Goal: Complete application form: Complete application form

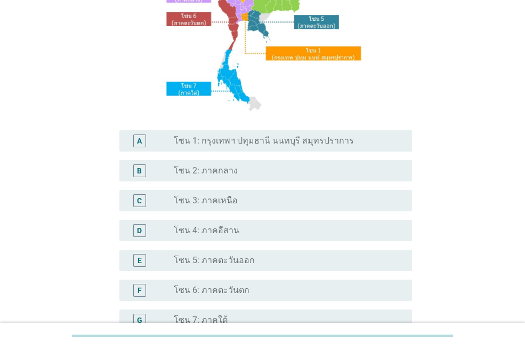
scroll to position [160, 0]
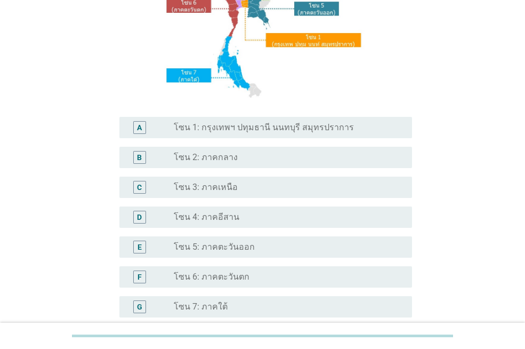
click at [228, 218] on label "โซน 4: ภาคอีสาน" at bounding box center [207, 217] width 66 height 11
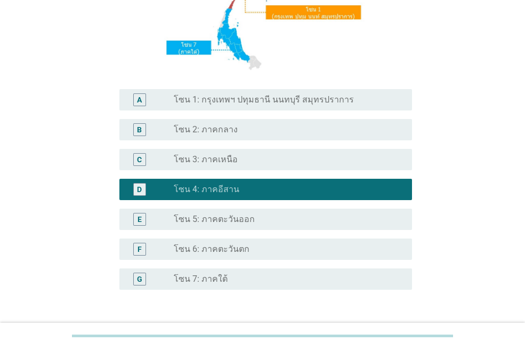
scroll to position [266, 0]
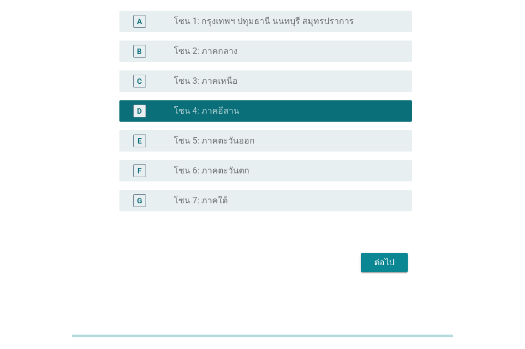
click at [376, 258] on div "ต่อไป" at bounding box center [385, 262] width 30 height 13
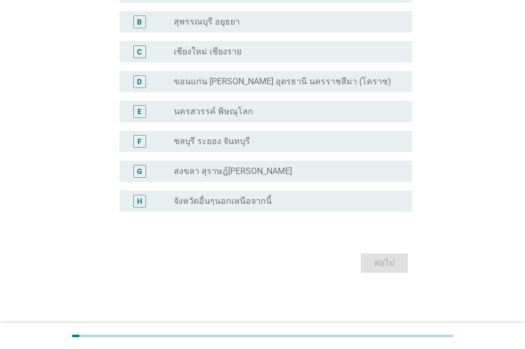
scroll to position [0, 0]
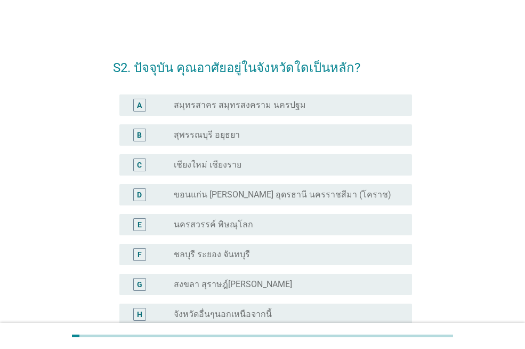
click at [304, 195] on label "ขอนแก่น [PERSON_NAME] อุดรธานี นครราชสีมา (โคราช)" at bounding box center [283, 194] width 218 height 11
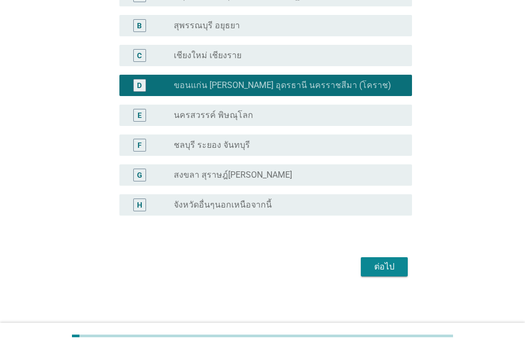
scroll to position [113, 0]
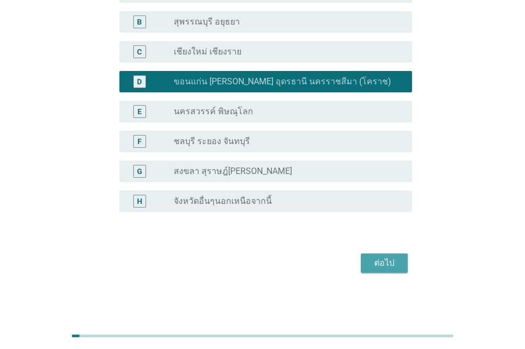
click at [391, 266] on div "ต่อไป" at bounding box center [385, 263] width 30 height 13
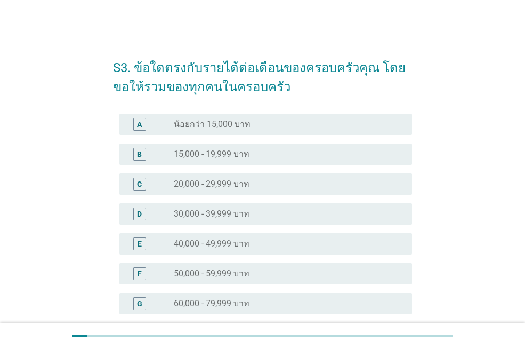
click at [250, 268] on label "50,000 - 59,999 บาท" at bounding box center [212, 273] width 76 height 11
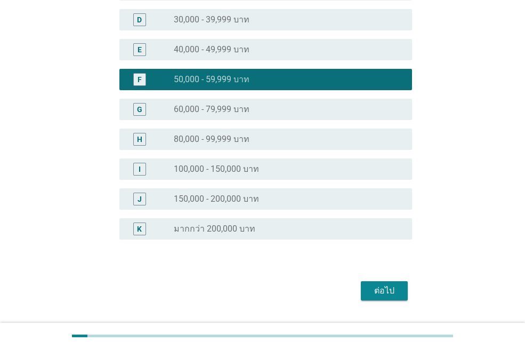
scroll to position [222, 0]
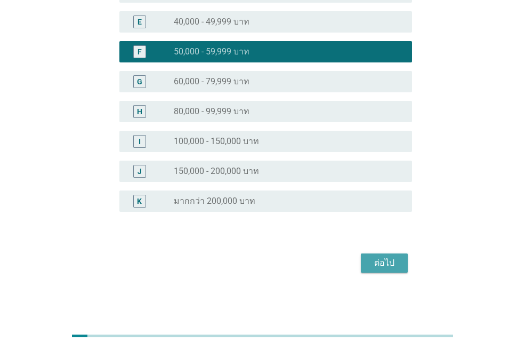
click at [382, 265] on div "ต่อไป" at bounding box center [385, 263] width 30 height 13
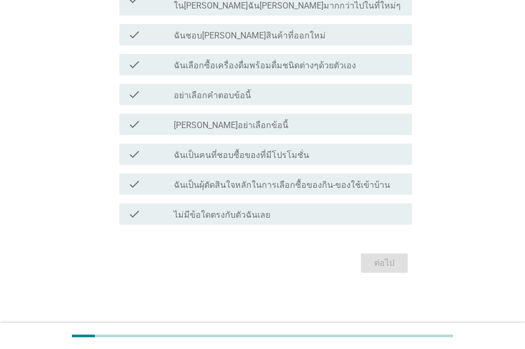
scroll to position [0, 0]
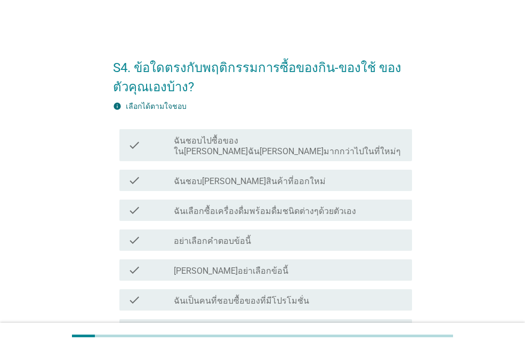
click at [360, 143] on label "ฉันชอบไปซื้อของใน[PERSON_NAME]ฉัน[PERSON_NAME]มากกว่าไปในที่ใหม่ๆ" at bounding box center [289, 145] width 230 height 21
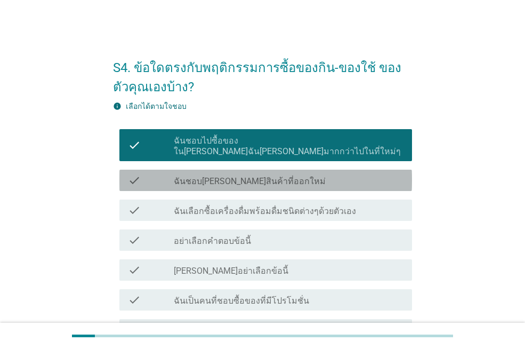
click at [269, 176] on label "ฉันชอบ[PERSON_NAME]สินค้าที่ออกใหม่" at bounding box center [250, 181] width 152 height 11
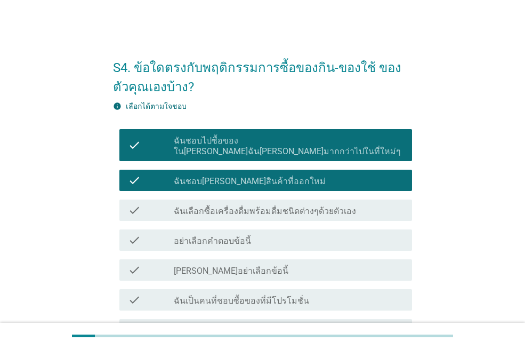
click at [278, 206] on div "check check_box_outline_blank ฉันเลือกซื้อเครื่องดื่มพร้อมดื่มชนิดต่างๆด้วยตัวเ…" at bounding box center [265, 209] width 293 height 21
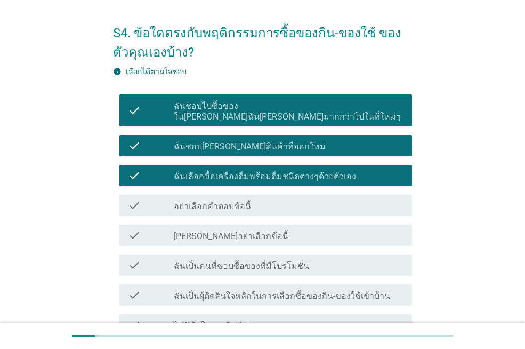
scroll to position [53, 0]
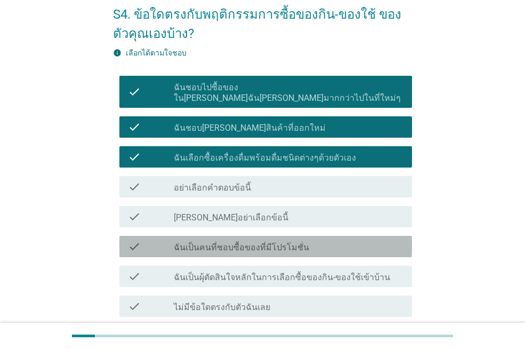
click at [283, 242] on label "ฉันเป็นคนที่ชอบซื้อของที่มีโปรโมชั่น" at bounding box center [241, 247] width 135 height 11
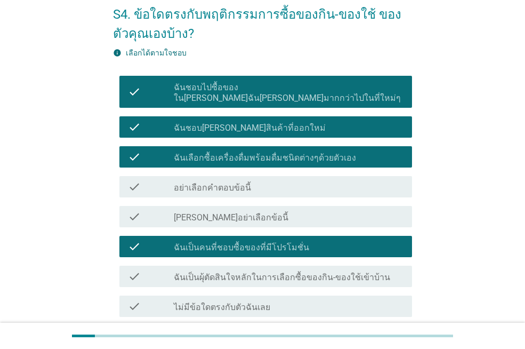
click at [283, 272] on div "check check_box_outline_blank ฉันเป็นผุ้ตัดสินใจหลักในการเลือกซื้อของกิน-ของใช้…" at bounding box center [265, 276] width 293 height 21
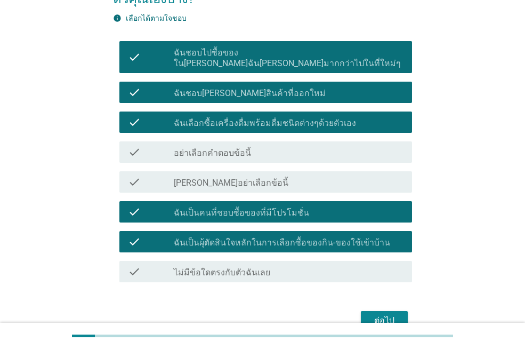
scroll to position [107, 0]
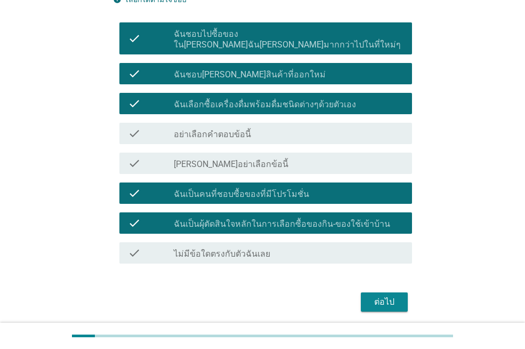
click at [372, 295] on div "ต่อไป" at bounding box center [385, 301] width 30 height 13
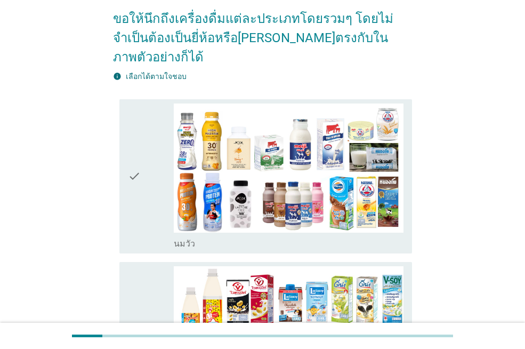
click at [140, 168] on icon "check" at bounding box center [134, 176] width 13 height 146
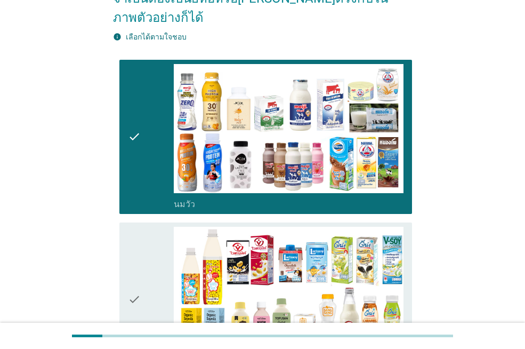
scroll to position [213, 0]
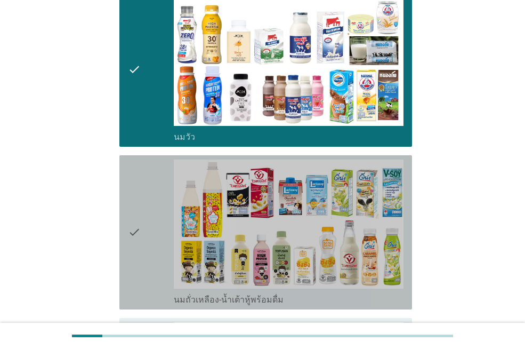
click at [135, 215] on icon "check" at bounding box center [134, 232] width 13 height 146
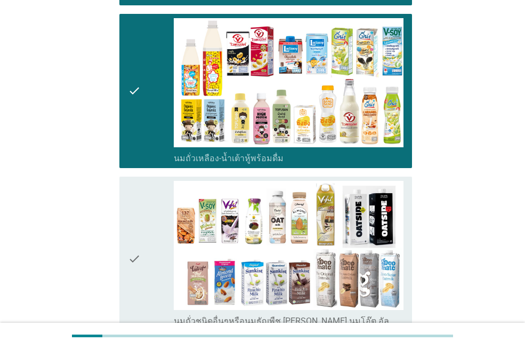
scroll to position [373, 0]
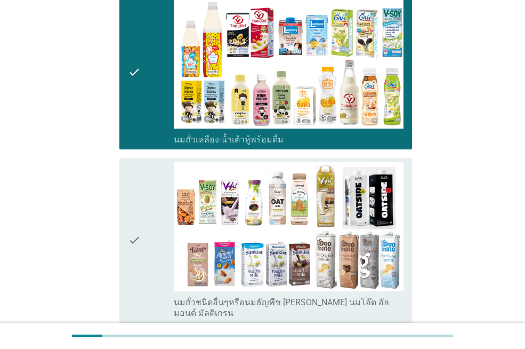
click at [135, 215] on icon "check" at bounding box center [134, 240] width 13 height 156
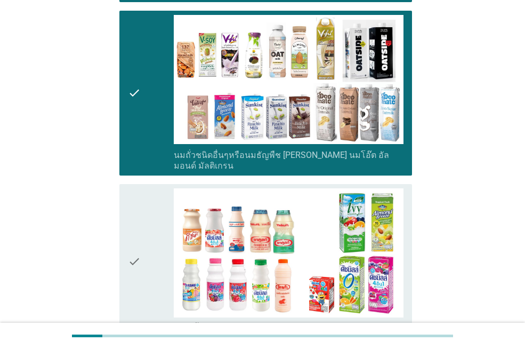
scroll to position [533, 0]
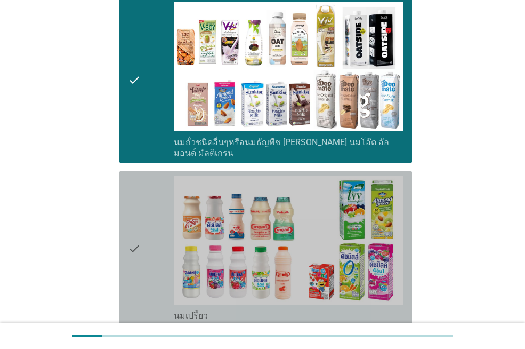
click at [135, 215] on icon "check" at bounding box center [134, 248] width 13 height 146
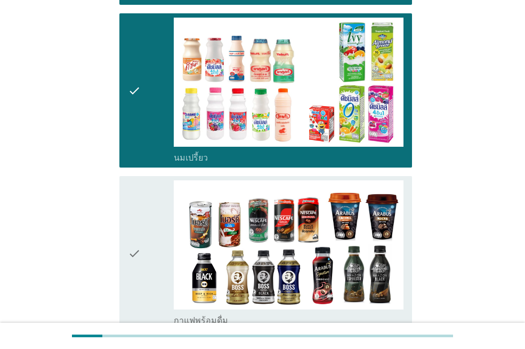
scroll to position [693, 0]
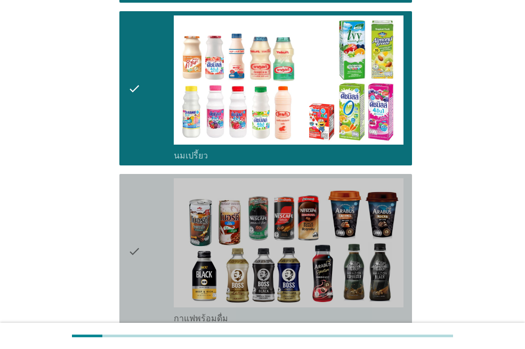
click at [135, 215] on icon "check" at bounding box center [134, 251] width 13 height 146
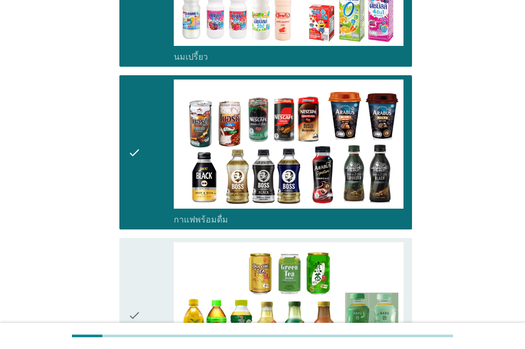
scroll to position [800, 0]
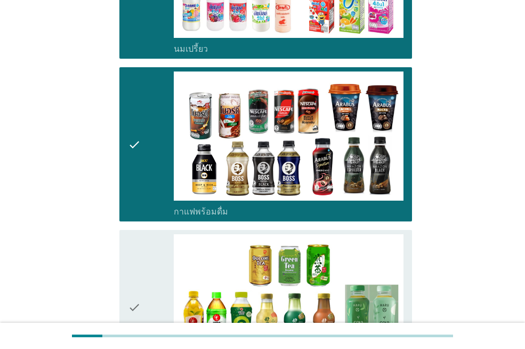
click at [135, 234] on icon "check" at bounding box center [134, 307] width 13 height 146
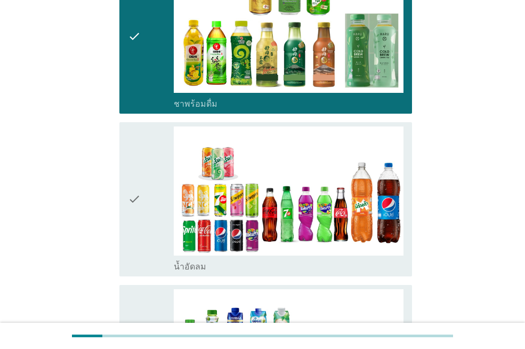
scroll to position [1120, 0]
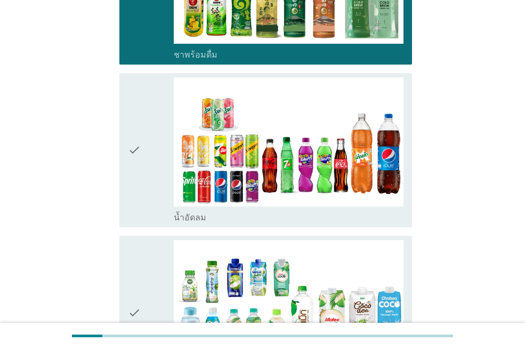
click at [127, 131] on div "check check_box_outline_blank น้ำอัดลม" at bounding box center [265, 150] width 293 height 154
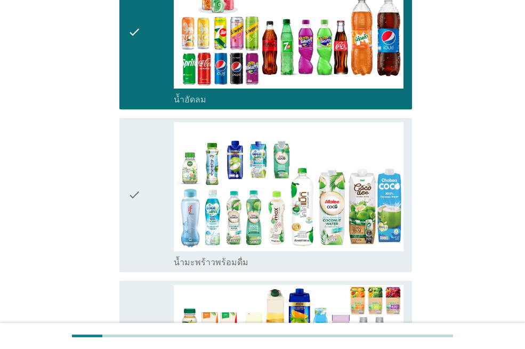
scroll to position [1280, 0]
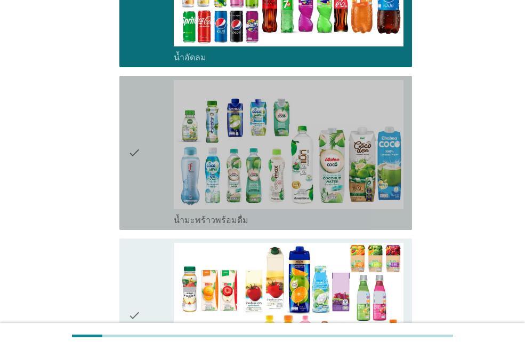
click at [127, 163] on div "check check_box_outline_blank น้ำมะพร้าวพร้อมดื่ม" at bounding box center [265, 153] width 293 height 154
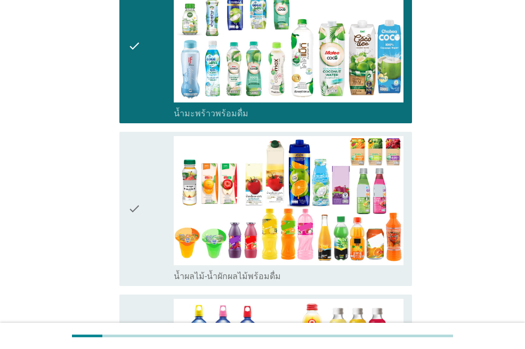
click at [127, 172] on div "check check_box_outline_blank น้ำผลไม้-น้ำผักผลไม้พร้อมดื่ม" at bounding box center [265, 209] width 293 height 154
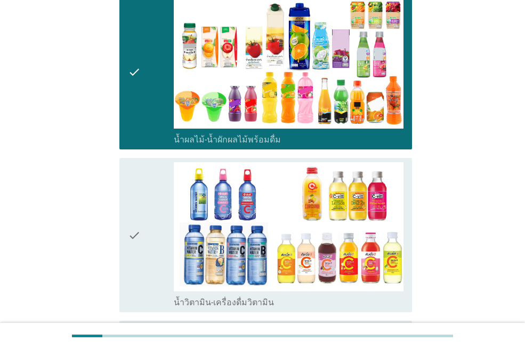
scroll to position [1547, 0]
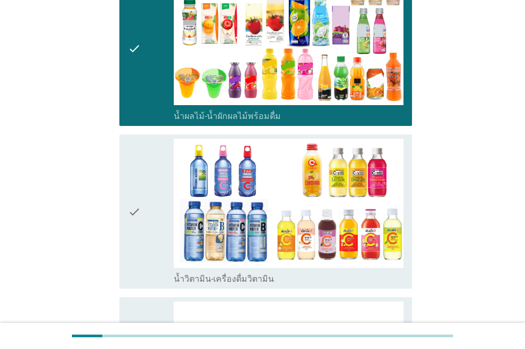
click at [128, 182] on icon "check" at bounding box center [134, 212] width 13 height 146
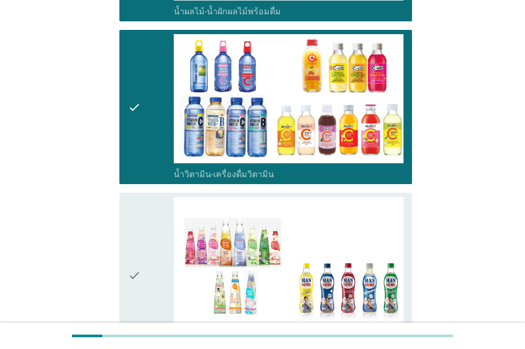
scroll to position [1653, 0]
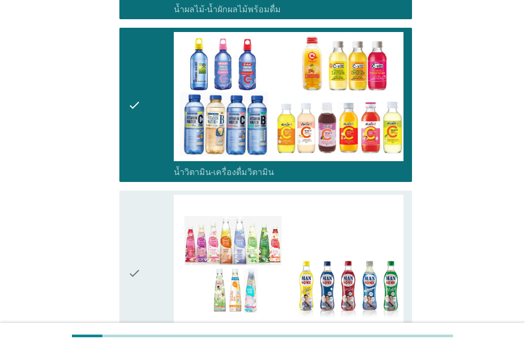
click at [148, 231] on div "check" at bounding box center [151, 273] width 46 height 156
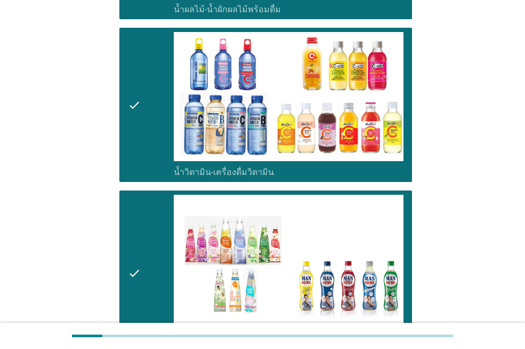
scroll to position [1813, 0]
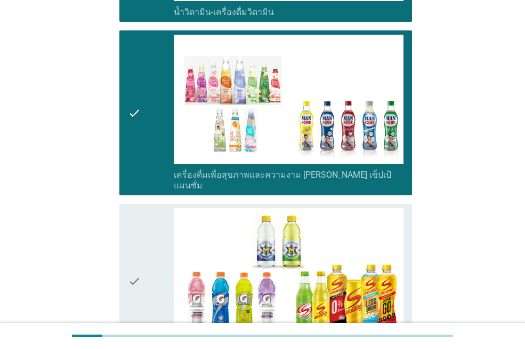
click at [148, 231] on div "check" at bounding box center [151, 281] width 46 height 146
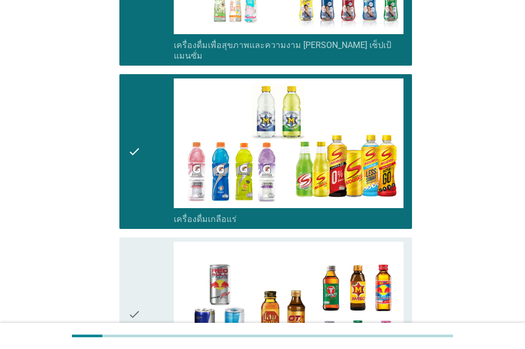
scroll to position [1973, 0]
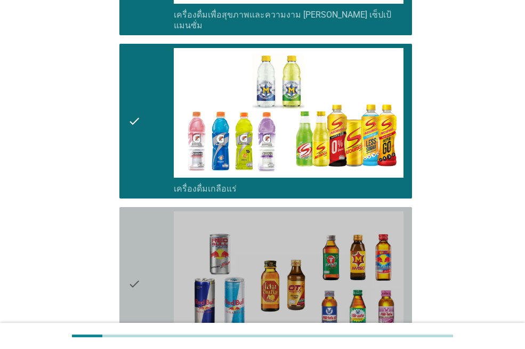
click at [148, 231] on div "check" at bounding box center [151, 284] width 46 height 146
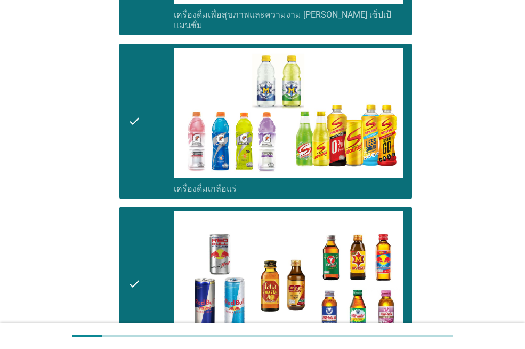
scroll to position [2133, 0]
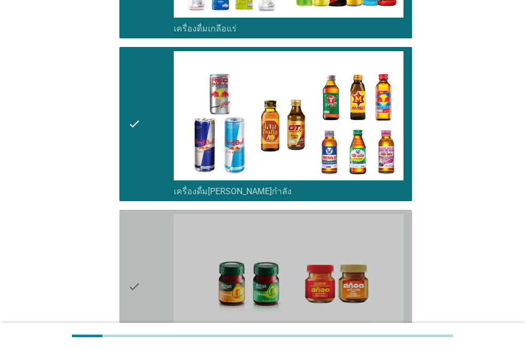
click at [148, 231] on div "check" at bounding box center [151, 287] width 46 height 146
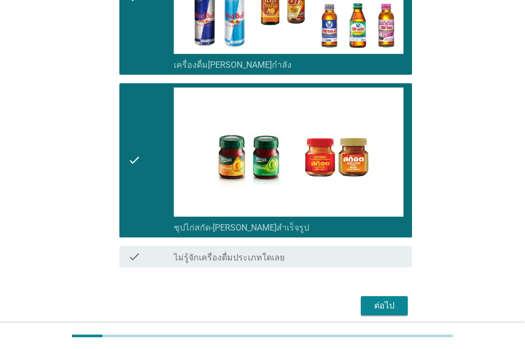
scroll to position [2262, 0]
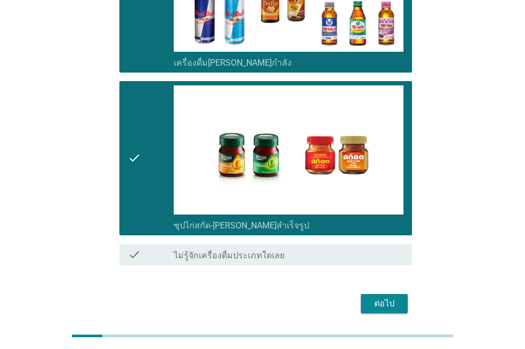
click at [372, 297] on div "ต่อไป" at bounding box center [385, 303] width 30 height 13
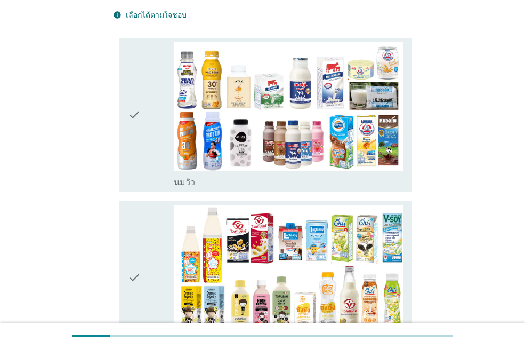
scroll to position [53, 0]
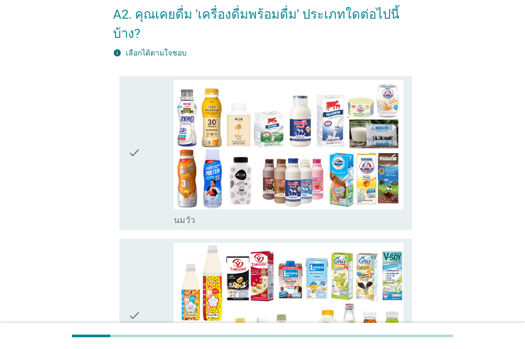
click at [147, 142] on div "check" at bounding box center [151, 153] width 46 height 146
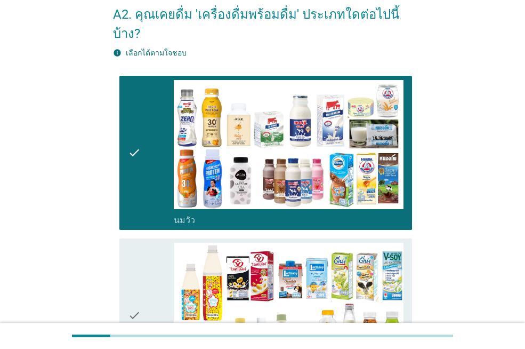
click at [155, 266] on div "check" at bounding box center [151, 316] width 46 height 146
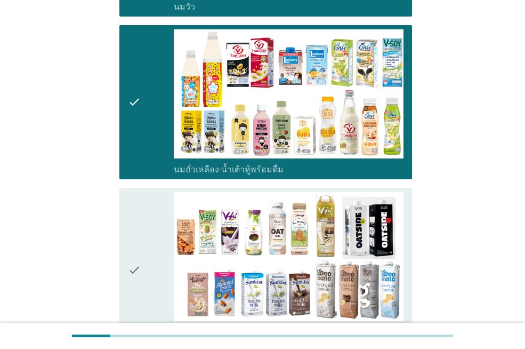
click at [147, 236] on div "check" at bounding box center [151, 270] width 46 height 156
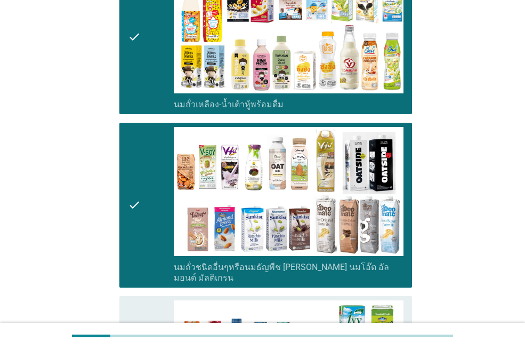
scroll to position [480, 0]
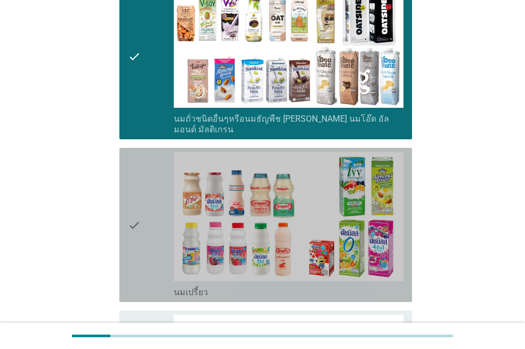
click at [146, 232] on div "check" at bounding box center [151, 225] width 46 height 146
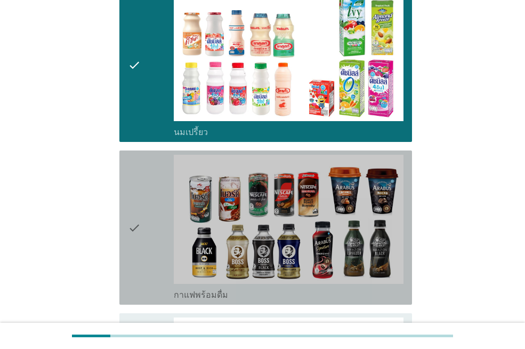
click at [148, 230] on div "check" at bounding box center [151, 228] width 46 height 146
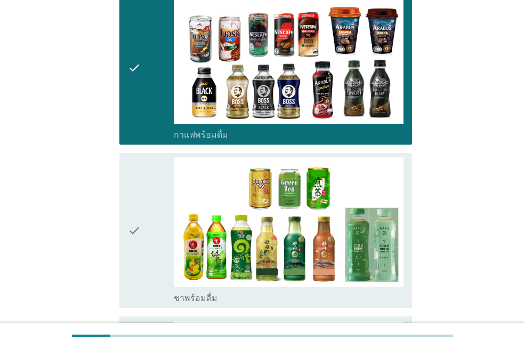
click at [148, 230] on div "check" at bounding box center [151, 230] width 46 height 146
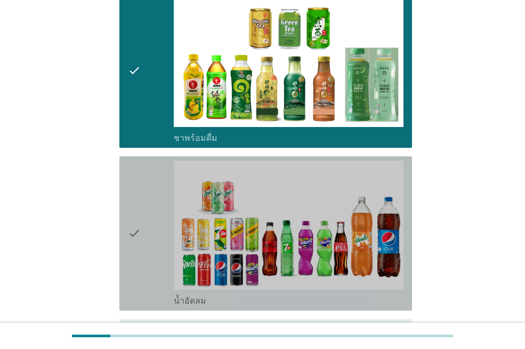
click at [148, 230] on div "check" at bounding box center [151, 234] width 46 height 146
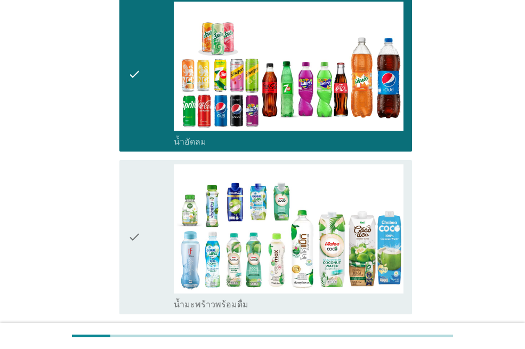
scroll to position [1120, 0]
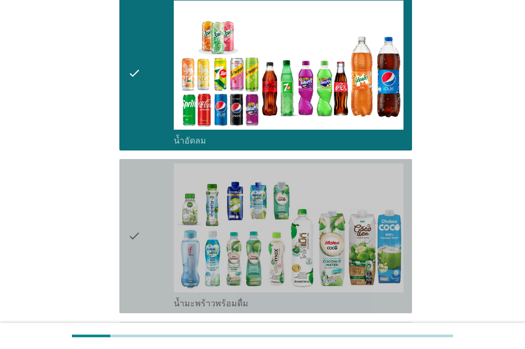
click at [148, 230] on div "check" at bounding box center [151, 236] width 46 height 146
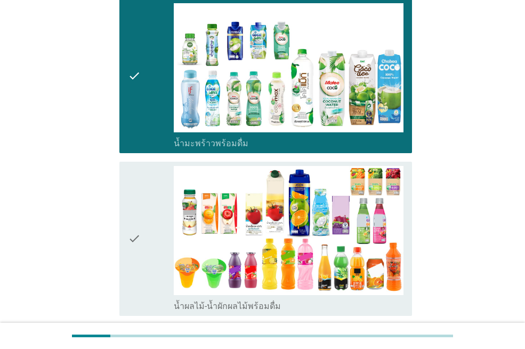
click at [151, 213] on div "check" at bounding box center [151, 239] width 46 height 146
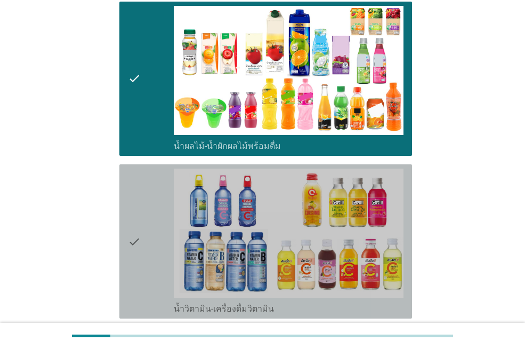
click at [151, 213] on div "check" at bounding box center [151, 242] width 46 height 146
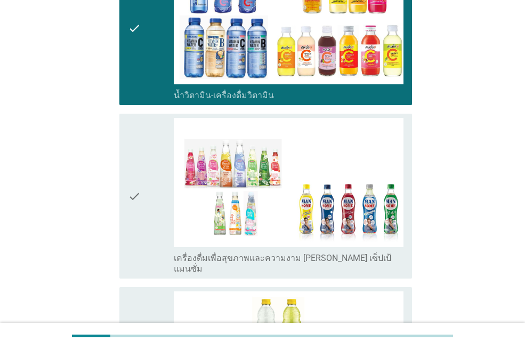
click at [151, 213] on div "check" at bounding box center [151, 196] width 46 height 156
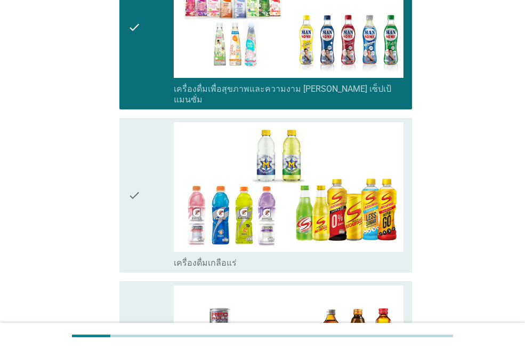
scroll to position [1867, 0]
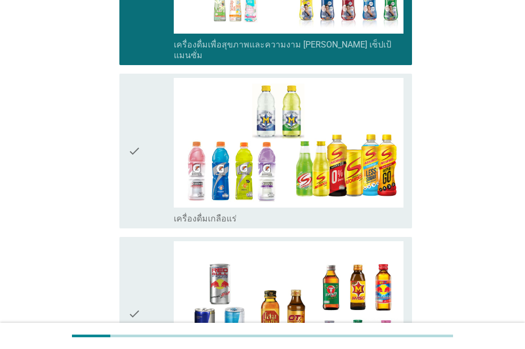
click at [145, 175] on div "check" at bounding box center [151, 151] width 46 height 146
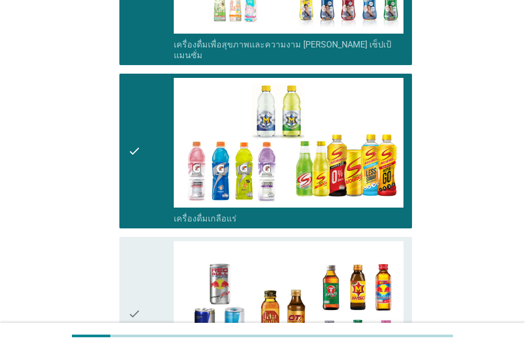
click at [141, 268] on div "check" at bounding box center [151, 314] width 46 height 146
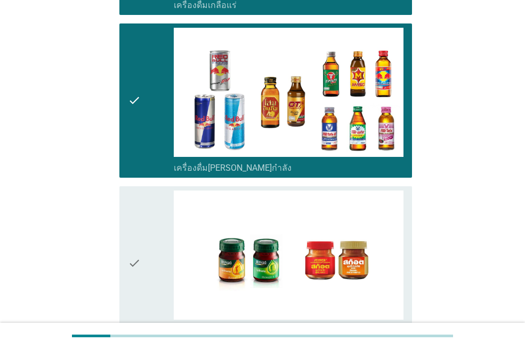
click at [141, 268] on div "check" at bounding box center [151, 263] width 46 height 146
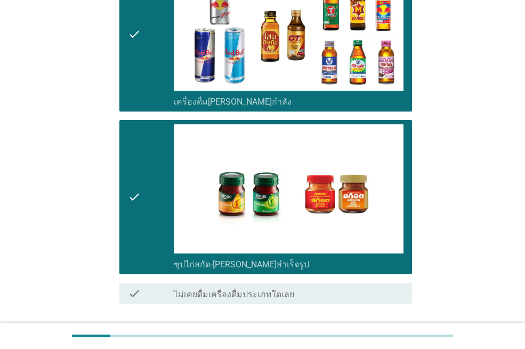
scroll to position [2185, 0]
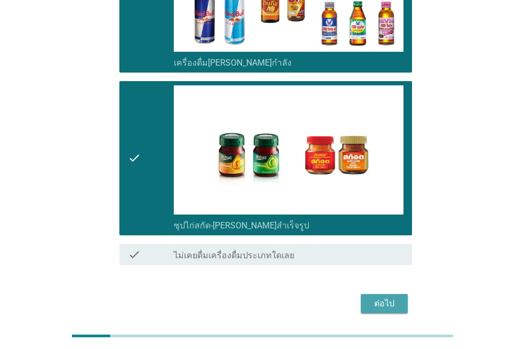
click at [393, 297] on div "ต่อไป" at bounding box center [385, 303] width 30 height 13
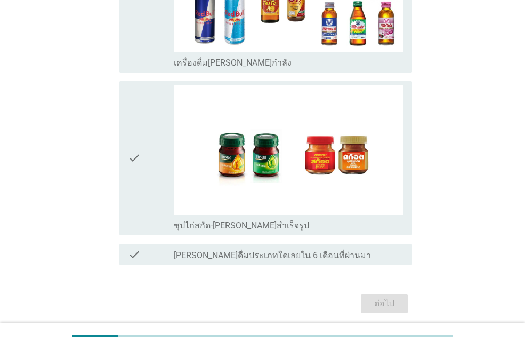
scroll to position [0, 0]
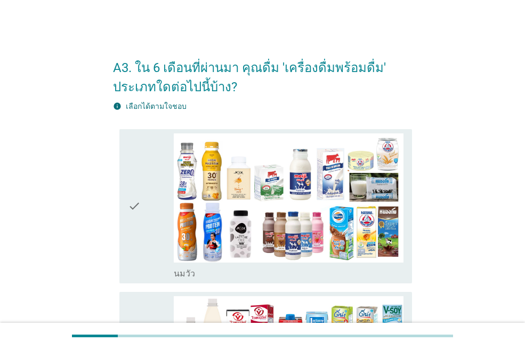
click at [141, 220] on div "check" at bounding box center [151, 206] width 46 height 146
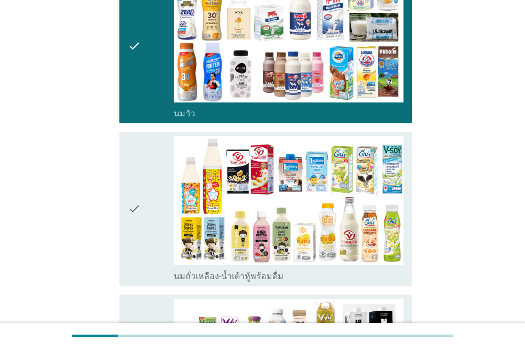
click at [141, 228] on icon "check" at bounding box center [134, 209] width 13 height 146
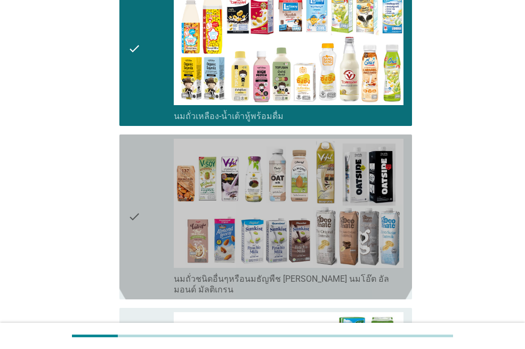
click at [141, 228] on icon "check" at bounding box center [134, 217] width 13 height 156
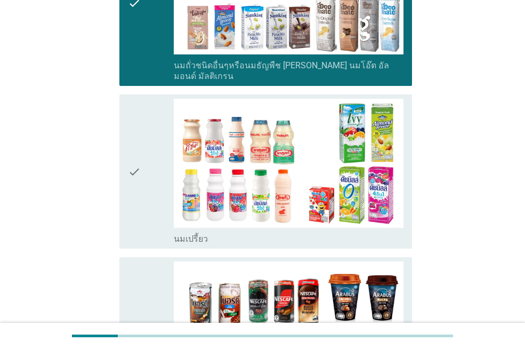
click at [141, 228] on icon "check" at bounding box center [134, 172] width 13 height 146
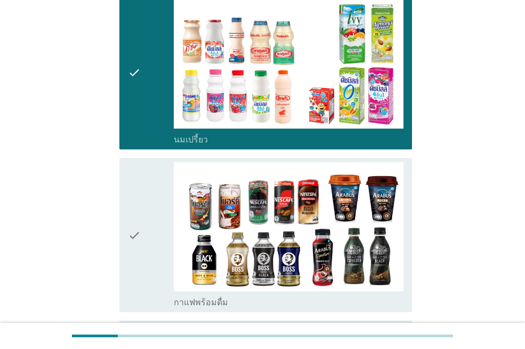
scroll to position [640, 0]
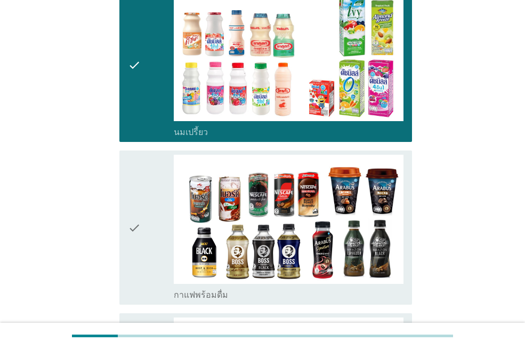
click at [141, 228] on icon "check" at bounding box center [134, 228] width 13 height 146
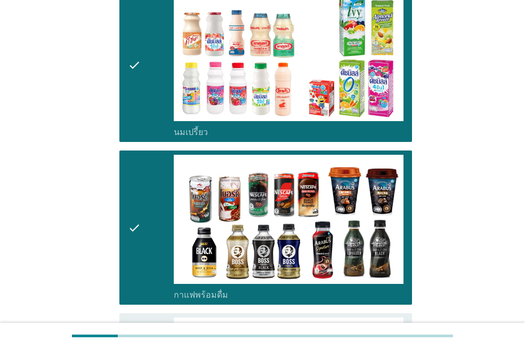
scroll to position [800, 0]
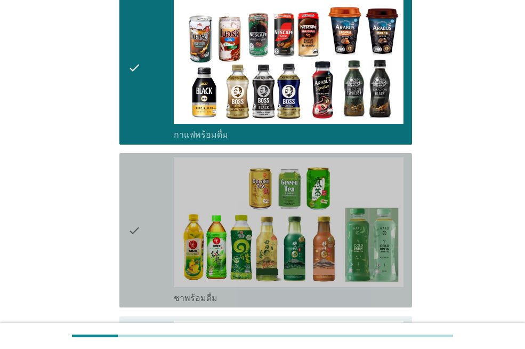
click at [141, 228] on icon "check" at bounding box center [134, 230] width 13 height 146
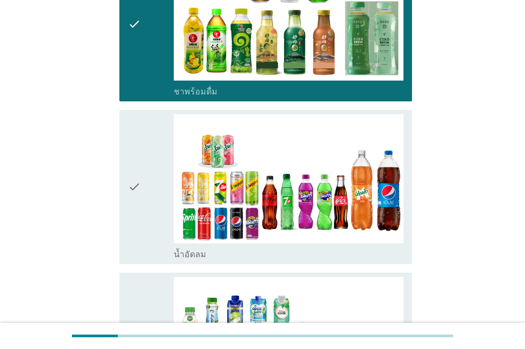
scroll to position [1013, 0]
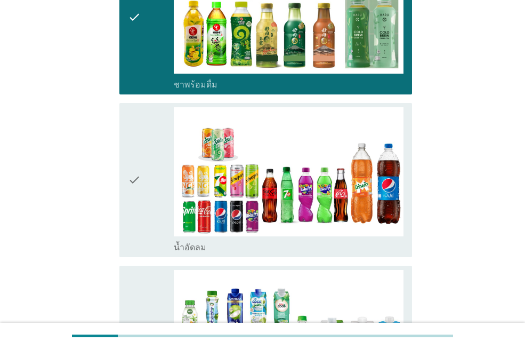
click at [141, 228] on icon "check" at bounding box center [134, 180] width 13 height 146
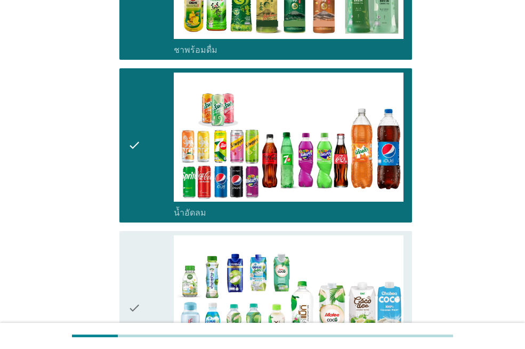
scroll to position [1067, 0]
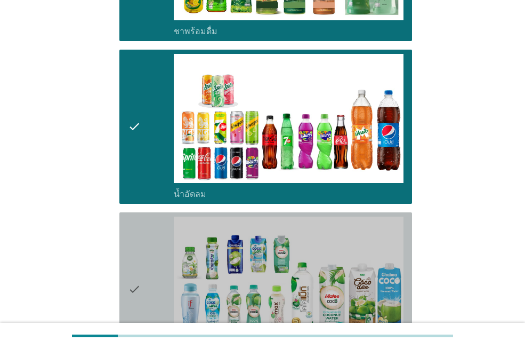
click at [141, 229] on icon "check" at bounding box center [134, 290] width 13 height 146
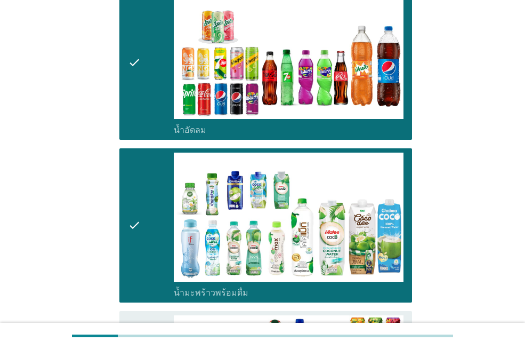
scroll to position [1227, 0]
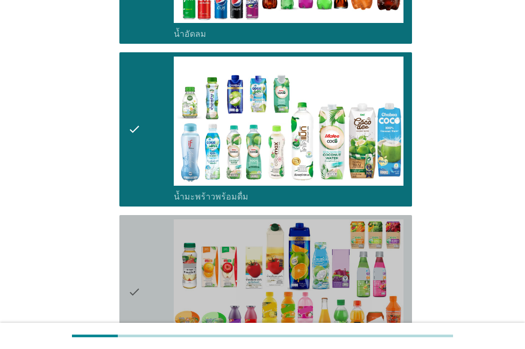
click at [141, 229] on icon "check" at bounding box center [134, 292] width 13 height 146
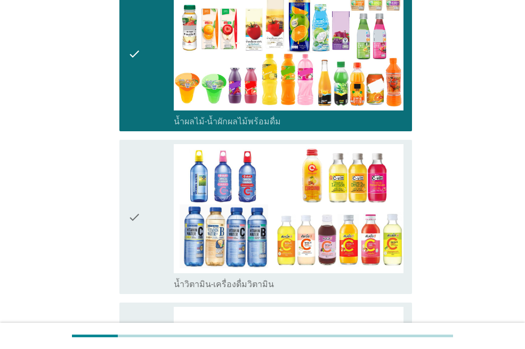
scroll to position [1493, 0]
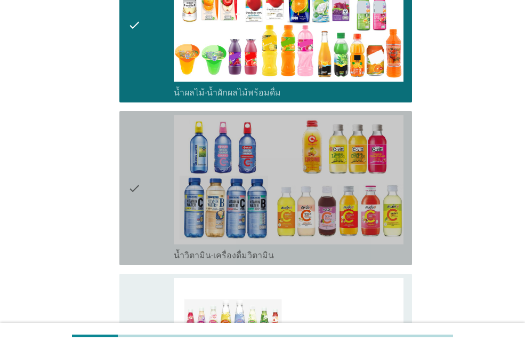
click at [141, 229] on icon "check" at bounding box center [134, 188] width 13 height 146
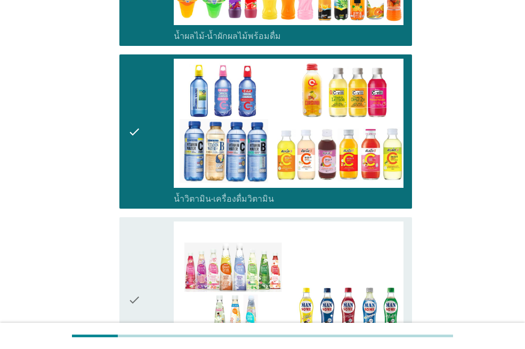
scroll to position [1600, 0]
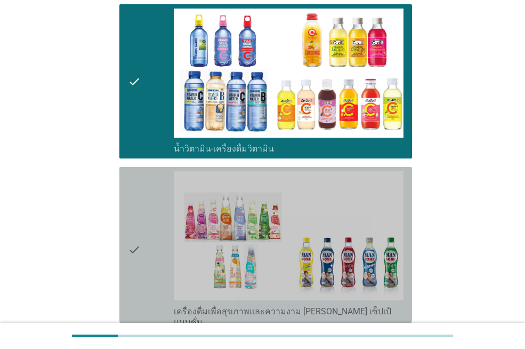
click at [141, 229] on icon "check" at bounding box center [134, 249] width 13 height 156
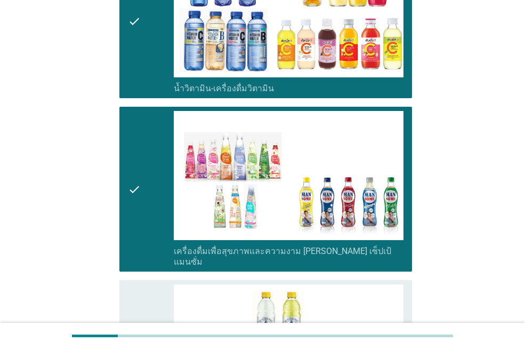
scroll to position [1760, 0]
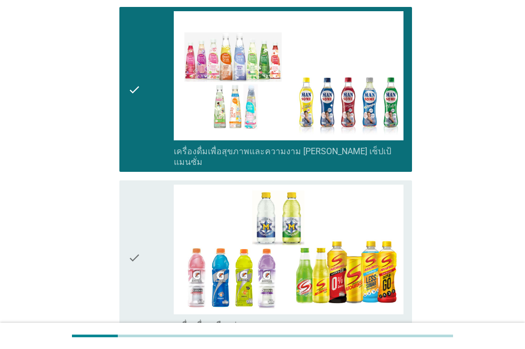
click at [140, 229] on icon "check" at bounding box center [134, 258] width 13 height 146
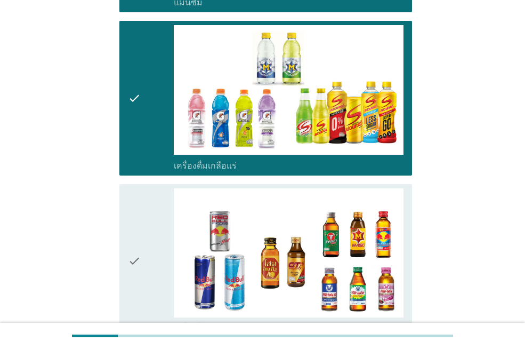
scroll to position [1920, 0]
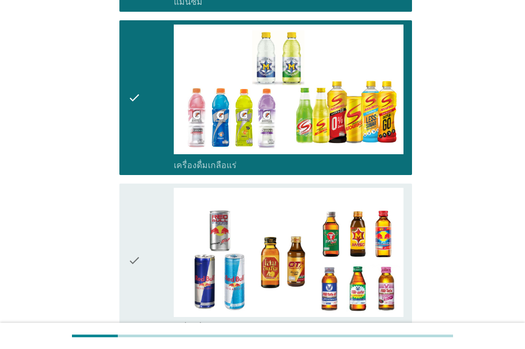
click at [140, 229] on icon "check" at bounding box center [134, 261] width 13 height 146
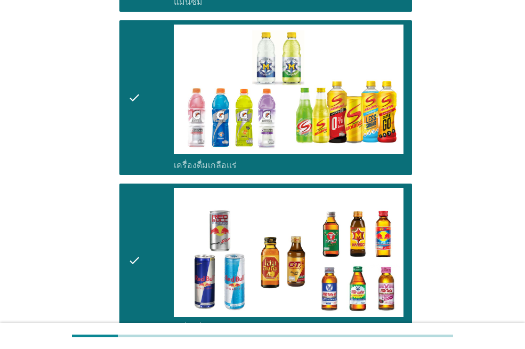
scroll to position [2080, 0]
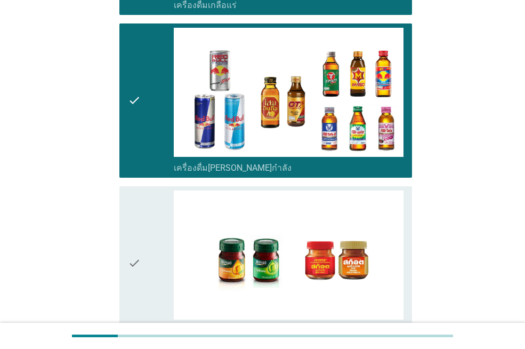
click at [140, 229] on icon "check" at bounding box center [134, 263] width 13 height 146
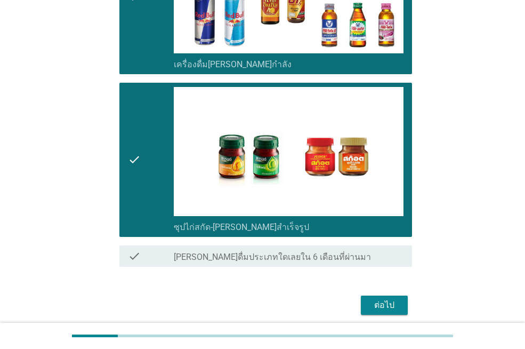
scroll to position [2204, 0]
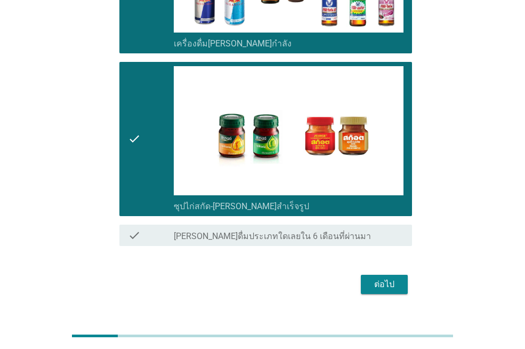
click at [398, 278] on div "ต่อไป" at bounding box center [385, 284] width 30 height 13
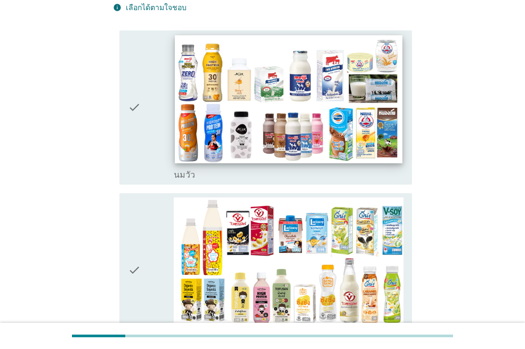
scroll to position [107, 0]
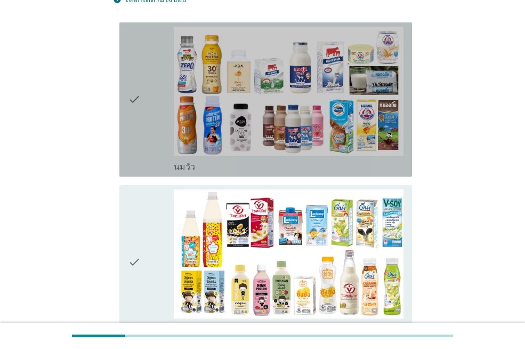
click at [137, 104] on icon "check" at bounding box center [134, 100] width 13 height 146
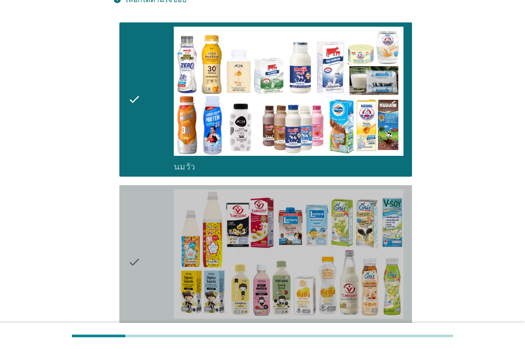
click at [145, 234] on div "check" at bounding box center [151, 262] width 46 height 146
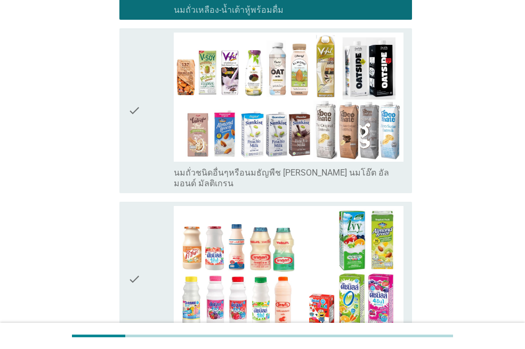
scroll to position [427, 0]
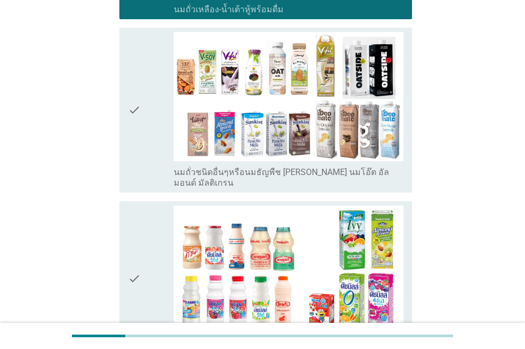
click at [161, 126] on div "check" at bounding box center [151, 110] width 46 height 156
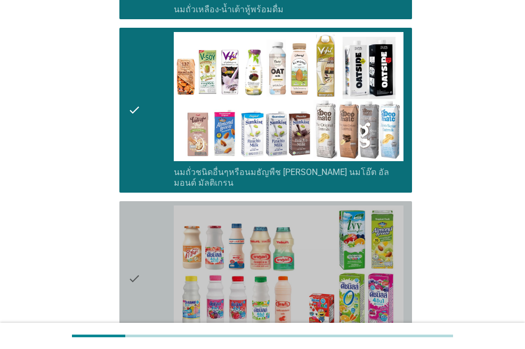
click at [149, 284] on div "check" at bounding box center [151, 278] width 46 height 146
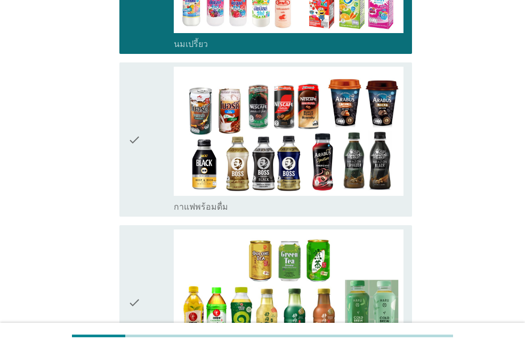
scroll to position [747, 0]
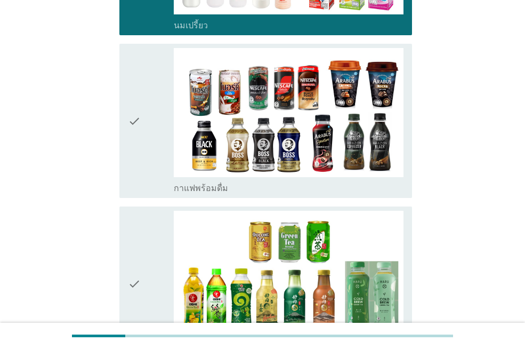
click at [159, 141] on div "check" at bounding box center [151, 121] width 46 height 146
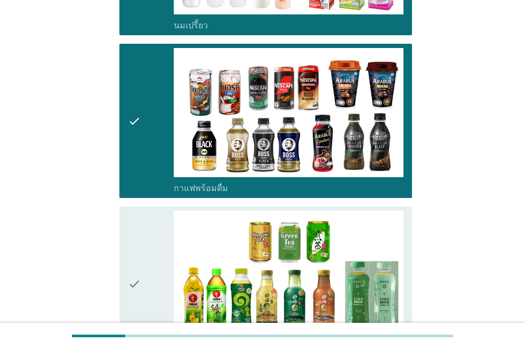
click at [155, 269] on div "check" at bounding box center [151, 284] width 46 height 146
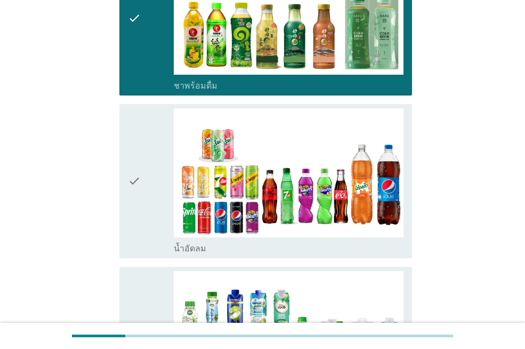
scroll to position [1013, 0]
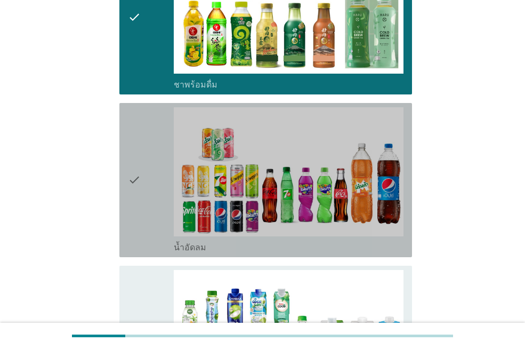
click at [149, 231] on div "check" at bounding box center [151, 180] width 46 height 146
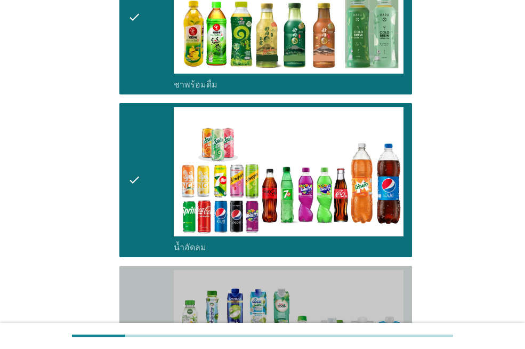
click at [146, 300] on div "check" at bounding box center [151, 343] width 46 height 146
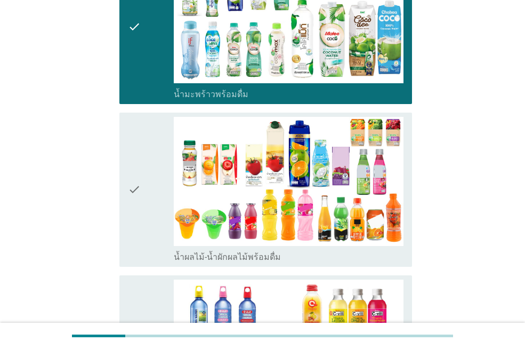
scroll to position [1333, 0]
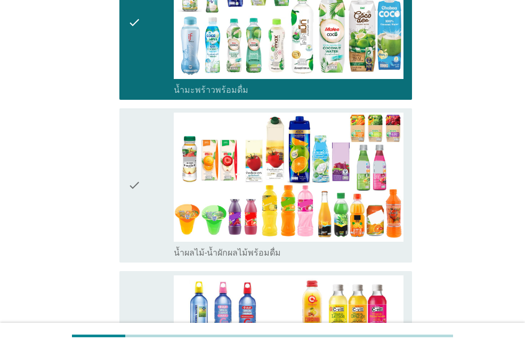
click at [148, 214] on div "check" at bounding box center [151, 186] width 46 height 146
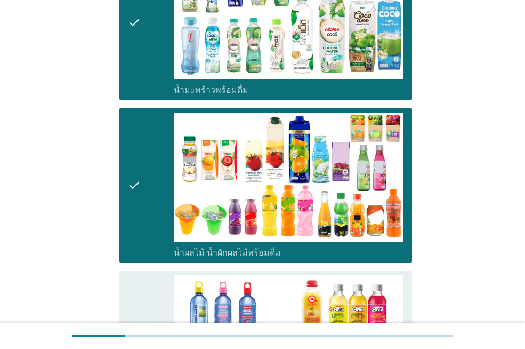
click at [148, 292] on div "check" at bounding box center [151, 348] width 46 height 146
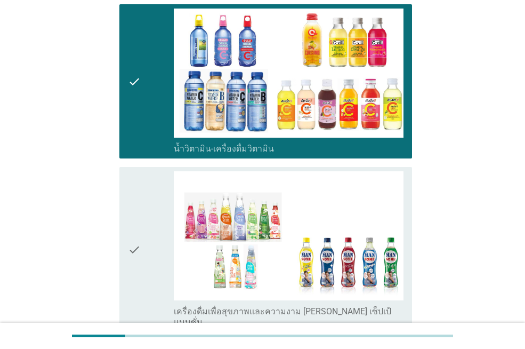
click at [145, 283] on div "check" at bounding box center [151, 249] width 46 height 156
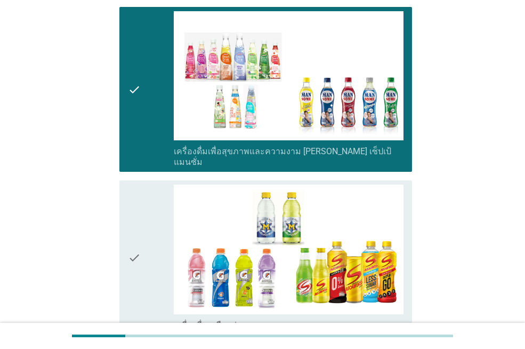
click at [145, 276] on div "check" at bounding box center [151, 258] width 46 height 146
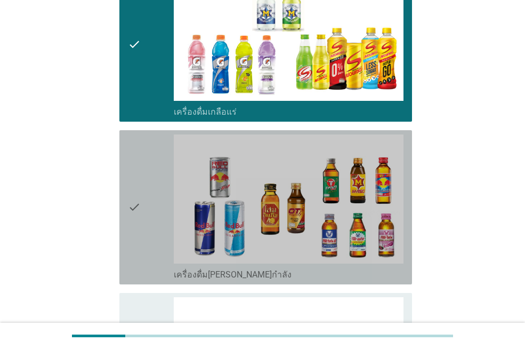
click at [146, 242] on div "check" at bounding box center [151, 207] width 46 height 146
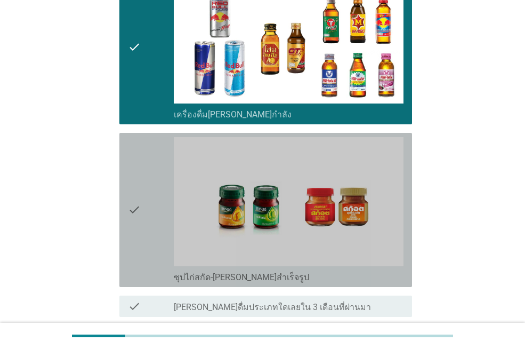
click at [146, 242] on div "check" at bounding box center [151, 210] width 46 height 146
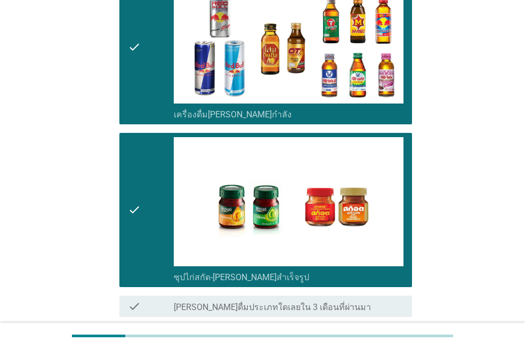
scroll to position [2204, 0]
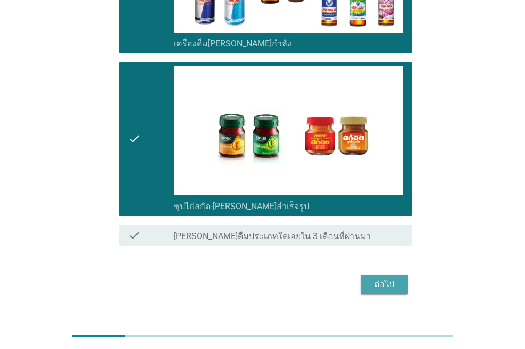
click at [395, 278] on div "ต่อไป" at bounding box center [385, 284] width 30 height 13
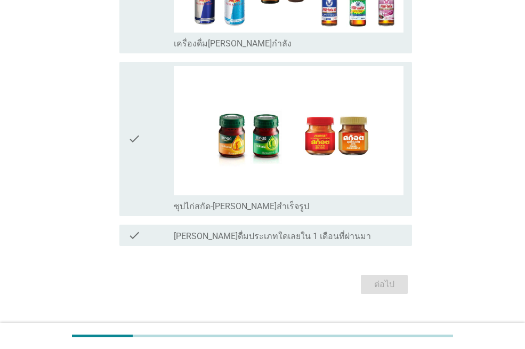
scroll to position [0, 0]
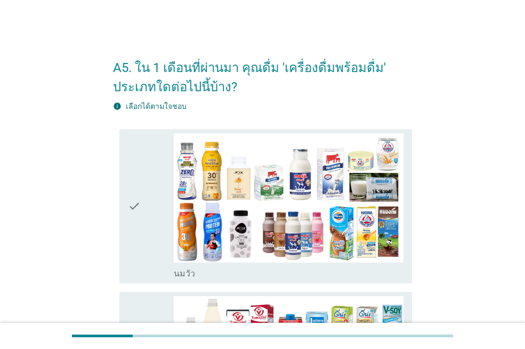
click at [161, 219] on div "check" at bounding box center [151, 206] width 46 height 146
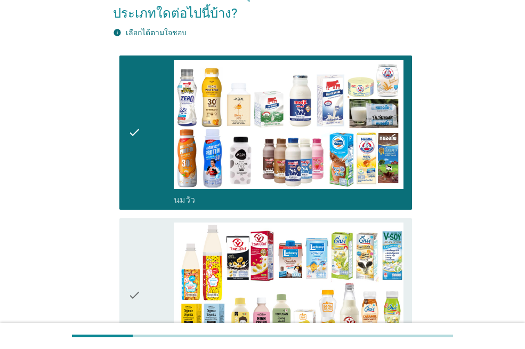
scroll to position [213, 0]
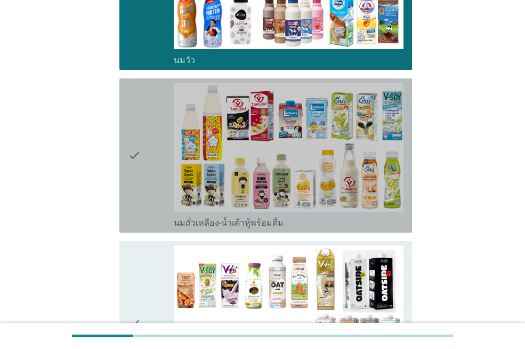
click at [151, 177] on div "check" at bounding box center [151, 156] width 46 height 146
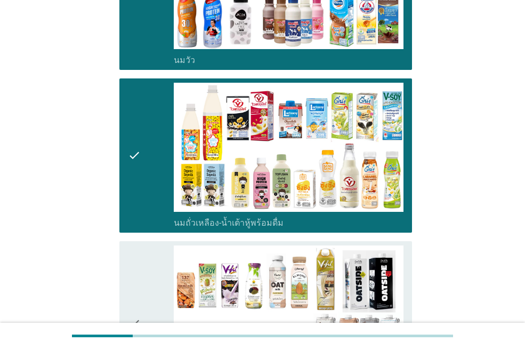
click at [153, 275] on div "check" at bounding box center [151, 323] width 46 height 156
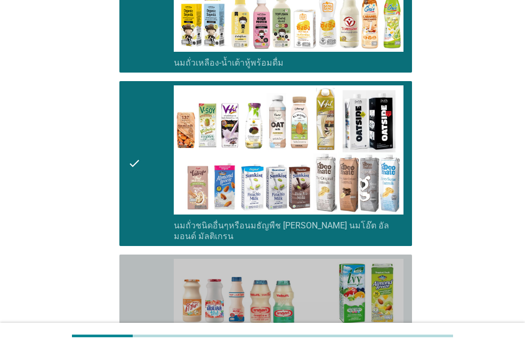
click at [153, 274] on div "check" at bounding box center [151, 332] width 46 height 146
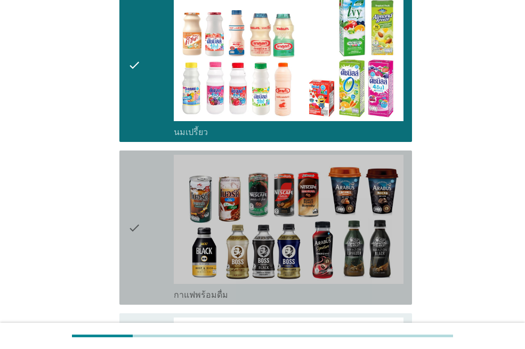
click at [152, 264] on div "check" at bounding box center [151, 228] width 46 height 146
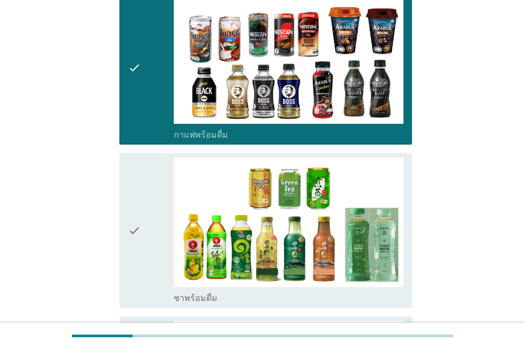
click at [152, 264] on div "check" at bounding box center [151, 230] width 46 height 146
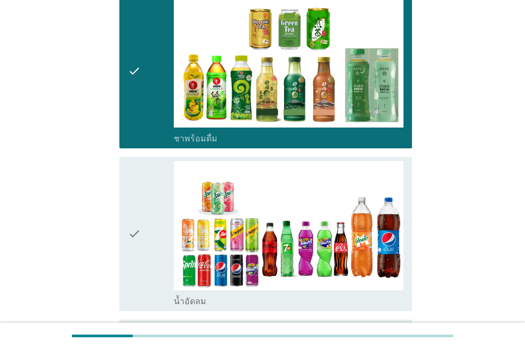
scroll to position [960, 0]
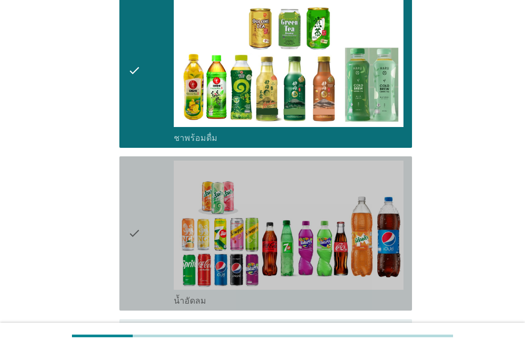
click at [152, 264] on div "check" at bounding box center [151, 234] width 46 height 146
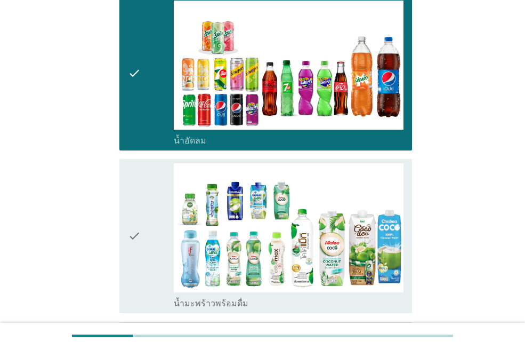
click at [152, 264] on div "check" at bounding box center [151, 236] width 46 height 146
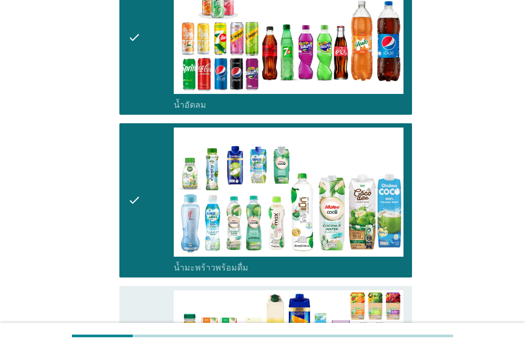
scroll to position [1227, 0]
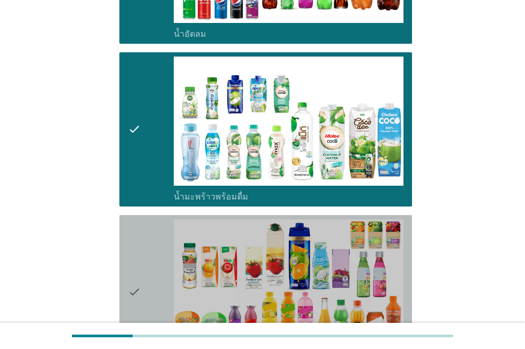
click at [152, 264] on div "check" at bounding box center [151, 292] width 46 height 146
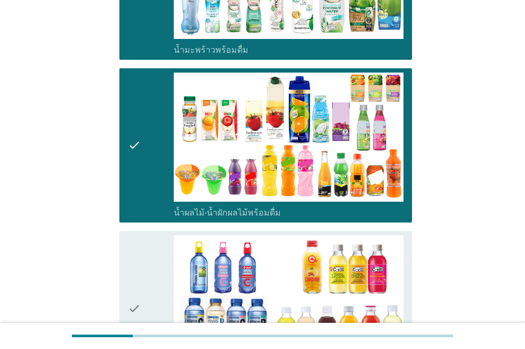
scroll to position [1387, 0]
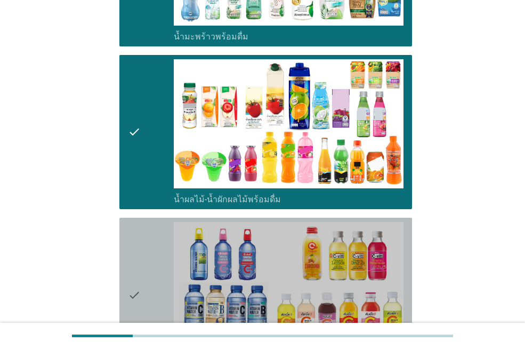
click at [152, 264] on div "check" at bounding box center [151, 295] width 46 height 146
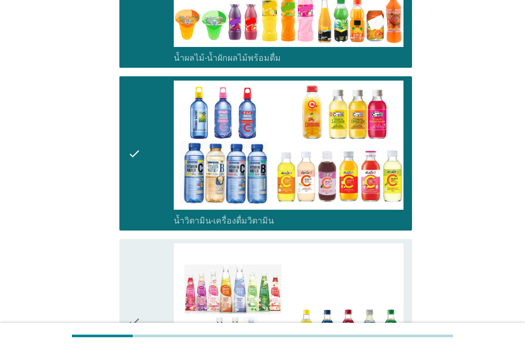
scroll to position [1547, 0]
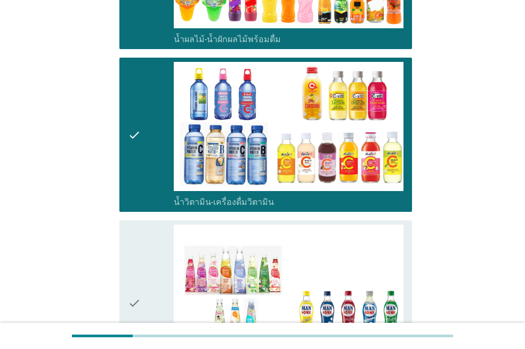
click at [152, 264] on div "check" at bounding box center [151, 303] width 46 height 156
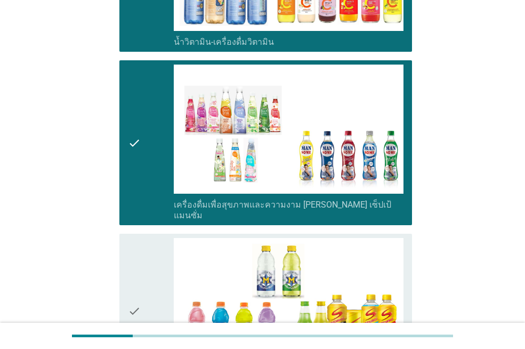
click at [152, 264] on div "check" at bounding box center [151, 311] width 46 height 146
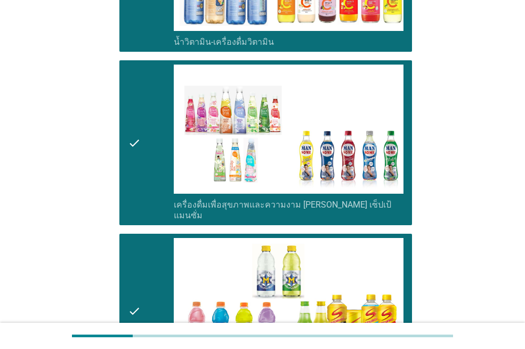
scroll to position [1920, 0]
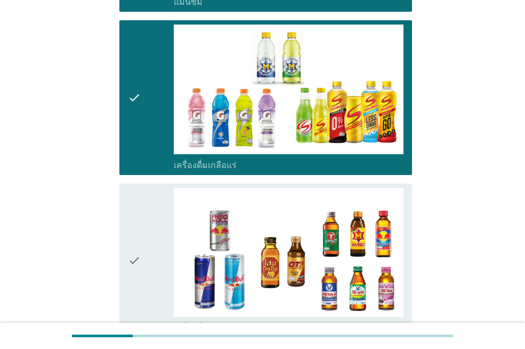
click at [152, 264] on div "check" at bounding box center [151, 261] width 46 height 146
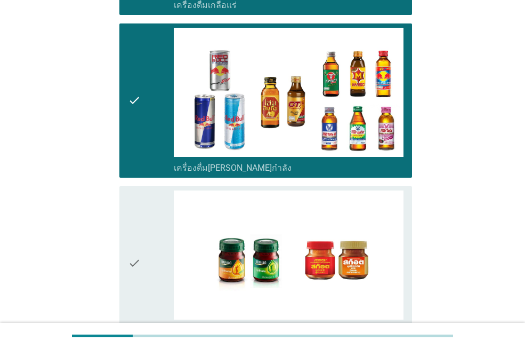
click at [152, 264] on div "check" at bounding box center [151, 263] width 46 height 146
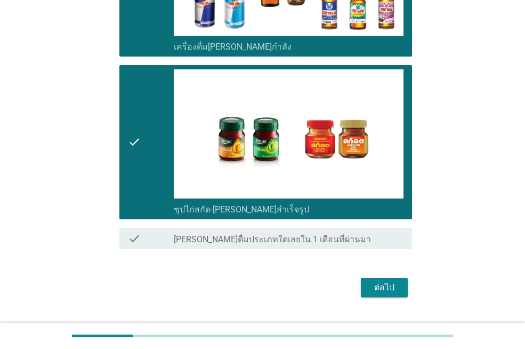
scroll to position [2204, 0]
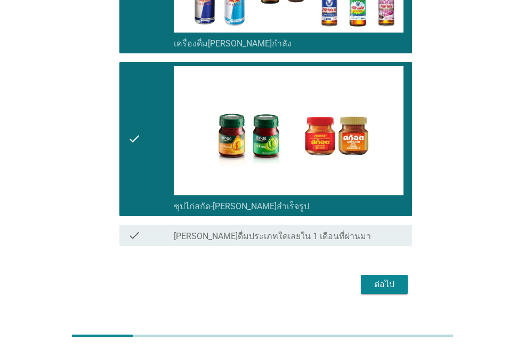
click at [401, 275] on button "ต่อไป" at bounding box center [384, 284] width 47 height 19
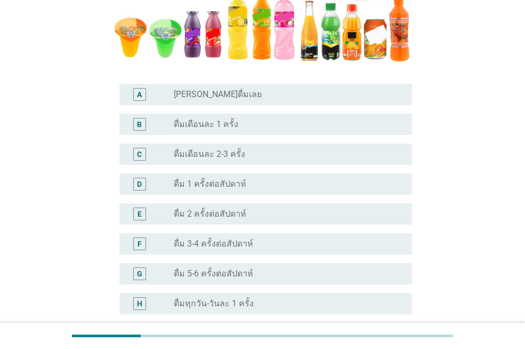
scroll to position [267, 0]
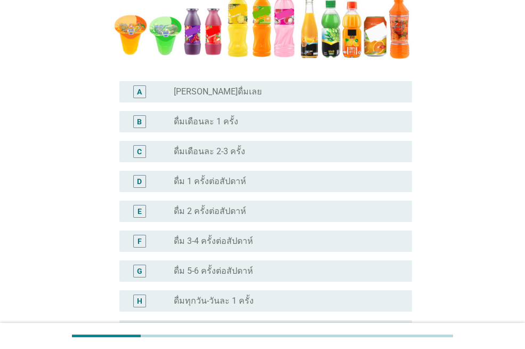
click at [263, 300] on div "radio_button_unchecked ดื่มทุกวัน-วันละ 1 ครั้ง" at bounding box center [284, 300] width 221 height 11
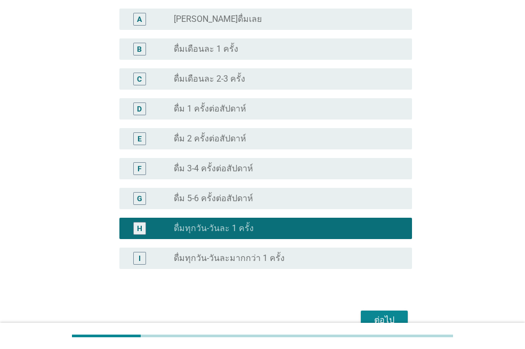
scroll to position [396, 0]
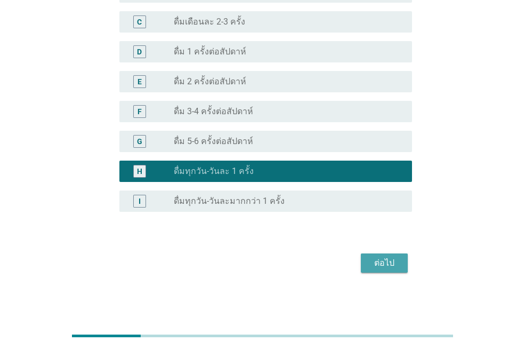
click at [381, 265] on div "ต่อไป" at bounding box center [385, 263] width 30 height 13
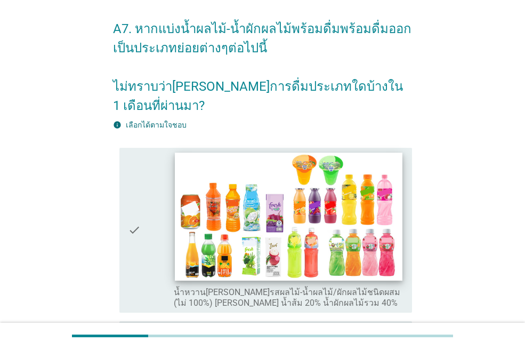
scroll to position [0, 0]
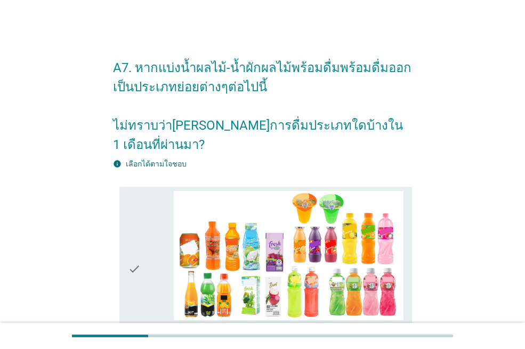
click at [147, 266] on div "check" at bounding box center [151, 269] width 46 height 156
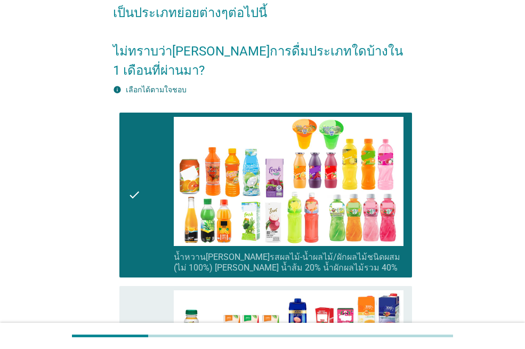
scroll to position [160, 0]
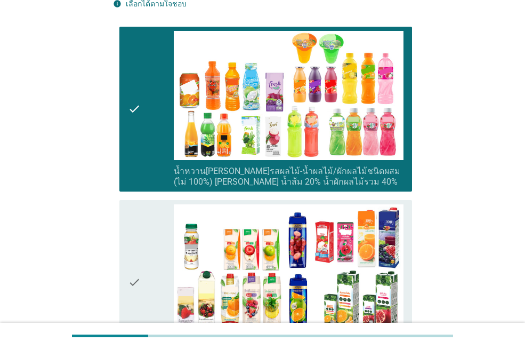
click at [147, 267] on div "check" at bounding box center [151, 282] width 46 height 156
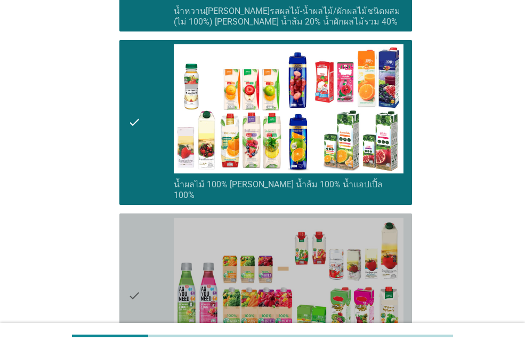
click at [147, 267] on div "check" at bounding box center [151, 296] width 46 height 156
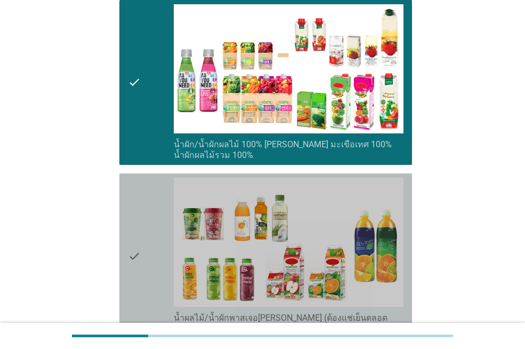
click at [147, 267] on div "check" at bounding box center [151, 256] width 46 height 156
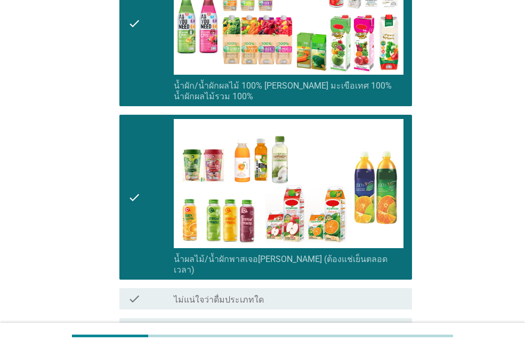
scroll to position [667, 0]
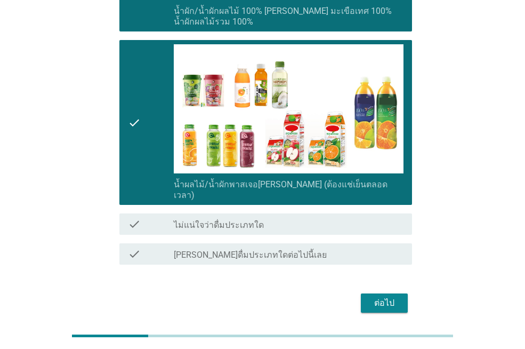
click at [370, 297] on div "ต่อไป" at bounding box center [385, 303] width 30 height 13
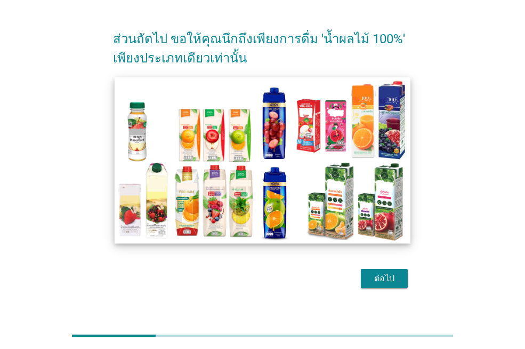
scroll to position [44, 0]
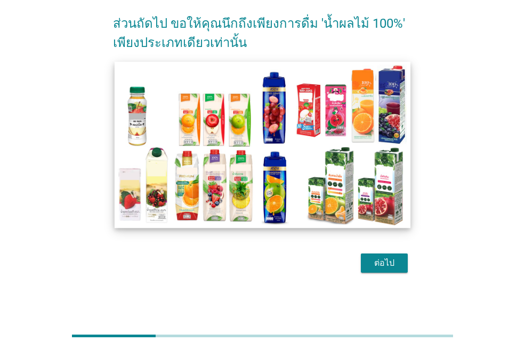
click at [300, 205] on img at bounding box center [263, 144] width 296 height 166
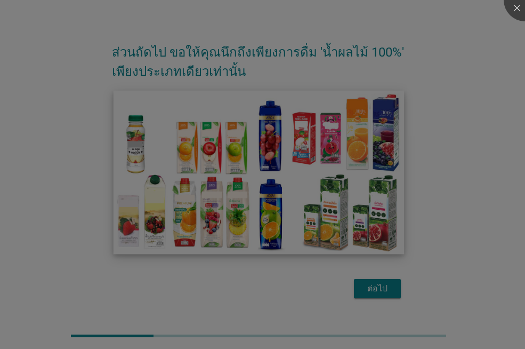
scroll to position [15, 0]
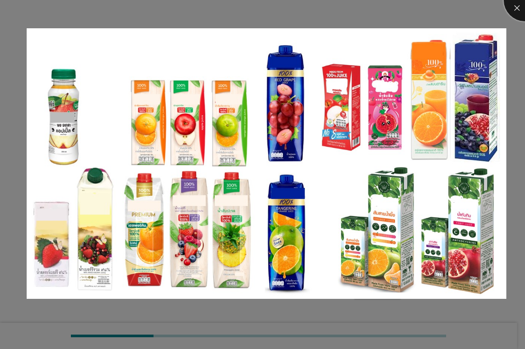
click at [508, 12] on div at bounding box center [525, 0] width 43 height 43
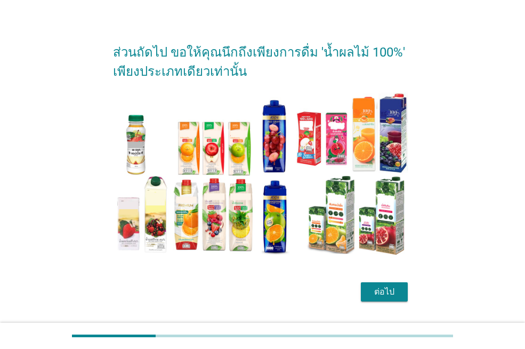
click at [391, 290] on div "ต่อไป" at bounding box center [385, 291] width 30 height 13
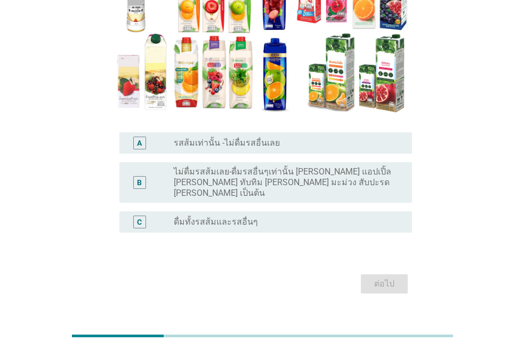
scroll to position [160, 0]
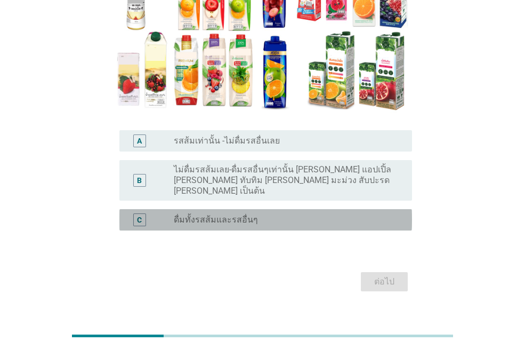
click at [260, 217] on div "C radio_button_unchecked ดื่มทั้งรสส้มและรสอื่นๆ" at bounding box center [265, 219] width 293 height 21
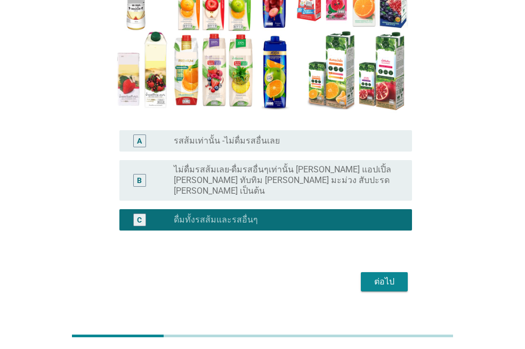
click at [383, 275] on div "ต่อไป" at bounding box center [385, 281] width 30 height 13
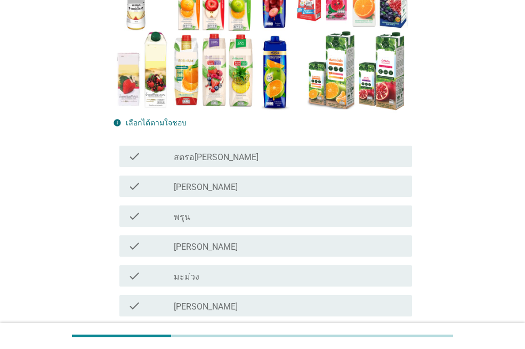
click at [199, 156] on label "สตรอ[PERSON_NAME]" at bounding box center [216, 157] width 85 height 11
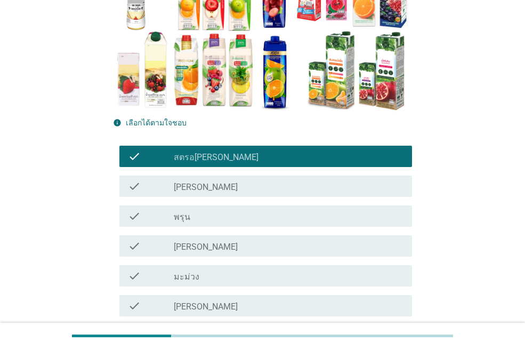
click at [210, 243] on div "check_box_outline_blank [PERSON_NAME]" at bounding box center [289, 245] width 230 height 13
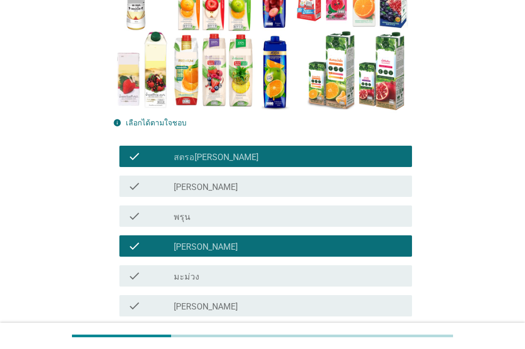
click at [212, 277] on div "check_box_outline_blank มะม่วง" at bounding box center [289, 275] width 230 height 13
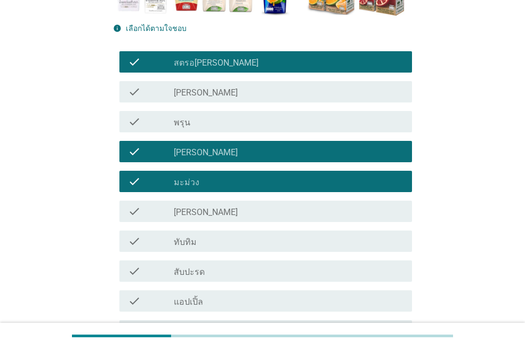
scroll to position [267, 0]
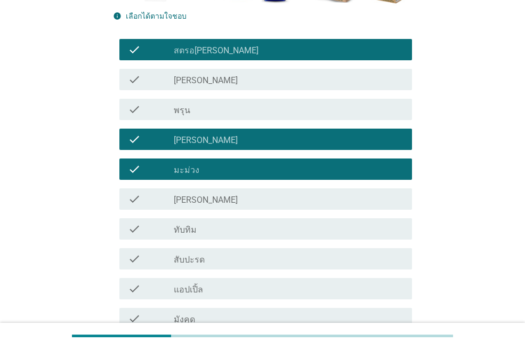
click at [218, 298] on div "check check_box_outline_blank แอปเปิ้ล" at bounding box center [265, 288] width 293 height 21
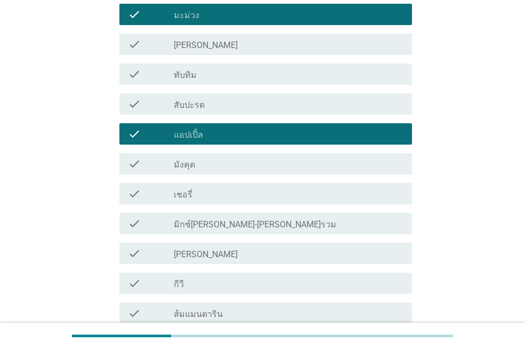
scroll to position [427, 0]
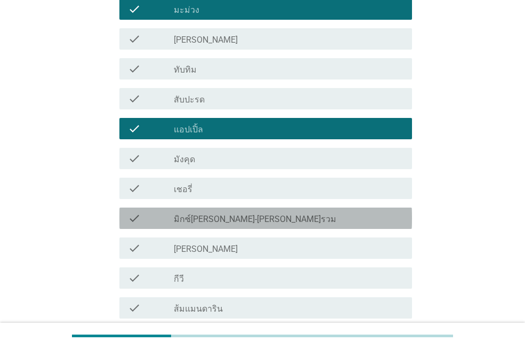
click at [233, 220] on label "มิกซ์[PERSON_NAME]-[PERSON_NAME]รวม" at bounding box center [255, 219] width 163 height 11
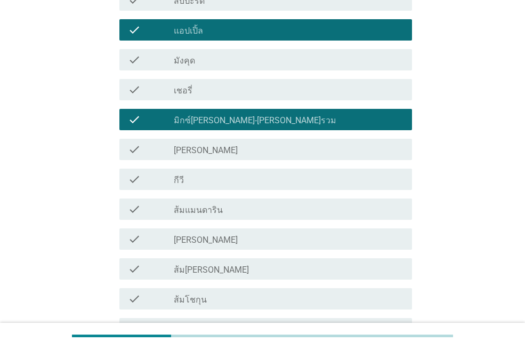
scroll to position [533, 0]
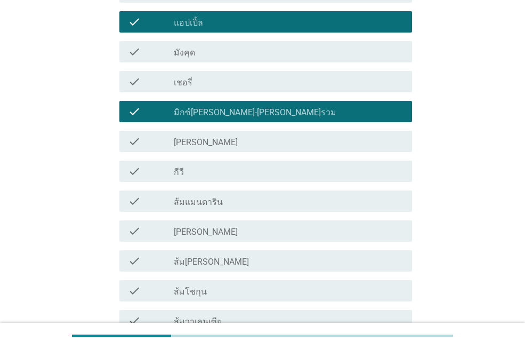
click at [201, 148] on div "check check_box_outline_blank [PERSON_NAME]" at bounding box center [265, 141] width 293 height 21
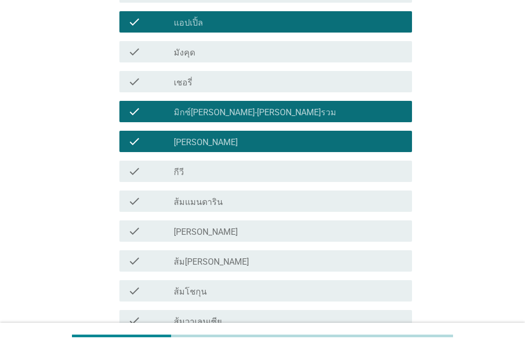
click at [201, 178] on div "check check_box_outline_blank กีวี" at bounding box center [265, 171] width 293 height 21
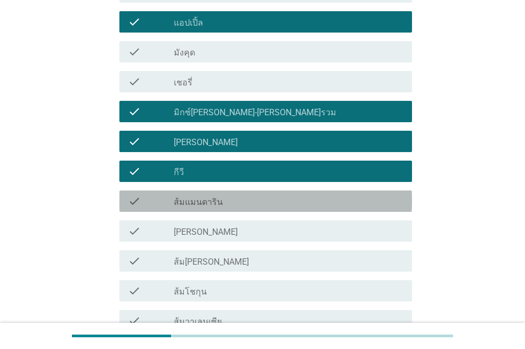
click at [202, 203] on label "ส้มแมนดาริน" at bounding box center [198, 202] width 49 height 11
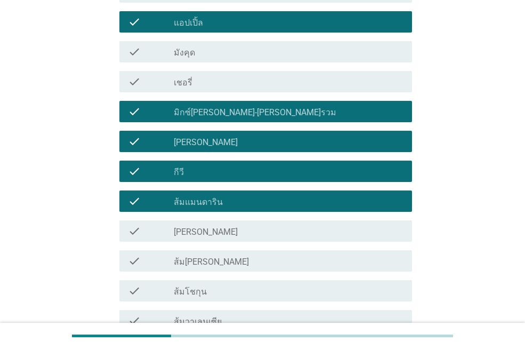
click at [205, 230] on label "[PERSON_NAME]" at bounding box center [206, 232] width 64 height 11
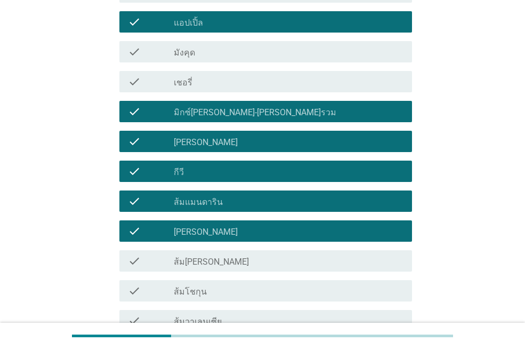
click at [206, 255] on div "check_box_outline_blank ส้ม[PERSON_NAME]" at bounding box center [289, 260] width 230 height 13
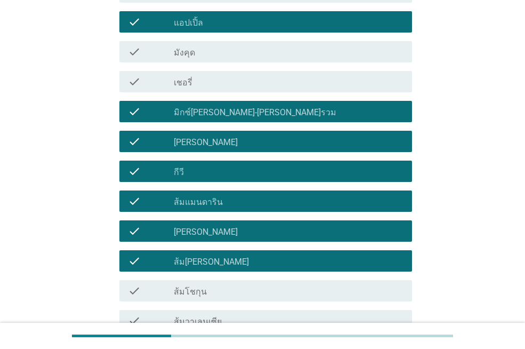
click at [203, 294] on label "ส้มโชกุน" at bounding box center [190, 291] width 33 height 11
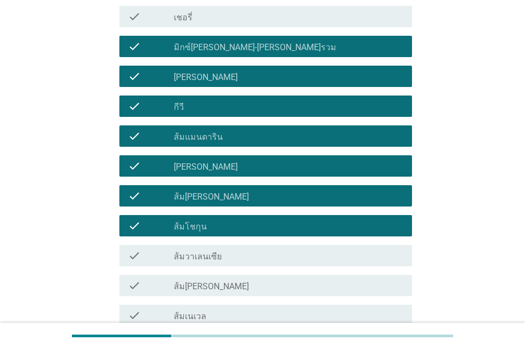
scroll to position [693, 0]
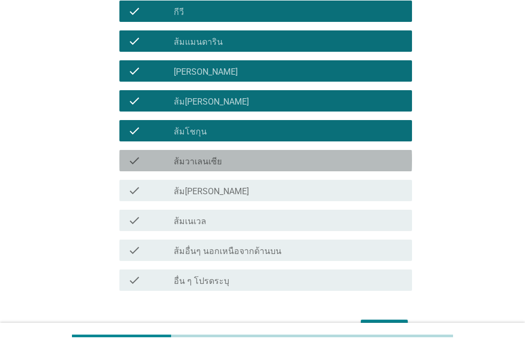
click at [211, 166] on label "ส้มวาเลนเซีย" at bounding box center [198, 161] width 48 height 11
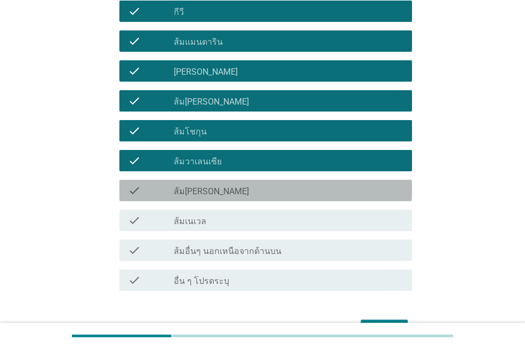
click at [212, 190] on div "check_box_outline_blank ส้ม[PERSON_NAME]" at bounding box center [289, 190] width 230 height 13
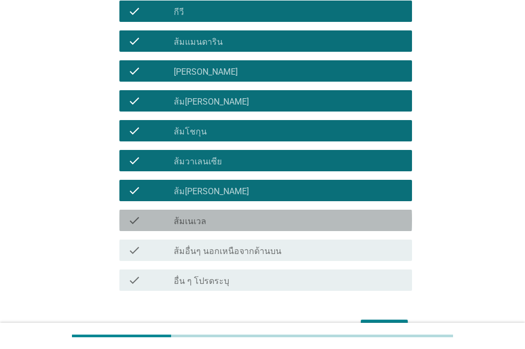
click at [212, 229] on div "check check_box_outline_blank ส้มเนเวล" at bounding box center [265, 220] width 293 height 21
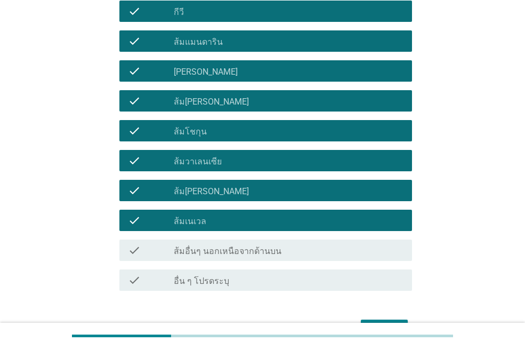
scroll to position [747, 0]
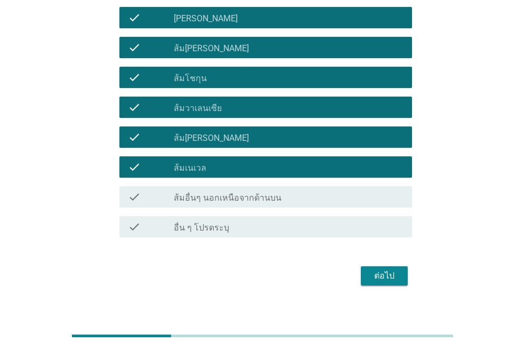
click at [363, 278] on button "ต่อไป" at bounding box center [384, 275] width 47 height 19
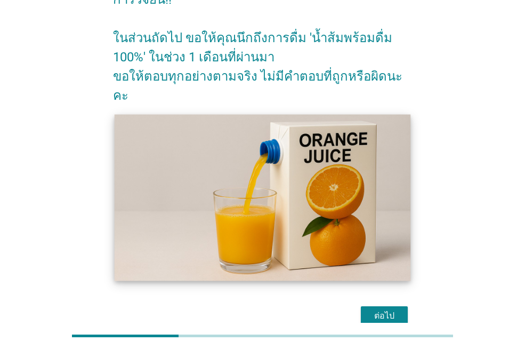
scroll to position [102, 0]
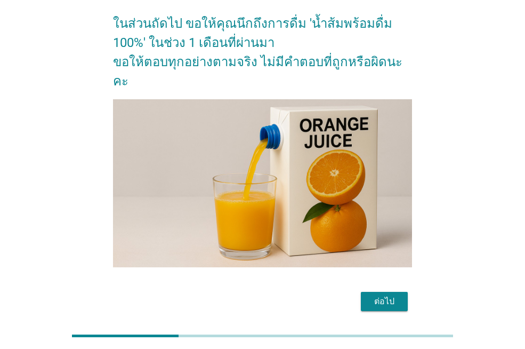
click at [394, 295] on div "ต่อไป" at bounding box center [385, 301] width 30 height 13
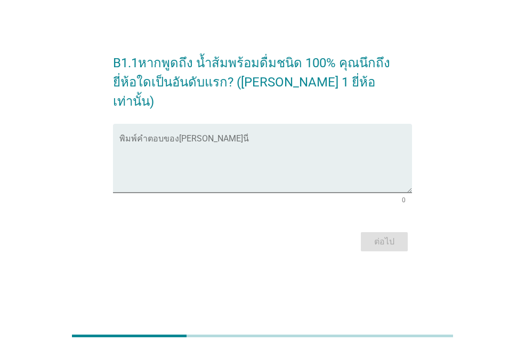
scroll to position [0, 0]
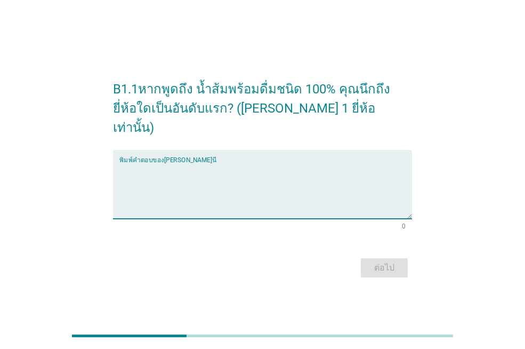
click at [175, 163] on textarea "พิมพ์คำตอบของคุณ ที่นี่" at bounding box center [265, 191] width 293 height 56
type textarea "tipco"
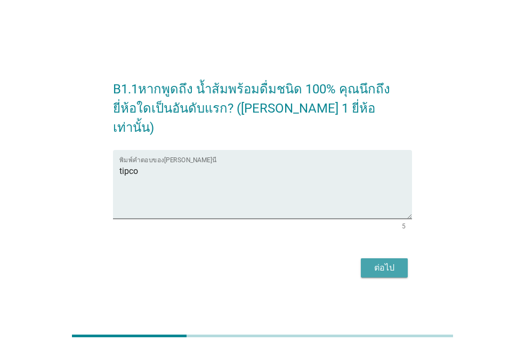
click at [383, 262] on div "ต่อไป" at bounding box center [385, 267] width 30 height 13
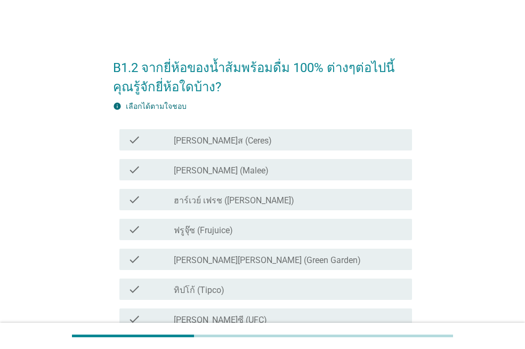
click at [230, 172] on div "check_box_outline_blank [PERSON_NAME] (Malee)" at bounding box center [289, 169] width 230 height 13
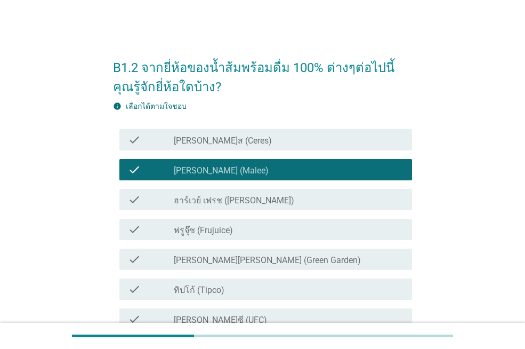
click at [239, 230] on div "check_box_outline_blank ฟรูจุ๊ซ (Frujuice)" at bounding box center [289, 229] width 230 height 13
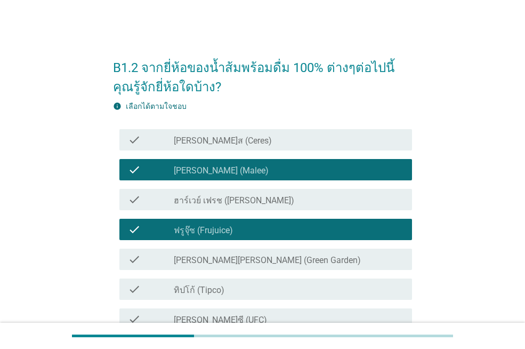
click at [249, 263] on label "[PERSON_NAME][PERSON_NAME] (Green Garden)" at bounding box center [267, 260] width 187 height 11
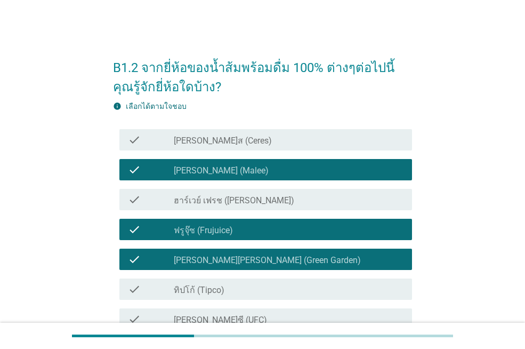
click at [244, 292] on div "check_box_outline_blank ทิปโก้ (Tipco)" at bounding box center [289, 289] width 230 height 13
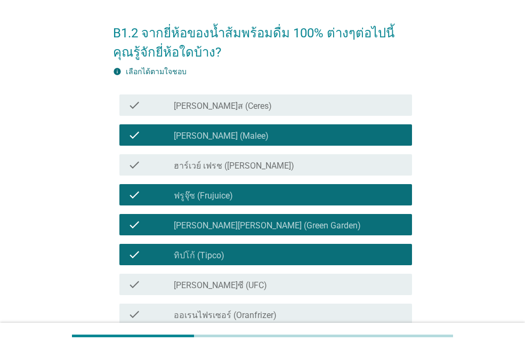
scroll to position [53, 0]
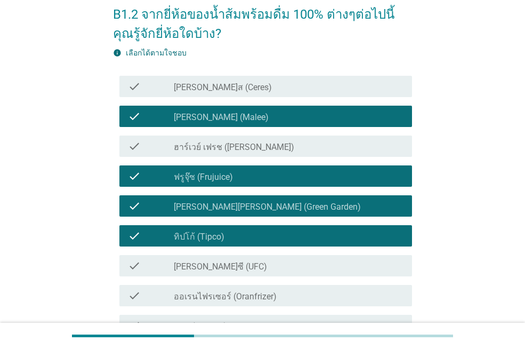
click at [246, 269] on div "check_box_outline_blank [PERSON_NAME]ซี (UFC)" at bounding box center [289, 265] width 230 height 13
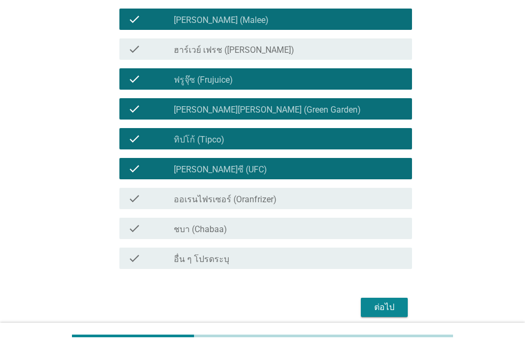
scroll to position [160, 0]
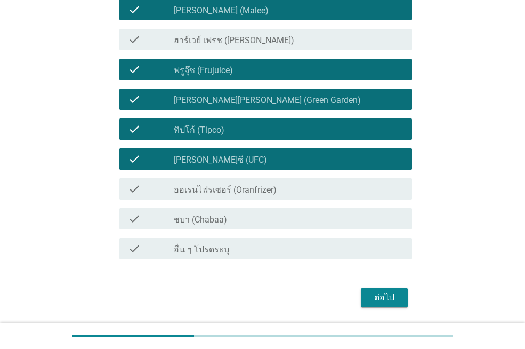
click at [243, 228] on div "check check_box_outline_blank ชบา (Chabaa)" at bounding box center [265, 218] width 293 height 21
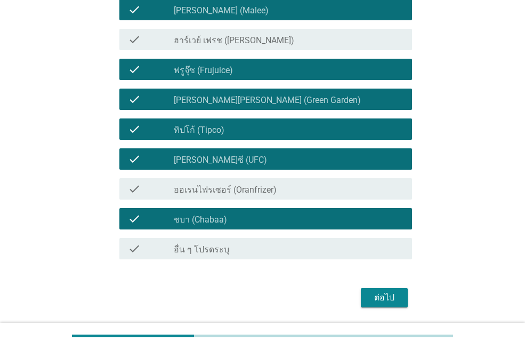
click at [378, 297] on div "ต่อไป" at bounding box center [385, 297] width 30 height 13
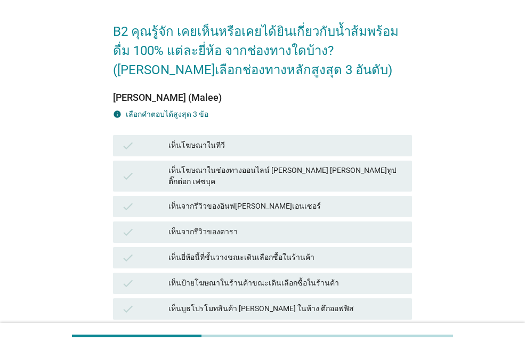
scroll to position [53, 0]
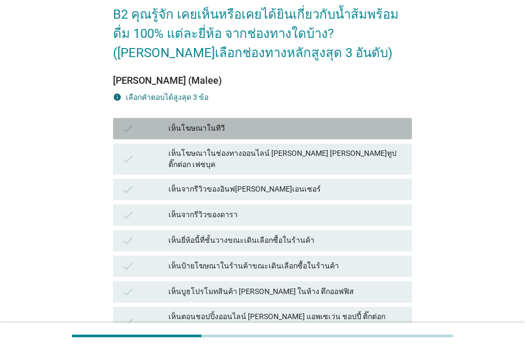
click at [270, 130] on div "เห็นโฆษณาในทีวี" at bounding box center [286, 128] width 235 height 13
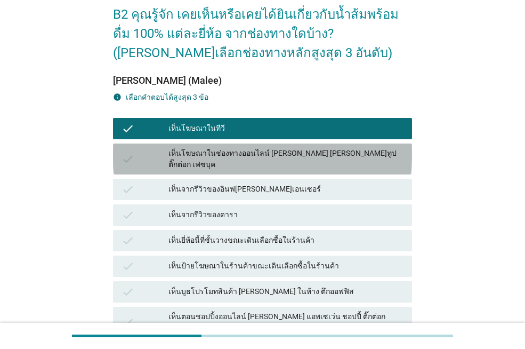
click at [270, 154] on div "เห็นโฆษณาในช่องทางออนไลน์ [PERSON_NAME] [PERSON_NAME]ทูป ติ๊กต่อก เฟซบุค" at bounding box center [286, 159] width 235 height 22
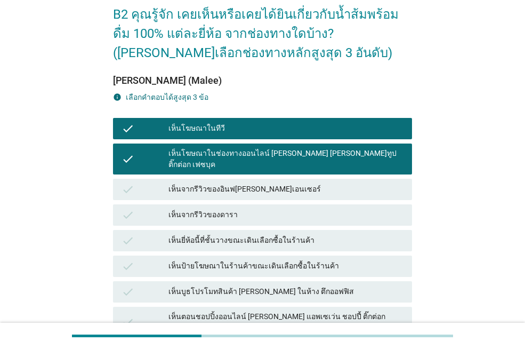
click at [269, 183] on div "เห็นจากรีวิวของอินฟ[PERSON_NAME]เอนเซอร์" at bounding box center [286, 189] width 235 height 13
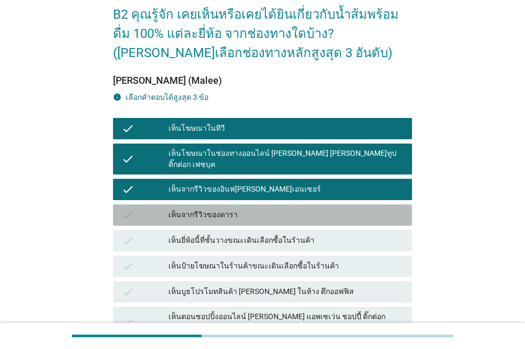
click at [259, 209] on div "เห็นจากรีวิวของดารา" at bounding box center [286, 215] width 235 height 13
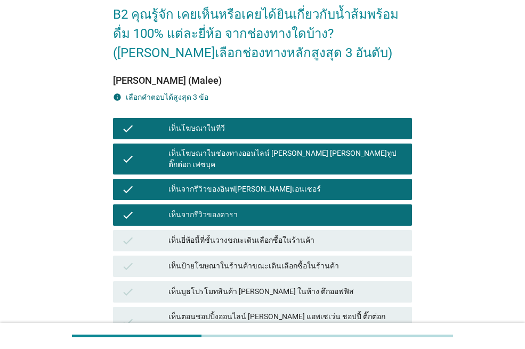
click at [261, 234] on div "เห็นยี่ห้อนี้ที่ชั้นวางขณะเดินเลือกซื้อในร้านค้า" at bounding box center [286, 240] width 235 height 13
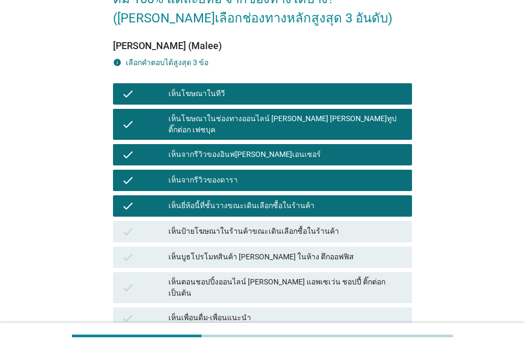
scroll to position [107, 0]
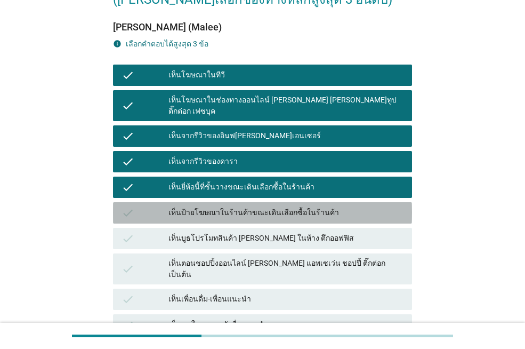
click at [264, 206] on div "เห็นป้ายโฆษณาในร้านค้าขณะเดินเลือกซื้อในร้านค้า" at bounding box center [286, 212] width 235 height 13
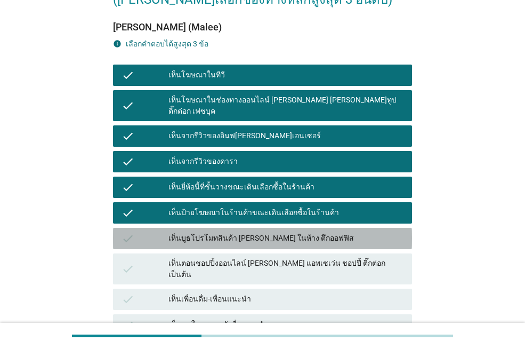
click at [264, 232] on div "เห็นบูธโปรโมทสินค้า [PERSON_NAME] ในห้าง ตึกออฟฟิส" at bounding box center [286, 238] width 235 height 13
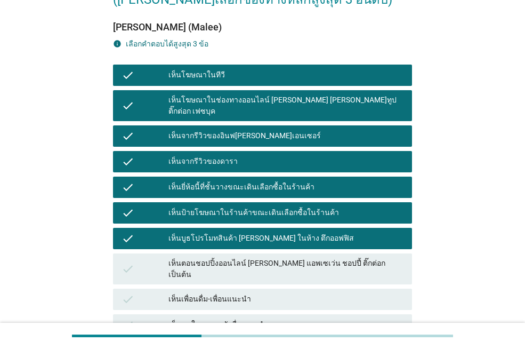
click at [172, 71] on div "เห็นโฆษณาในทีวี" at bounding box center [286, 75] width 235 height 13
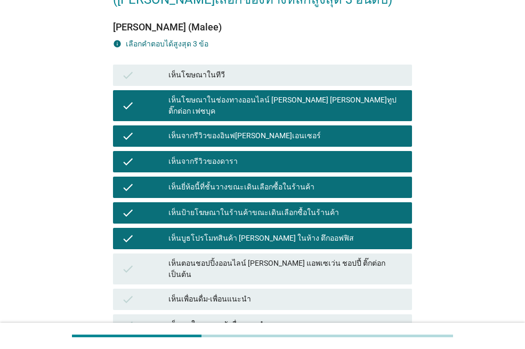
click at [194, 97] on div "เห็นโฆษณาในช่องทางออนไลน์ [PERSON_NAME] [PERSON_NAME]ทูป ติ๊กต่อก เฟซบุค" at bounding box center [286, 105] width 235 height 22
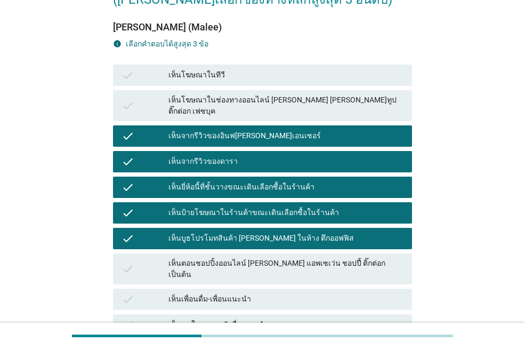
click at [205, 130] on div "เห็นจากรีวิวของอินฟ[PERSON_NAME]เอนเซอร์" at bounding box center [286, 136] width 235 height 13
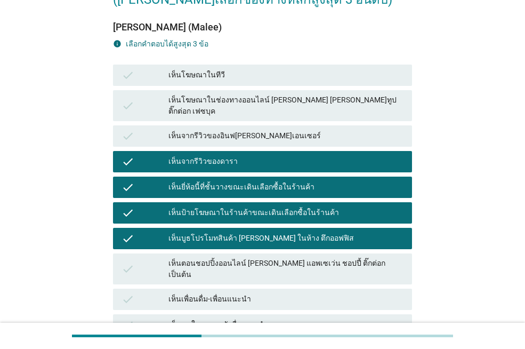
click at [205, 177] on div "check เห็นยี่ห้อนี้ที่ชั้นวางขณะเดินเลือกซื้อในร้านค้า" at bounding box center [262, 187] width 299 height 21
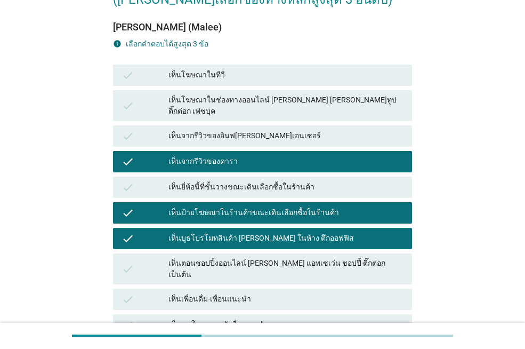
click at [192, 155] on div "เห็นจากรีวิวของดารา" at bounding box center [286, 161] width 235 height 13
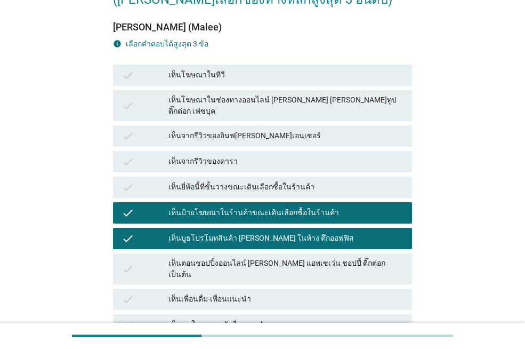
scroll to position [160, 0]
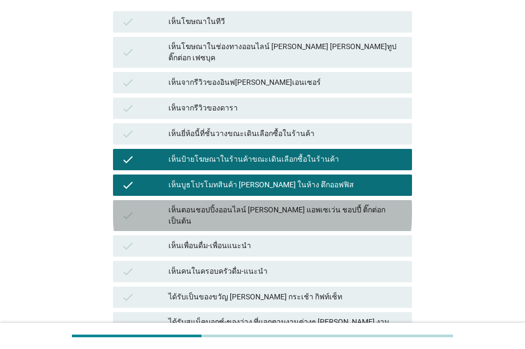
click at [292, 204] on div "เห็นตอนชอปปิ้งออนไลน์ [PERSON_NAME] แอพเซเว่น ชอปปี้ ติ๊กต่อก เป็นต้น" at bounding box center [286, 215] width 235 height 22
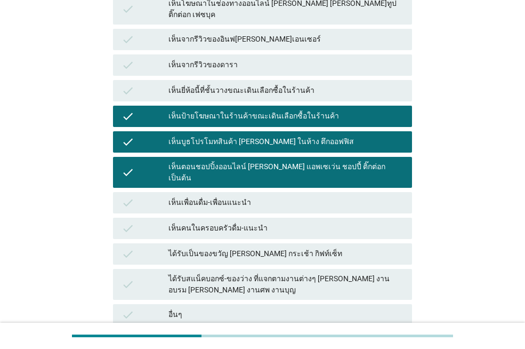
scroll to position [267, 0]
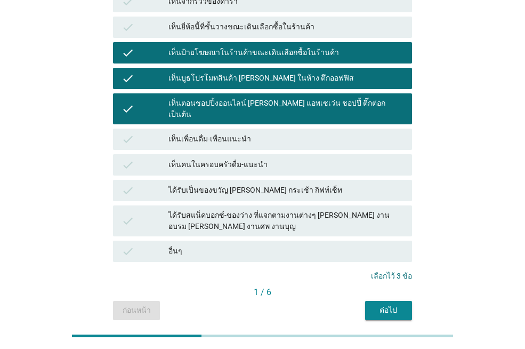
click at [395, 305] on div "ต่อไป" at bounding box center [389, 310] width 30 height 11
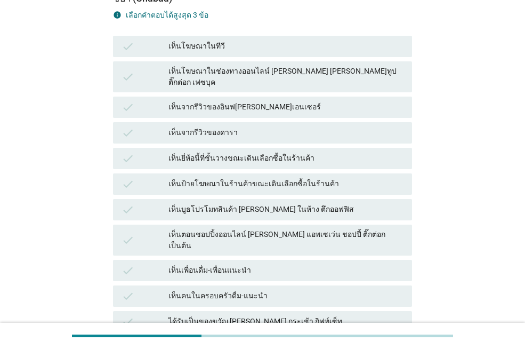
scroll to position [160, 0]
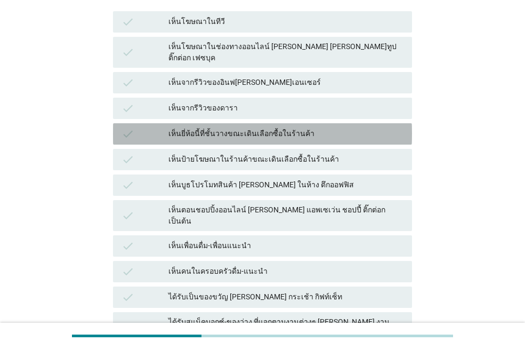
click at [279, 127] on div "เห็นยี่ห้อนี้ที่ชั้นวางขณะเดินเลือกซื้อในร้านค้า" at bounding box center [286, 133] width 235 height 13
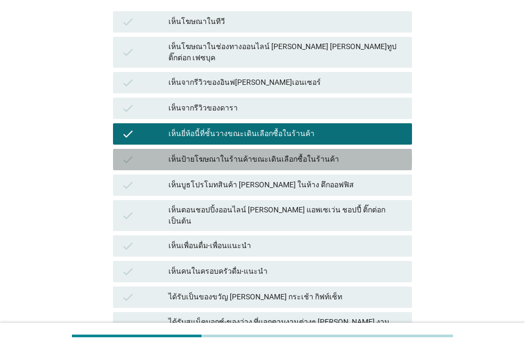
click at [280, 157] on div "check เห็นป้ายโฆษณาในร้านค้าขณะเดินเลือกซื้อในร้านค้า" at bounding box center [262, 159] width 299 height 21
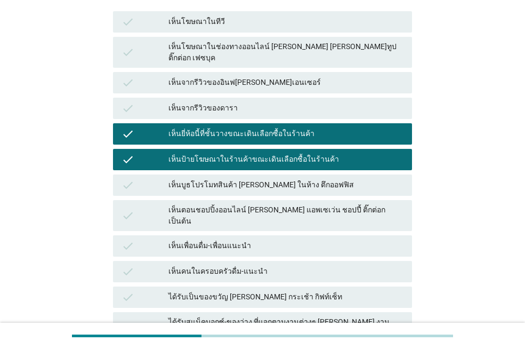
scroll to position [267, 0]
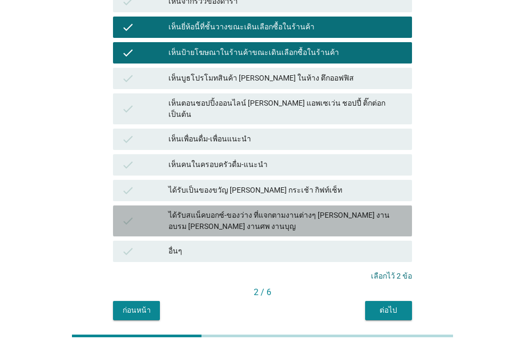
click at [276, 210] on div "ได้รับสแน็คบอกซ์-ของว่าง ที่แจกตามงานต่างๆ [PERSON_NAME] งานอบรม [PERSON_NAME] …" at bounding box center [286, 221] width 235 height 22
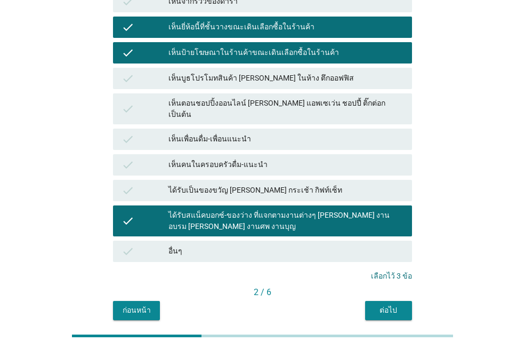
click at [388, 305] on div "ต่อไป" at bounding box center [389, 310] width 30 height 11
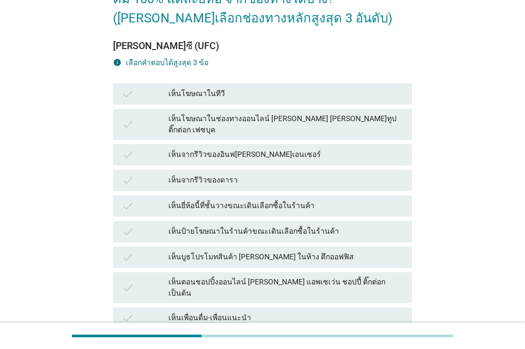
scroll to position [107, 0]
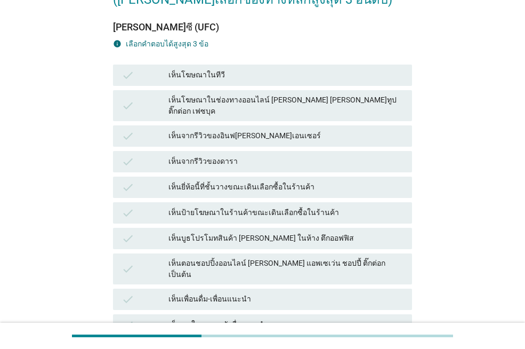
click at [277, 183] on div "เห็นยี่ห้อนี้ที่ชั้นวางขณะเดินเลือกซื้อในร้านค้า" at bounding box center [286, 187] width 235 height 13
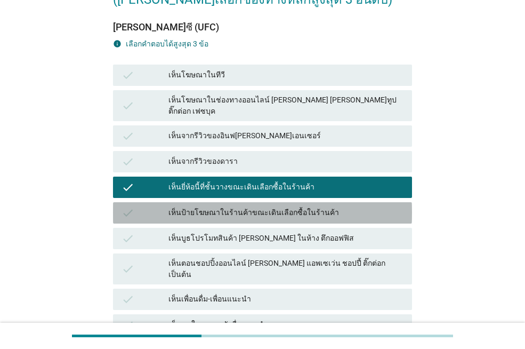
click at [282, 209] on div "เห็นป้ายโฆษณาในร้านค้าขณะเดินเลือกซื้อในร้านค้า" at bounding box center [286, 212] width 235 height 13
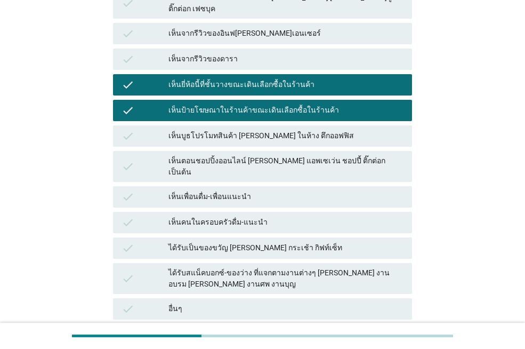
scroll to position [213, 0]
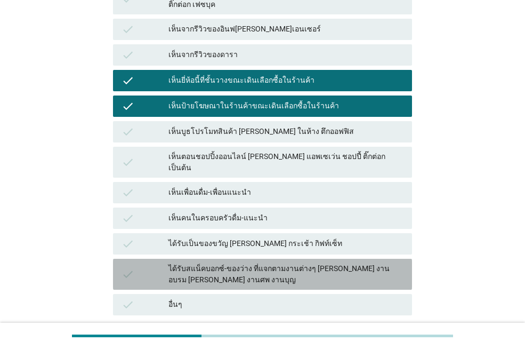
click at [297, 263] on div "ได้รับสแน็คบอกซ์-ของว่าง ที่แจกตามงานต่างๆ [PERSON_NAME] งานอบรม [PERSON_NAME] …" at bounding box center [286, 274] width 235 height 22
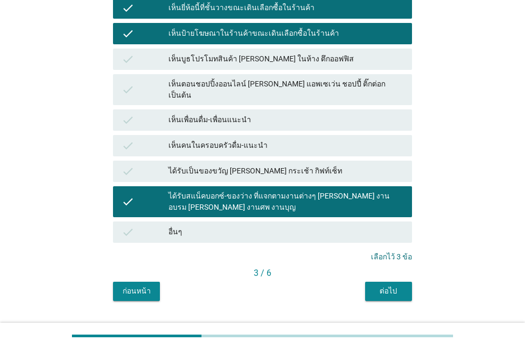
scroll to position [292, 0]
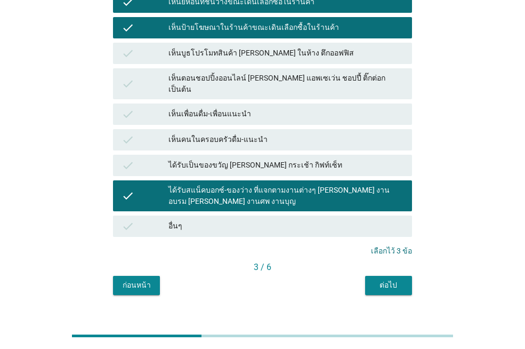
click at [381, 279] on div "ต่อไป" at bounding box center [389, 284] width 30 height 11
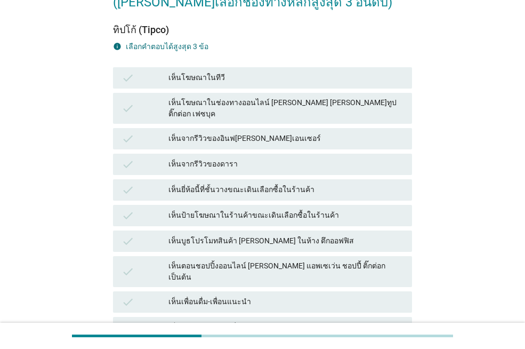
scroll to position [107, 0]
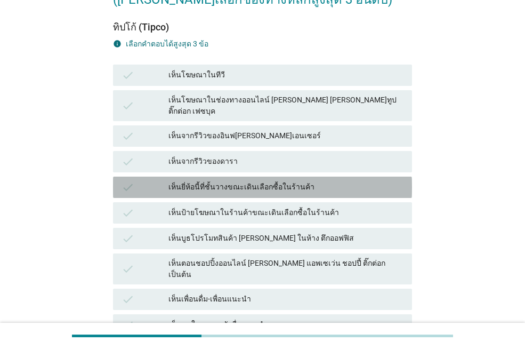
click at [276, 181] on div "เห็นยี่ห้อนี้ที่ชั้นวางขณะเดินเลือกซื้อในร้านค้า" at bounding box center [286, 187] width 235 height 13
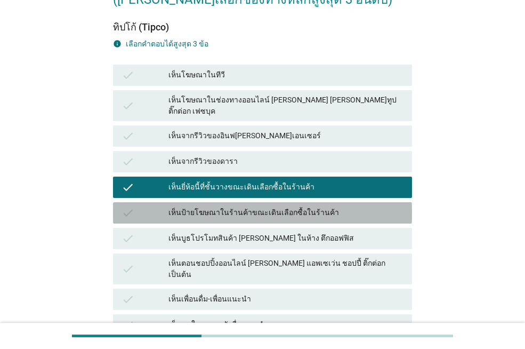
click at [280, 206] on div "เห็นป้ายโฆษณาในร้านค้าขณะเดินเลือกซื้อในร้านค้า" at bounding box center [286, 212] width 235 height 13
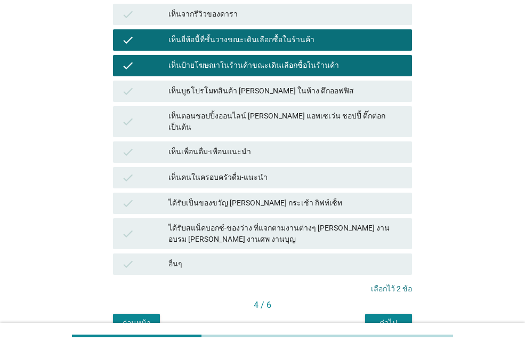
scroll to position [267, 0]
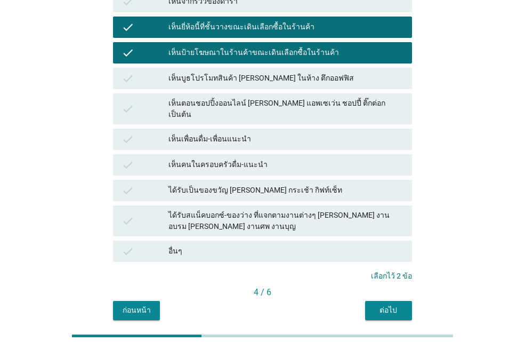
click at [299, 210] on div "ได้รับสแน็คบอกซ์-ของว่าง ที่แจกตามงานต่างๆ [PERSON_NAME] งานอบรม [PERSON_NAME] …" at bounding box center [286, 221] width 235 height 22
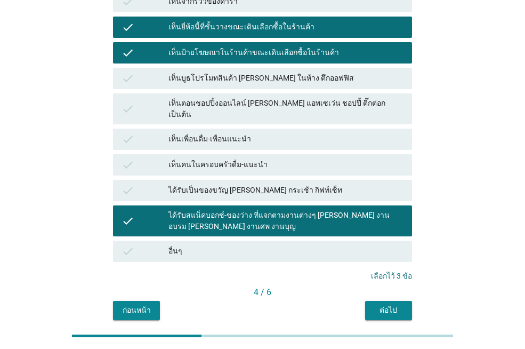
click at [386, 305] on div "ต่อไป" at bounding box center [389, 310] width 30 height 11
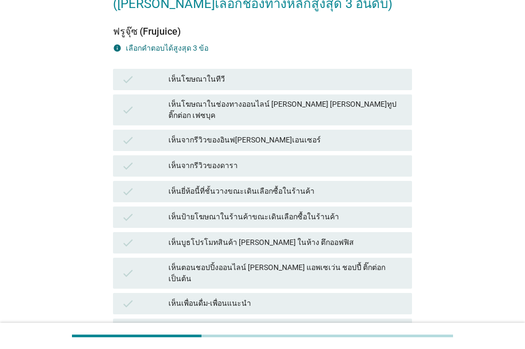
scroll to position [107, 0]
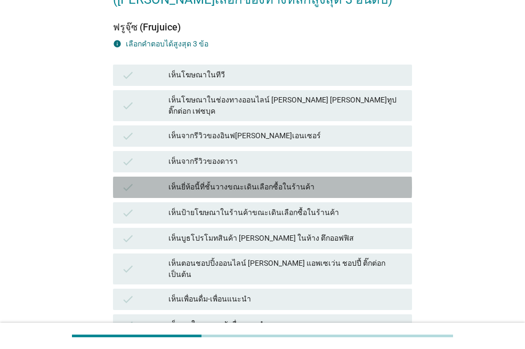
click at [281, 181] on div "เห็นยี่ห้อนี้ที่ชั้นวางขณะเดินเลือกซื้อในร้านค้า" at bounding box center [286, 187] width 235 height 13
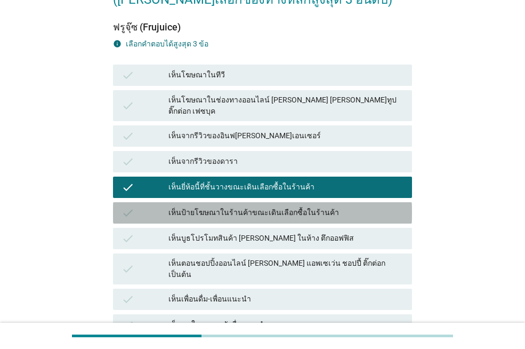
click at [286, 206] on div "เห็นป้ายโฆษณาในร้านค้าขณะเดินเลือกซื้อในร้านค้า" at bounding box center [286, 212] width 235 height 13
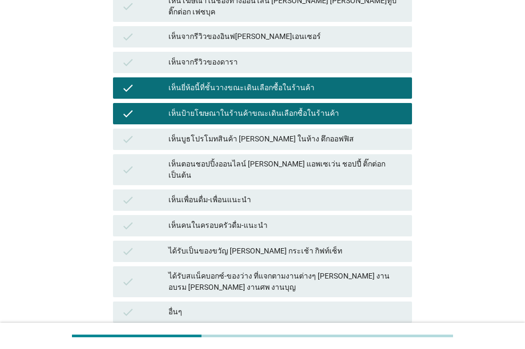
scroll to position [213, 0]
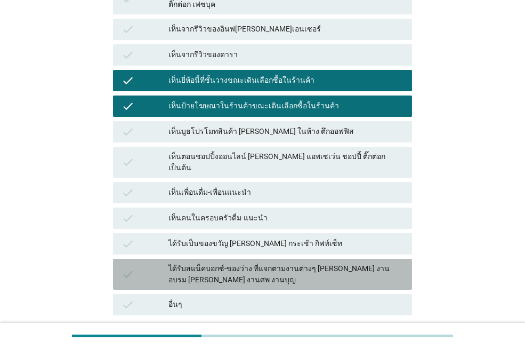
click at [288, 263] on div "ได้รับสแน็คบอกซ์-ของว่าง ที่แจกตามงานต่างๆ [PERSON_NAME] งานอบรม [PERSON_NAME] …" at bounding box center [286, 274] width 235 height 22
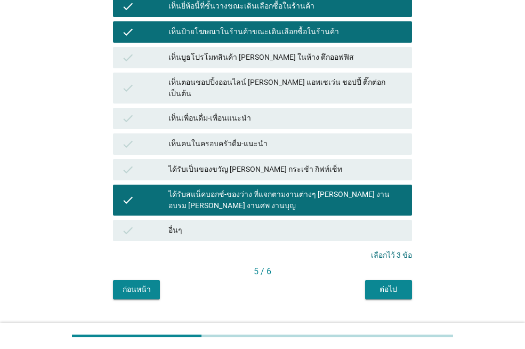
scroll to position [292, 0]
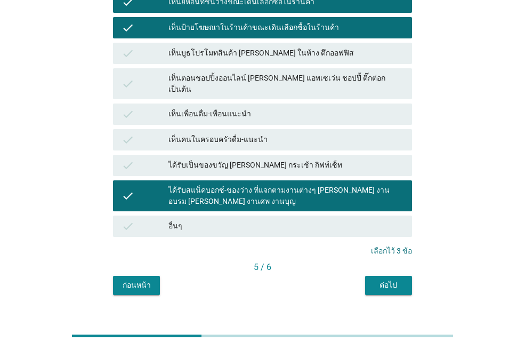
click at [391, 279] on div "ต่อไป" at bounding box center [389, 284] width 30 height 11
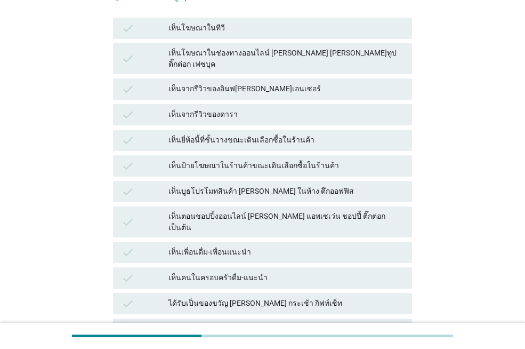
scroll to position [160, 0]
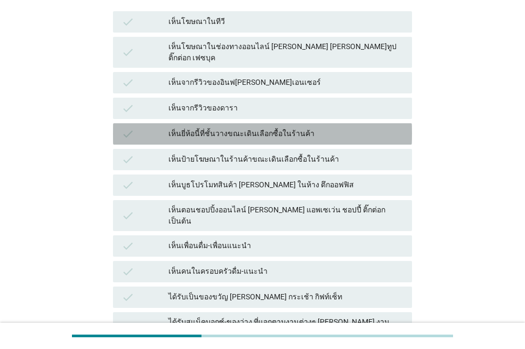
click at [324, 127] on div "เห็นยี่ห้อนี้ที่ชั้นวางขณะเดินเลือกซื้อในร้านค้า" at bounding box center [286, 133] width 235 height 13
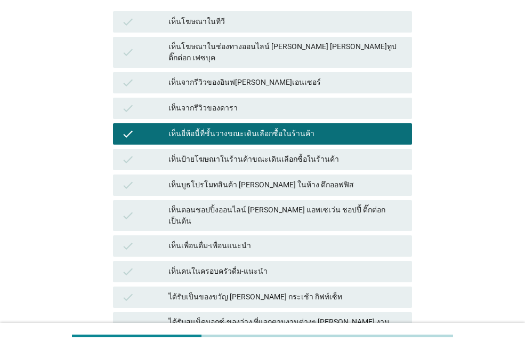
click at [329, 153] on div "เห็นป้ายโฆษณาในร้านค้าขณะเดินเลือกซื้อในร้านค้า" at bounding box center [286, 159] width 235 height 13
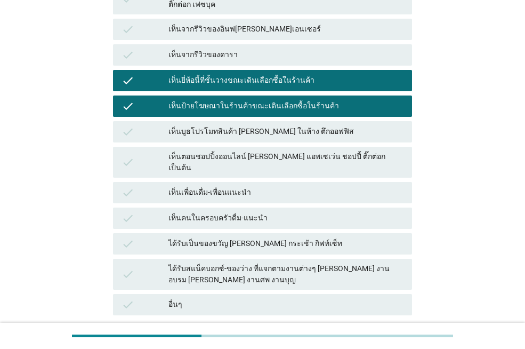
scroll to position [292, 0]
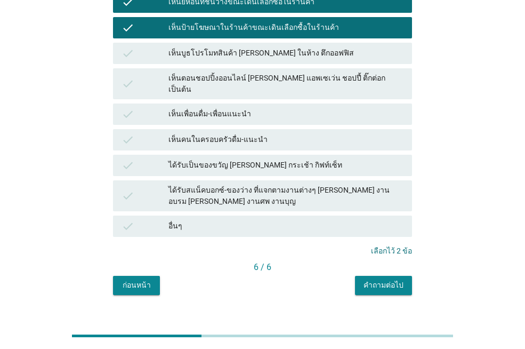
click at [365, 185] on div "ได้รับสแน็คบอกซ์-ของว่าง ที่แจกตามงานต่างๆ [PERSON_NAME] งานอบรม [PERSON_NAME] …" at bounding box center [286, 196] width 235 height 22
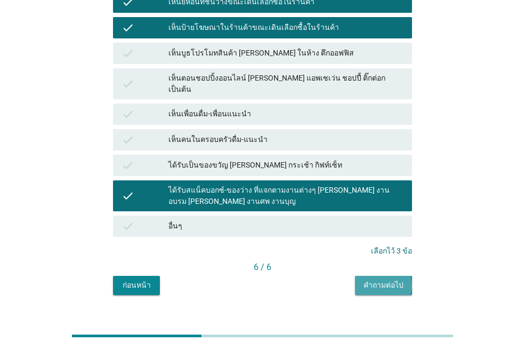
click at [386, 279] on div "คำถามต่อไป" at bounding box center [384, 284] width 40 height 11
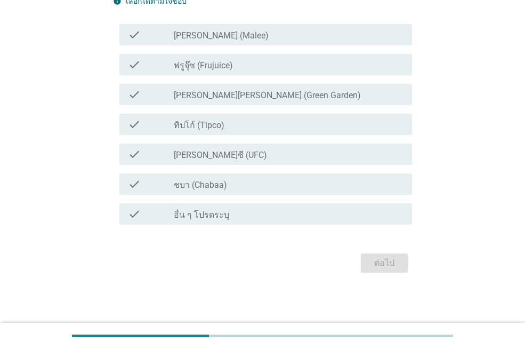
scroll to position [0, 0]
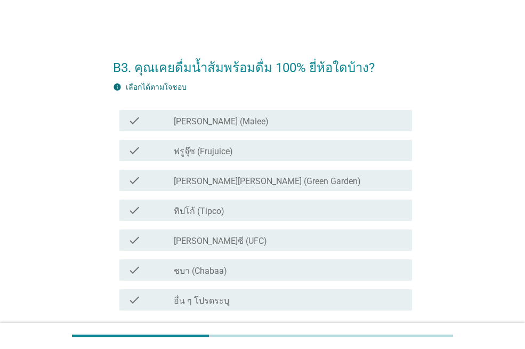
click at [219, 114] on div "check_box_outline_blank [PERSON_NAME] (Malee)" at bounding box center [289, 120] width 230 height 13
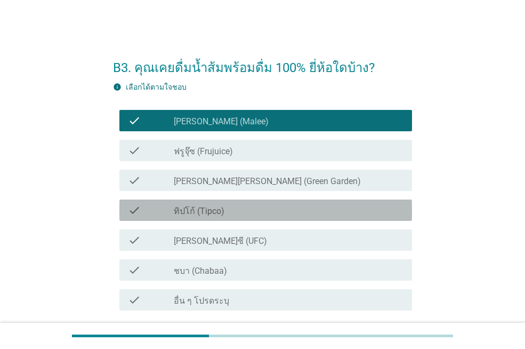
click at [234, 204] on div "check_box_outline_blank ทิปโก้ (Tipco)" at bounding box center [289, 210] width 230 height 13
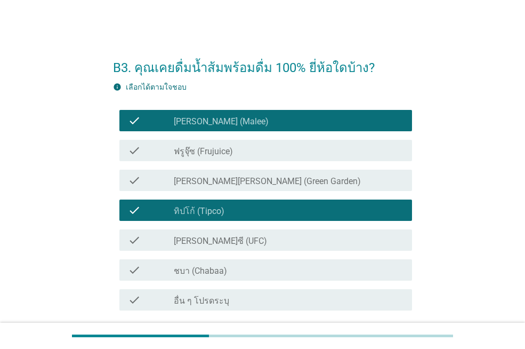
click at [234, 242] on div "check_box_outline_blank [PERSON_NAME]ซี (UFC)" at bounding box center [289, 240] width 230 height 13
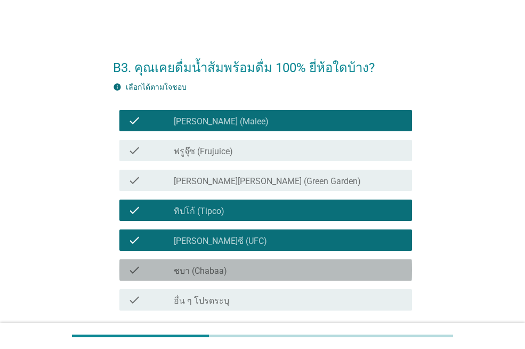
click at [234, 263] on div "check_box_outline_blank ชบา (Chabaa)" at bounding box center [289, 269] width 230 height 13
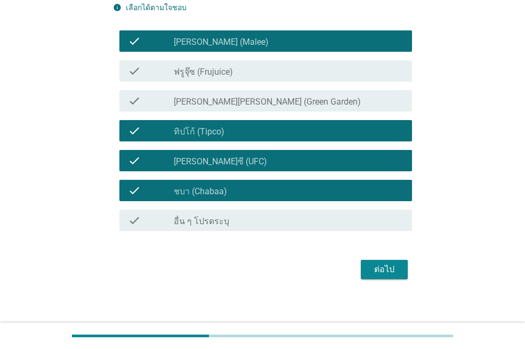
scroll to position [86, 0]
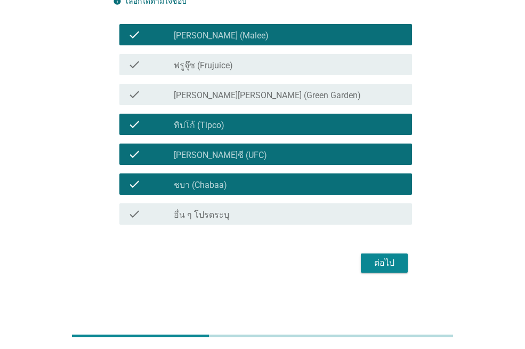
click at [371, 263] on div "ต่อไป" at bounding box center [385, 263] width 30 height 13
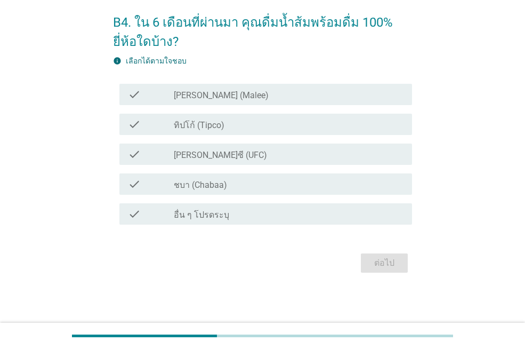
scroll to position [0, 0]
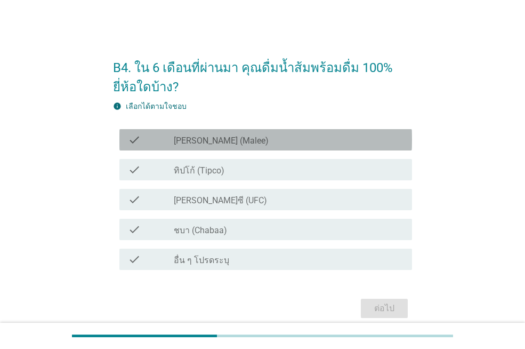
click at [242, 138] on div "check_box_outline_blank [PERSON_NAME] (Malee)" at bounding box center [289, 139] width 230 height 13
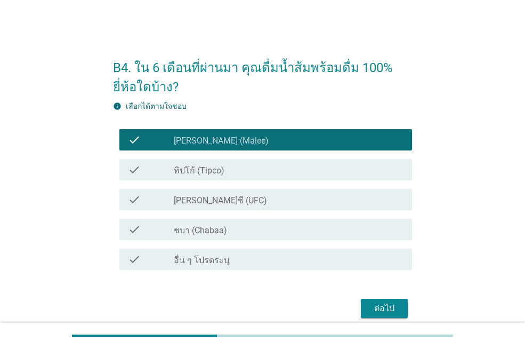
click at [247, 169] on div "check_box ทิปโก้ (Tipco)" at bounding box center [289, 169] width 230 height 13
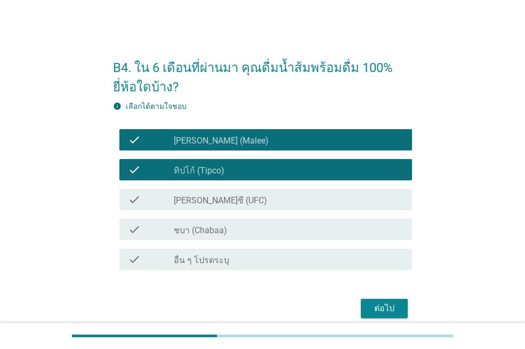
click at [249, 199] on div "check_box [PERSON_NAME]ซี (UFC)" at bounding box center [289, 199] width 230 height 13
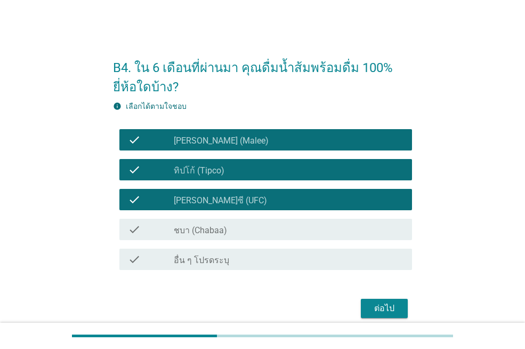
click at [251, 227] on div "check_box ชบา (Chabaa)" at bounding box center [289, 229] width 230 height 13
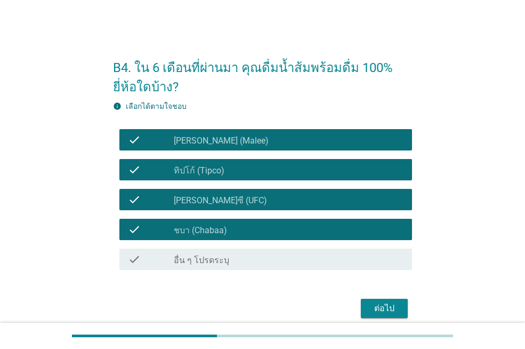
click at [394, 305] on div "ต่อไป" at bounding box center [385, 308] width 30 height 13
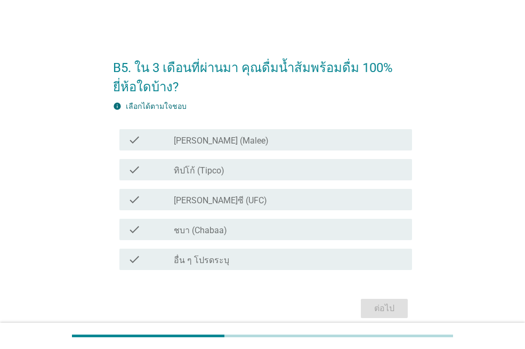
click at [295, 142] on div "check_box_outline_blank [PERSON_NAME] (Malee)" at bounding box center [289, 139] width 230 height 13
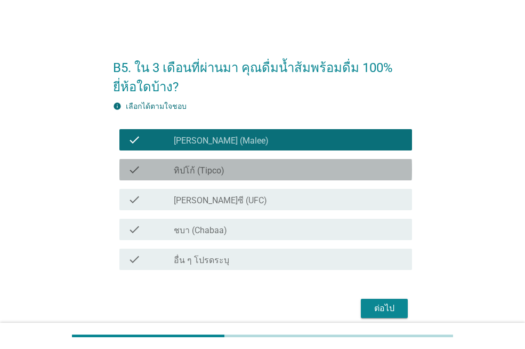
click at [295, 159] on div "check check_box ทิปโก้ (Tipco)" at bounding box center [265, 169] width 293 height 21
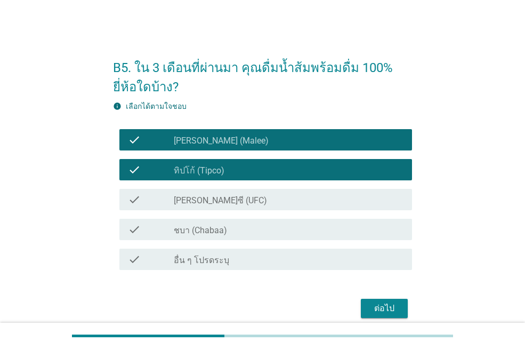
click at [296, 194] on div "check_box [PERSON_NAME]ซี (UFC)" at bounding box center [289, 199] width 230 height 13
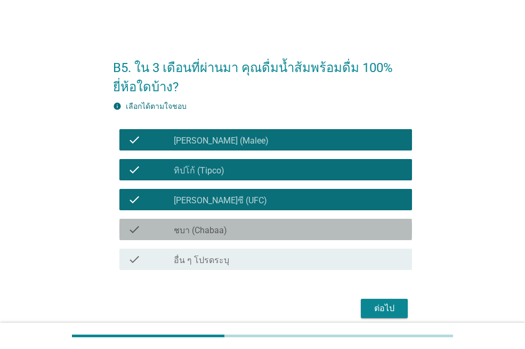
click at [299, 223] on div "check_box ชบา (Chabaa)" at bounding box center [289, 229] width 230 height 13
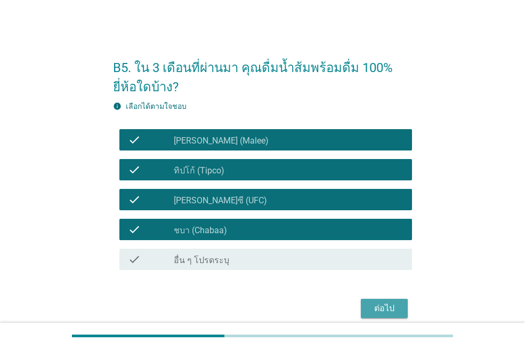
click at [377, 302] on div "ต่อไป" at bounding box center [385, 308] width 30 height 13
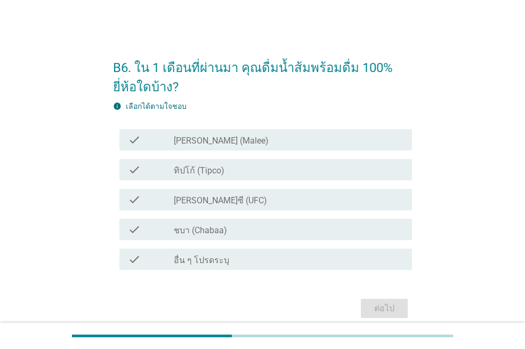
click at [230, 142] on div "check_box_outline_blank [PERSON_NAME] (Malee)" at bounding box center [289, 139] width 230 height 13
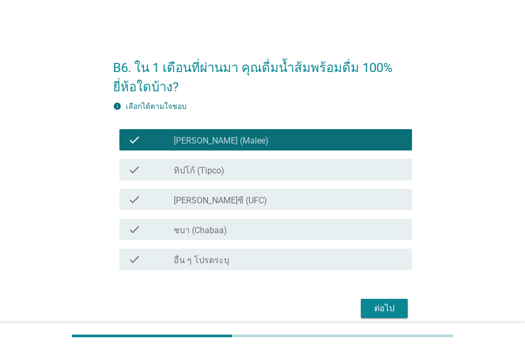
click at [230, 179] on div "check check_box ทิปโก้ (Tipco)" at bounding box center [265, 169] width 293 height 21
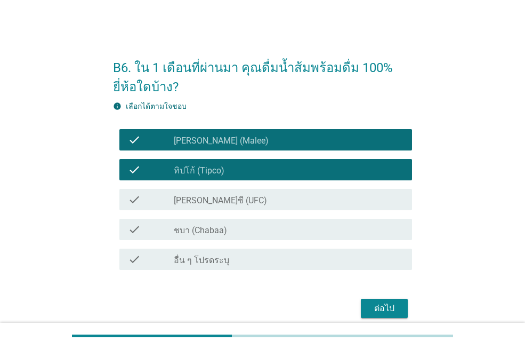
click at [234, 206] on div "check check_box [PERSON_NAME]ซี (UFC)" at bounding box center [265, 199] width 293 height 21
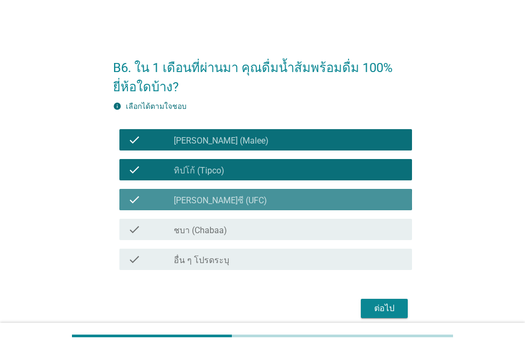
click at [234, 206] on div "check check_box [PERSON_NAME]ซี (UFC)" at bounding box center [265, 199] width 293 height 21
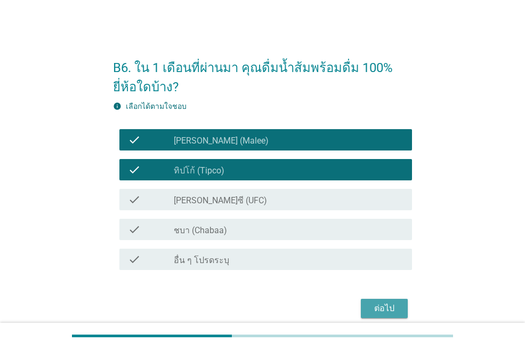
click at [371, 304] on div "ต่อไป" at bounding box center [385, 308] width 30 height 13
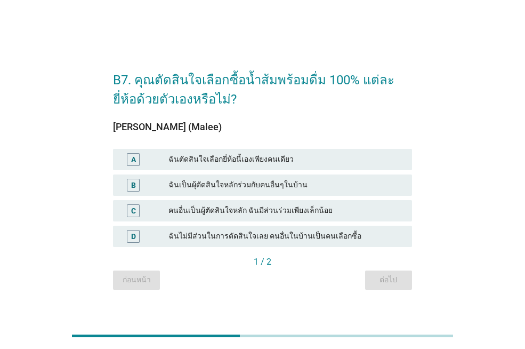
click at [284, 161] on div "ฉันตัดสินใจเลือกยี่ห้อนี้เองเพียงคนเดียว" at bounding box center [286, 159] width 235 height 13
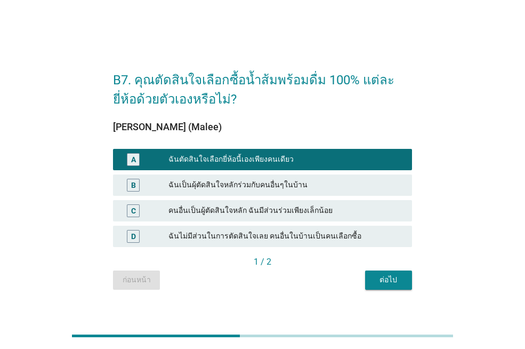
click at [374, 275] on div "ต่อไป" at bounding box center [389, 279] width 30 height 11
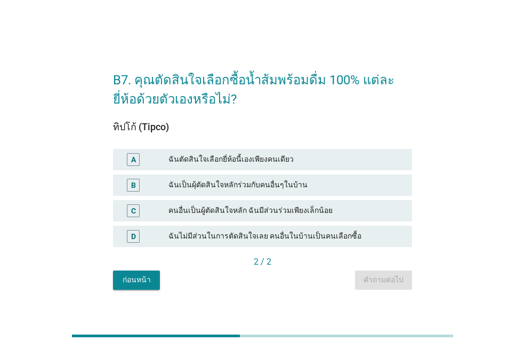
click at [254, 158] on div "ฉันตัดสินใจเลือกยี่ห้อนี้เองเพียงคนเดียว" at bounding box center [286, 159] width 235 height 13
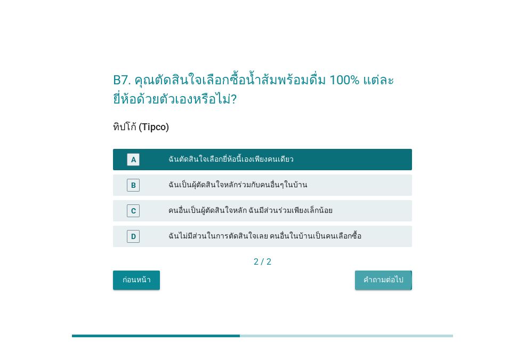
click at [374, 280] on div "คำถามต่อไป" at bounding box center [384, 279] width 40 height 11
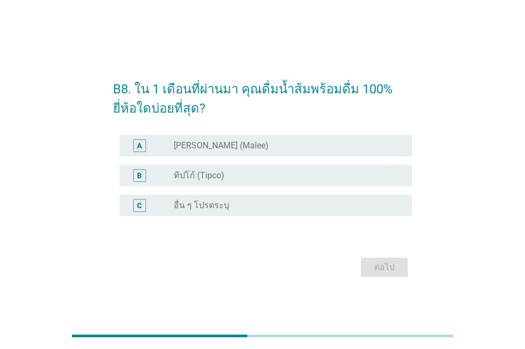
click at [248, 182] on div "B radio_button_unchecked ทิปโก้ (Tipco)" at bounding box center [265, 175] width 293 height 21
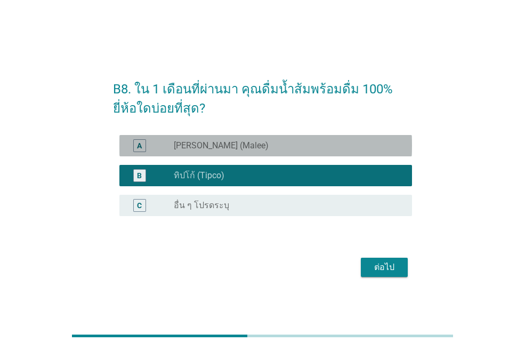
click at [248, 150] on div "radio_button_unchecked [PERSON_NAME] (Malee)" at bounding box center [284, 145] width 221 height 11
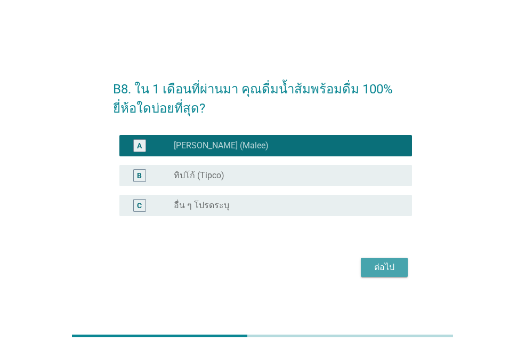
click at [378, 260] on button "ต่อไป" at bounding box center [384, 267] width 47 height 19
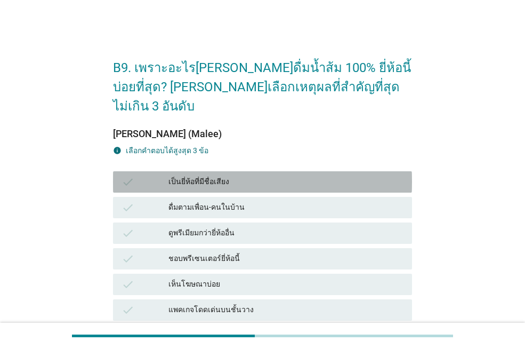
click at [235, 175] on div "เป็นยี่ห้อที่มีชื่อเสียง" at bounding box center [286, 181] width 235 height 13
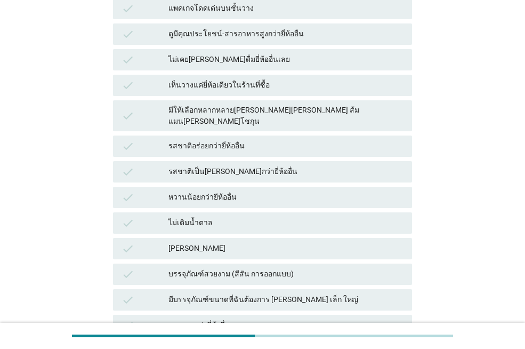
scroll to position [320, 0]
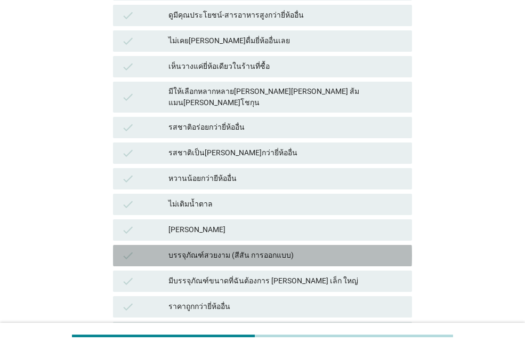
click at [247, 245] on div "check บรรจุภัณฑ์สวยงาม (สีสัน การออกแบบ)" at bounding box center [262, 255] width 299 height 21
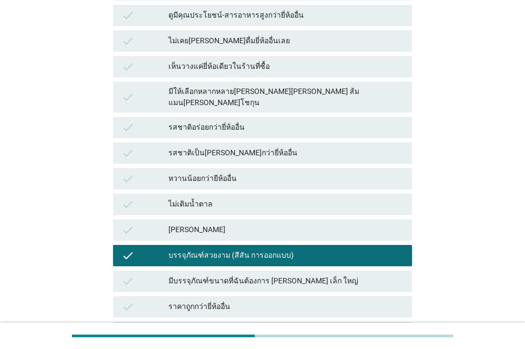
click at [255, 275] on div "มีบรรจุภัณฑ์ขนาดที่ฉันต้องการ [PERSON_NAME] เล็ก ใหญ่" at bounding box center [286, 281] width 235 height 13
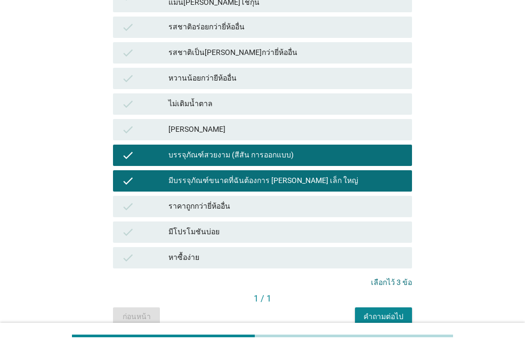
scroll to position [427, 0]
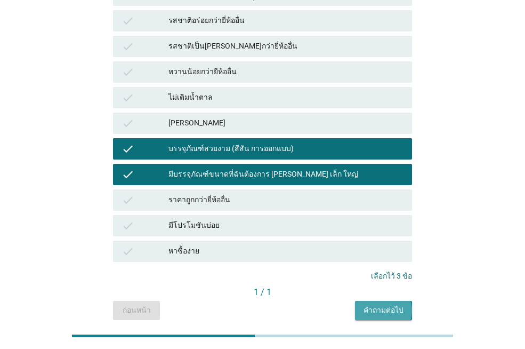
click at [386, 305] on div "คำถามต่อไป" at bounding box center [384, 310] width 40 height 11
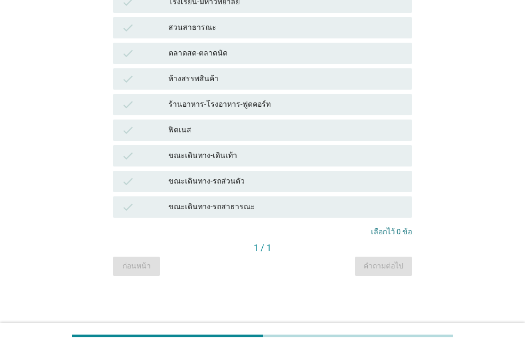
scroll to position [0, 0]
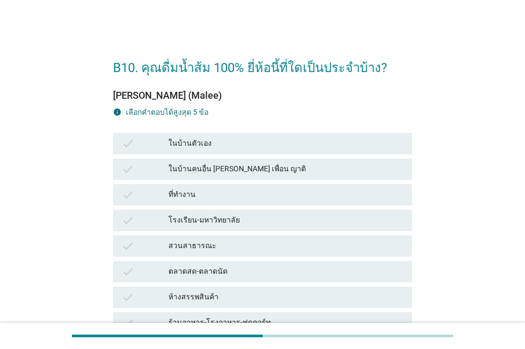
click at [261, 143] on div "ในบ้านตัวเอง" at bounding box center [286, 143] width 235 height 13
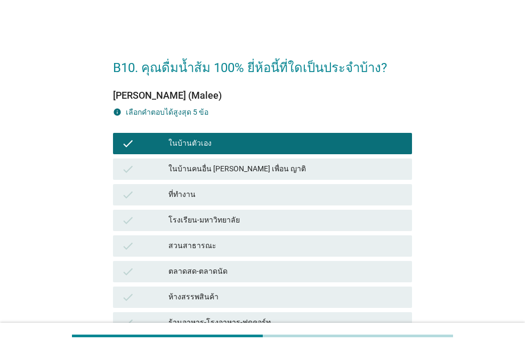
click at [239, 193] on div "ที่ทำงาน" at bounding box center [286, 194] width 235 height 13
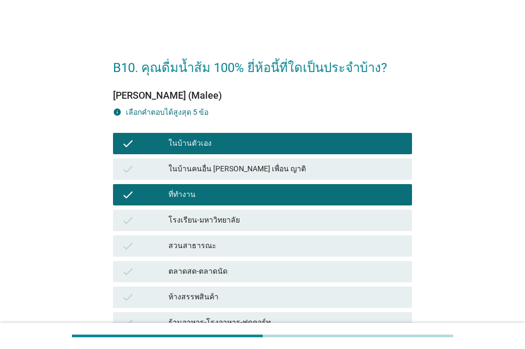
click at [250, 295] on div "ห้างสรรพสินค้า" at bounding box center [286, 297] width 235 height 13
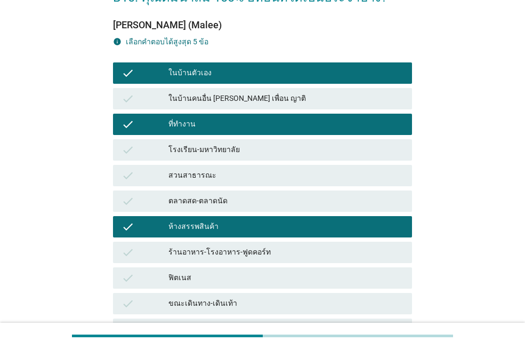
scroll to position [107, 0]
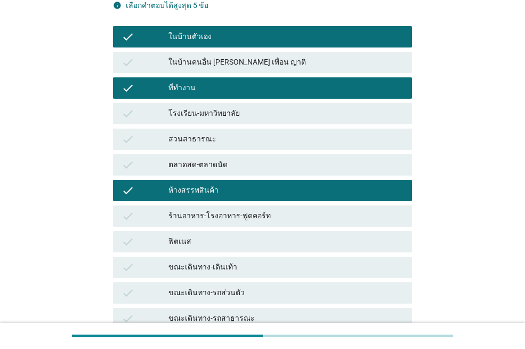
click at [264, 219] on div "ร้านอาหาร-โรงอาหาร-ฟูดคอร์ท" at bounding box center [286, 216] width 235 height 13
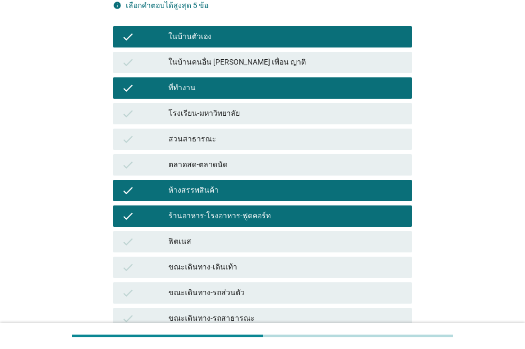
click at [256, 196] on div "ห้างสรรพสินค้า" at bounding box center [286, 190] width 235 height 13
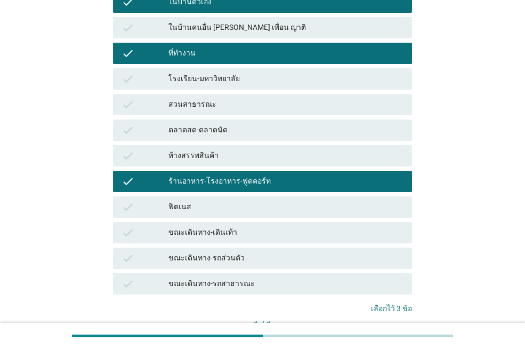
scroll to position [160, 0]
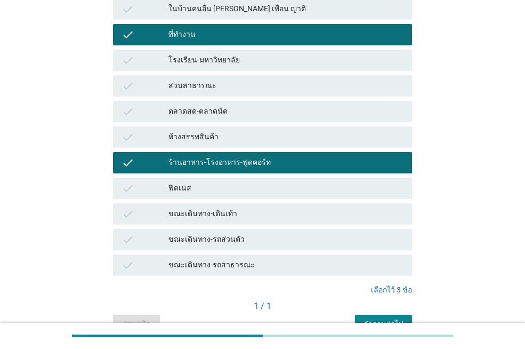
click at [254, 214] on div "ขณะเดินทาง-เดินเท้า" at bounding box center [286, 213] width 235 height 13
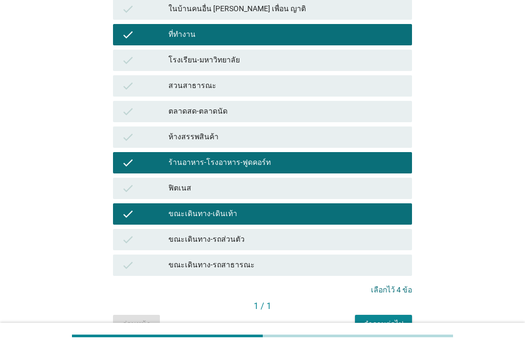
click at [255, 245] on div "ขณะเดินทาง-รถส่วนตัว" at bounding box center [286, 239] width 235 height 13
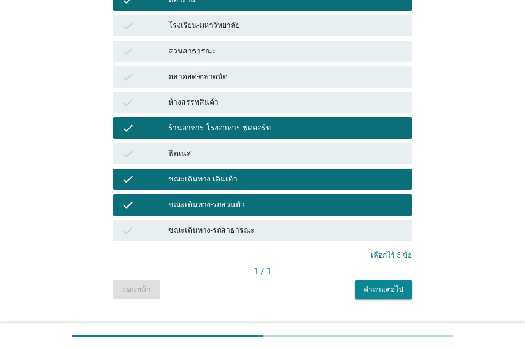
scroll to position [213, 0]
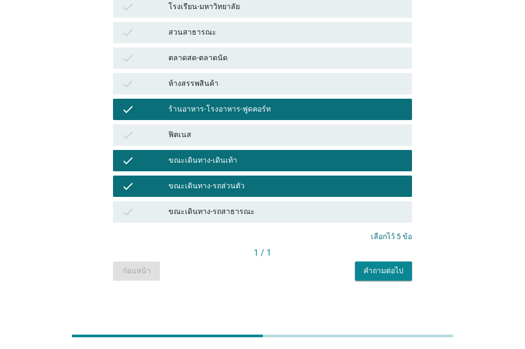
click at [378, 267] on div "คำถามต่อไป" at bounding box center [384, 270] width 40 height 11
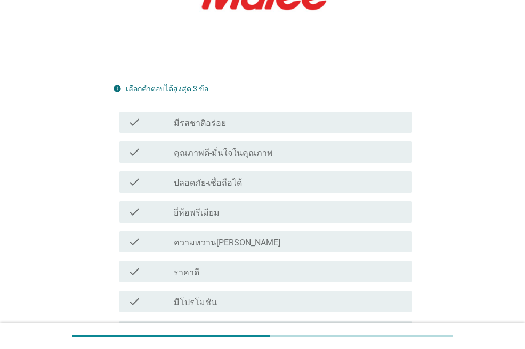
click at [194, 111] on div "check check_box_outline_blank มีรสชาติอร่อย" at bounding box center [265, 121] width 293 height 21
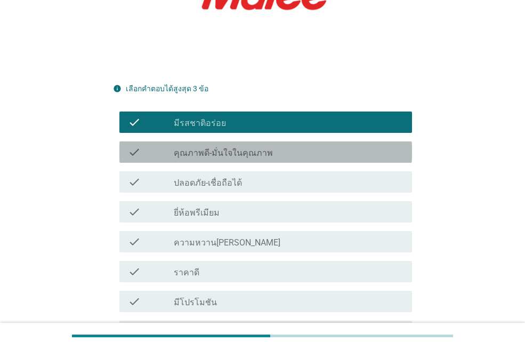
click at [197, 148] on label "คุณภาพดี-มั่นใจในคุณภาพ" at bounding box center [223, 153] width 99 height 11
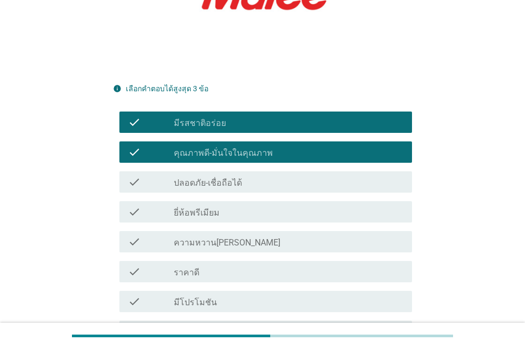
click at [211, 231] on div "check check_box_outline_blank ความหวาน[PERSON_NAME]" at bounding box center [265, 241] width 293 height 21
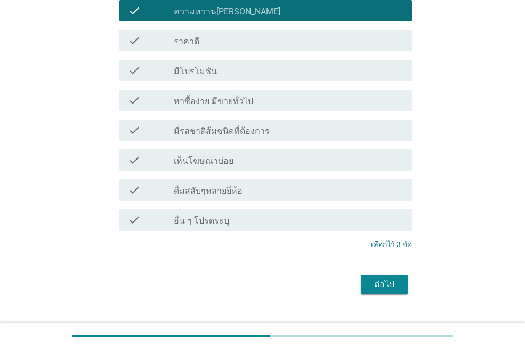
scroll to position [446, 0]
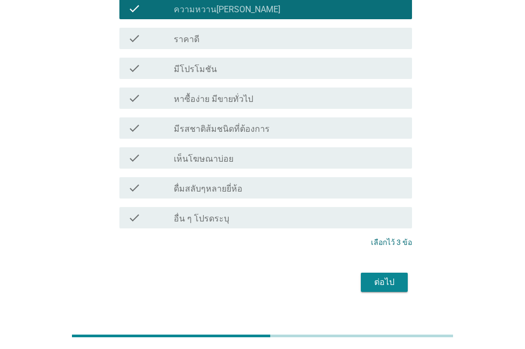
click at [389, 276] on div "ต่อไป" at bounding box center [385, 282] width 30 height 13
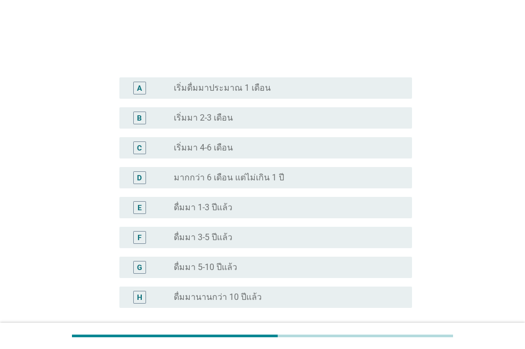
scroll to position [213, 0]
click at [206, 211] on label "ดื่มมา 1-3 ปีแล้ว" at bounding box center [203, 207] width 59 height 11
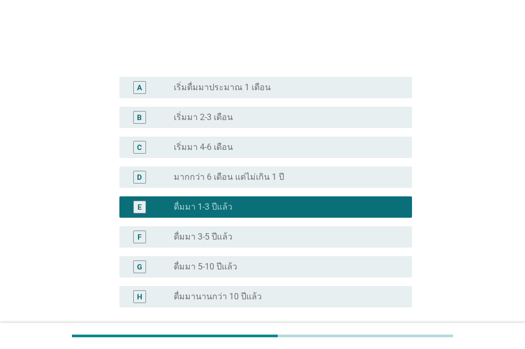
click at [265, 296] on div "radio_button_unchecked ดื่มมานานกว่า 10 ปีแล้ว" at bounding box center [284, 296] width 221 height 11
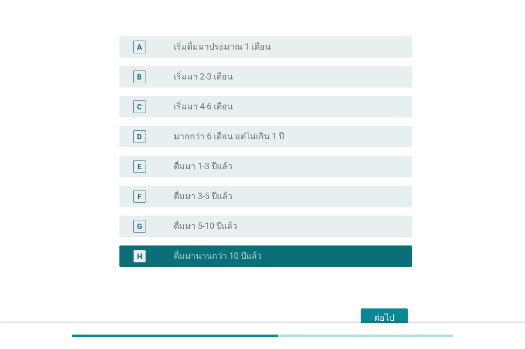
scroll to position [309, 0]
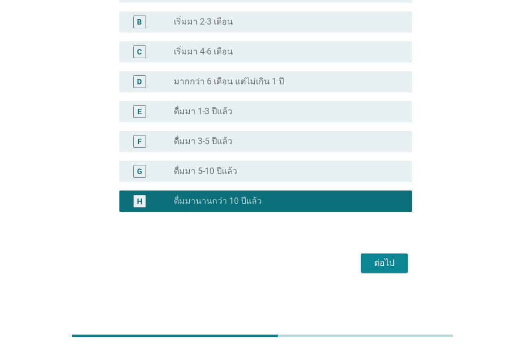
click at [365, 262] on button "ต่อไป" at bounding box center [384, 262] width 47 height 19
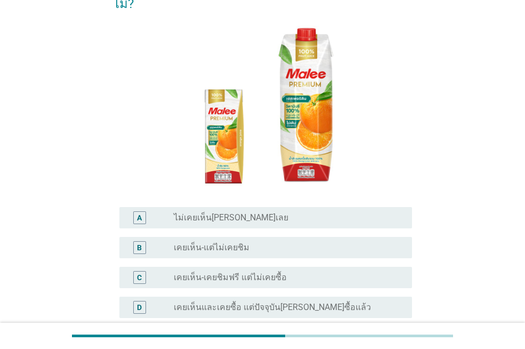
scroll to position [107, 0]
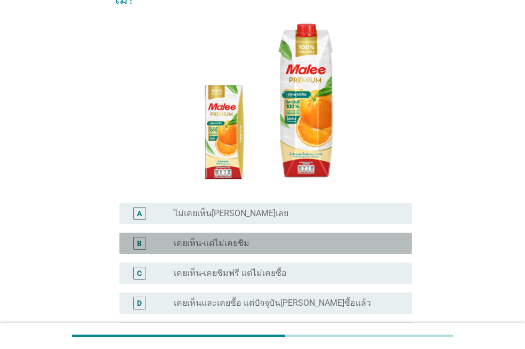
click at [288, 238] on div "radio_button_unchecked เคยเห็น-แต่ไม่เคยชิม" at bounding box center [284, 243] width 221 height 11
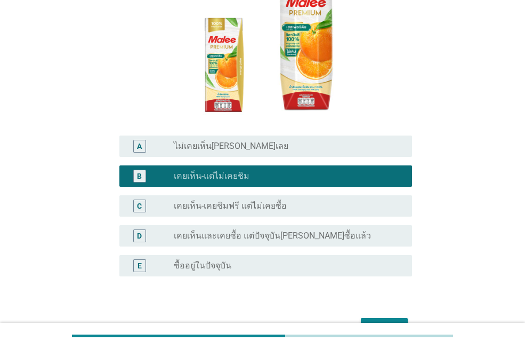
scroll to position [219, 0]
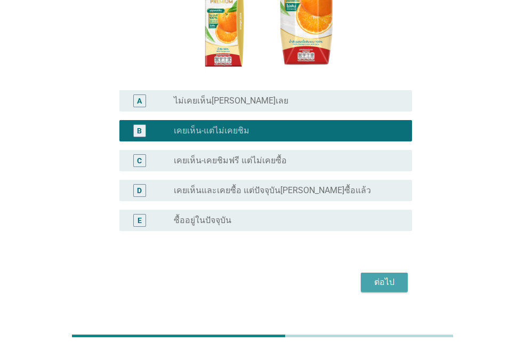
click at [380, 273] on button "ต่อไป" at bounding box center [384, 282] width 47 height 19
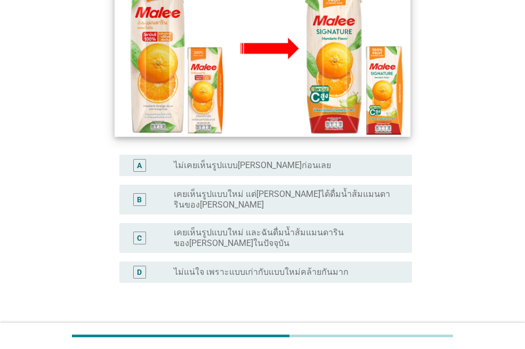
scroll to position [213, 0]
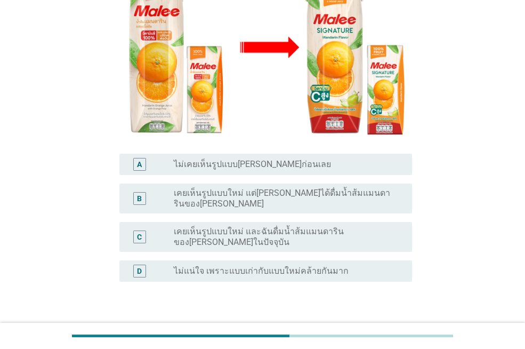
click at [283, 226] on label "เคยเห็นรูปแบบใหม่ และฉันดื่มน้ำส้มแมนดารินของ[PERSON_NAME]ในปัจจุบัน" at bounding box center [284, 236] width 221 height 21
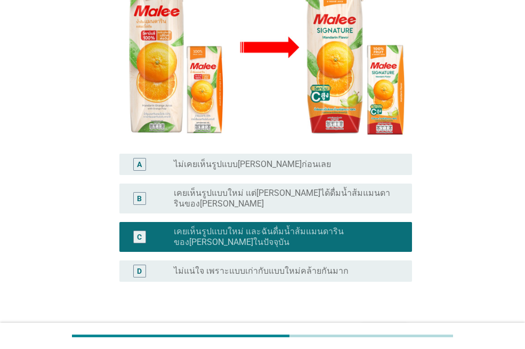
click at [283, 266] on label "ไม่แน่ใจ เพราะแบบเก่ากับแบบใหม่คล้ายกันมาก" at bounding box center [261, 271] width 175 height 11
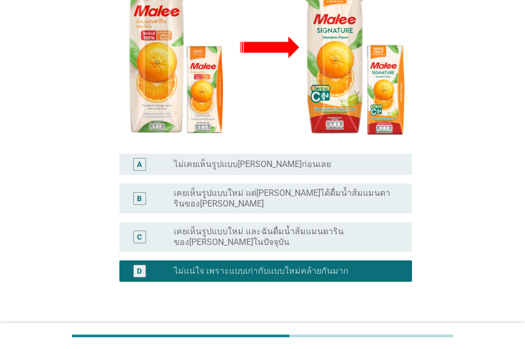
click at [375, 326] on div "ต่อไป" at bounding box center [385, 332] width 30 height 13
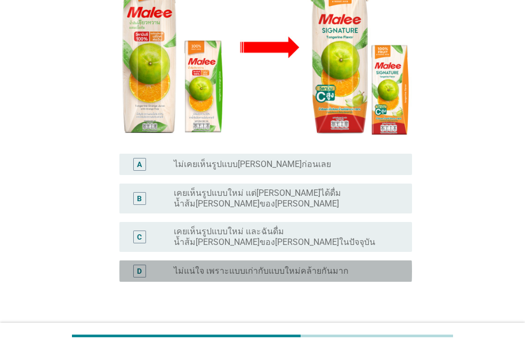
click at [274, 266] on label "ไม่แน่ใจ เพราะแบบเก่ากับแบบใหม่คล้ายกันมาก" at bounding box center [261, 271] width 175 height 11
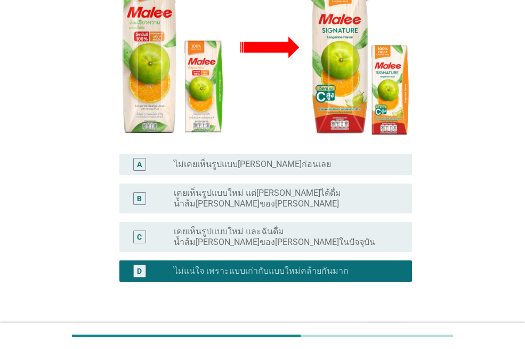
click at [375, 323] on button "ต่อไป" at bounding box center [384, 332] width 47 height 19
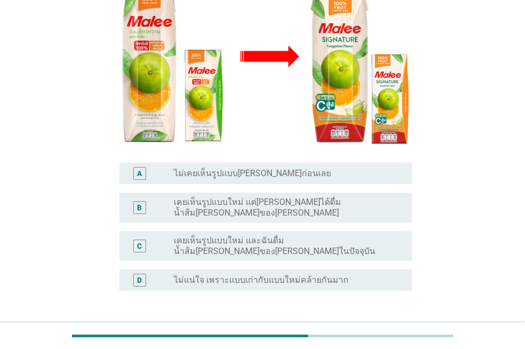
scroll to position [247, 0]
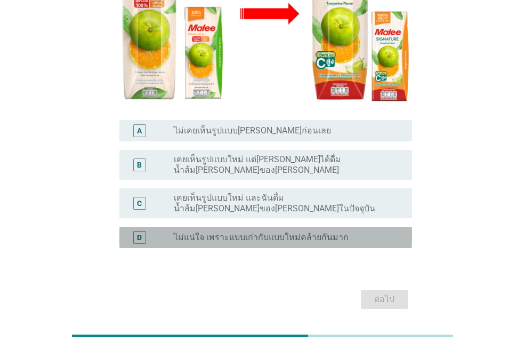
click at [322, 232] on label "ไม่แน่ใจ เพราะแบบเก่ากับแบบใหม่คล้ายกันมาก" at bounding box center [261, 237] width 175 height 11
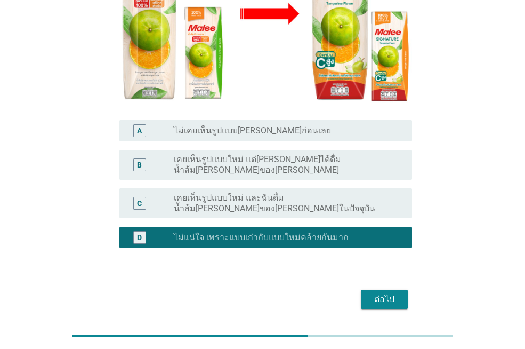
click at [383, 293] on div "ต่อไป" at bounding box center [385, 299] width 30 height 13
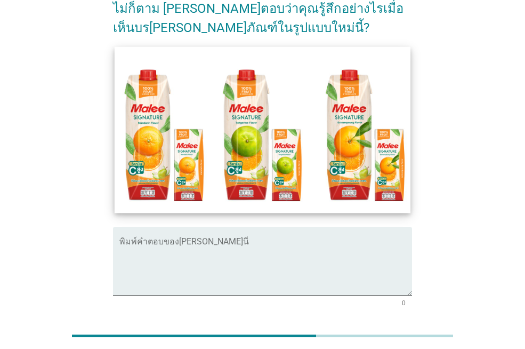
scroll to position [107, 0]
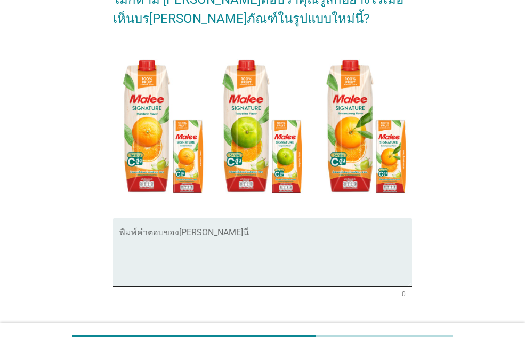
click at [211, 230] on textarea "พิมพ์คำตอบของคุณ ที่นี่" at bounding box center [265, 258] width 293 height 56
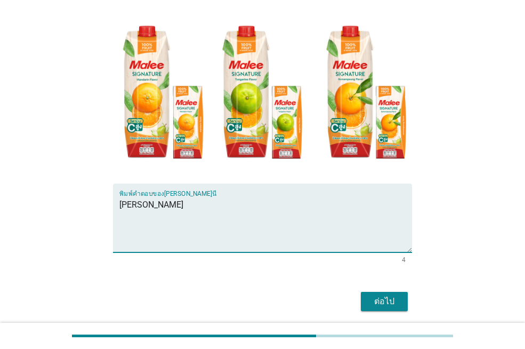
scroll to position [160, 0]
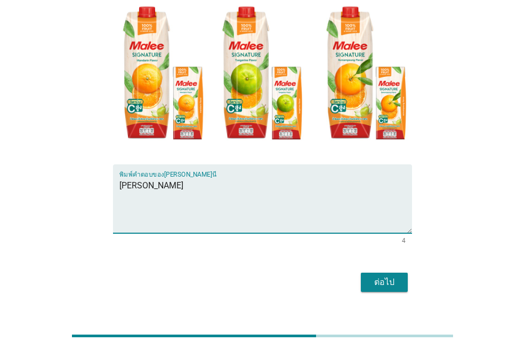
type textarea "[PERSON_NAME]"
click at [378, 276] on div "ต่อไป" at bounding box center [385, 282] width 30 height 13
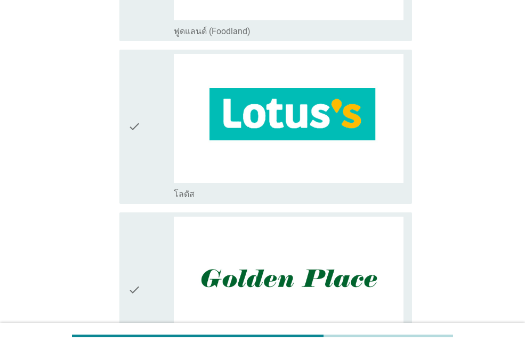
scroll to position [427, 0]
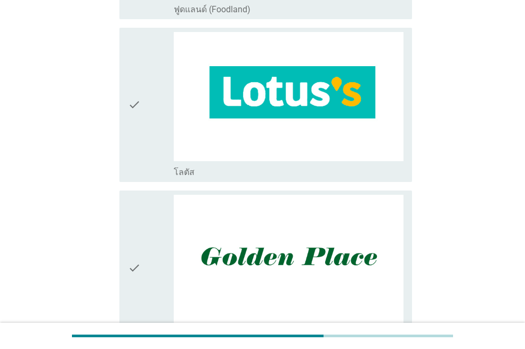
click at [151, 155] on div "check" at bounding box center [151, 105] width 46 height 146
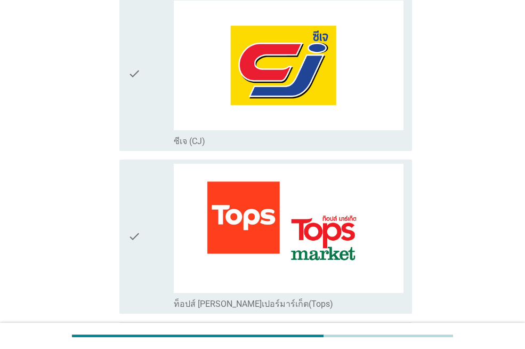
scroll to position [960, 0]
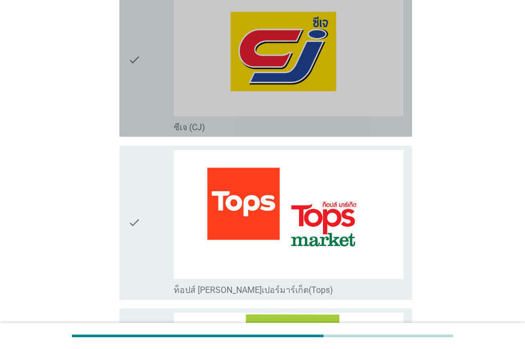
click at [146, 111] on div "check" at bounding box center [151, 60] width 46 height 146
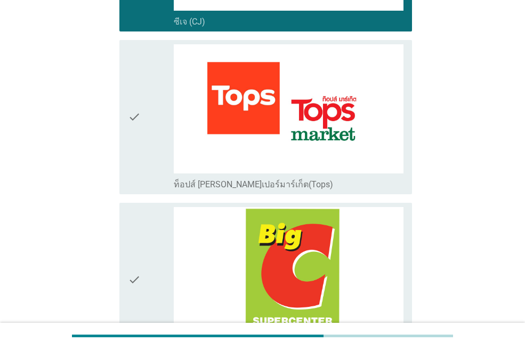
scroll to position [1067, 0]
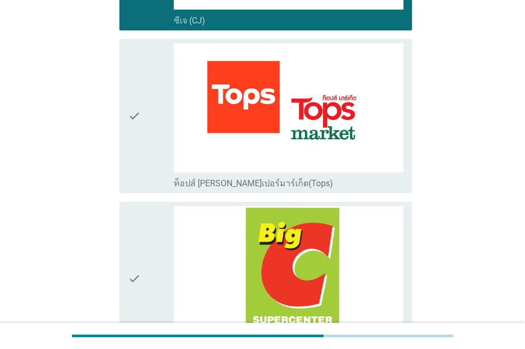
click at [145, 180] on div "check" at bounding box center [151, 116] width 46 height 146
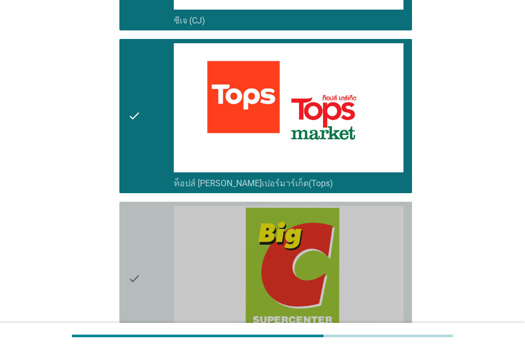
click at [145, 261] on div "check" at bounding box center [151, 279] width 46 height 146
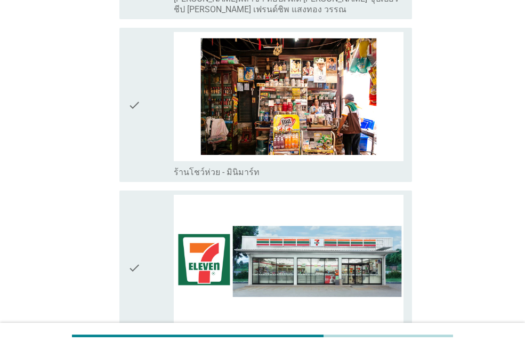
scroll to position [1813, 0]
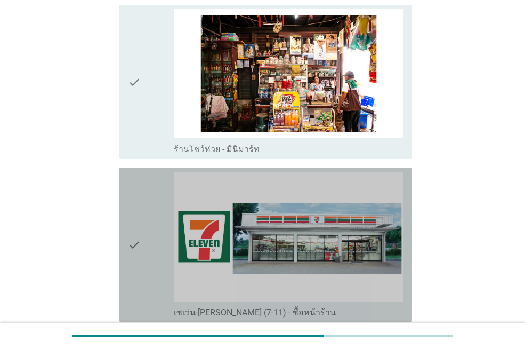
click at [145, 261] on div "check" at bounding box center [151, 245] width 46 height 146
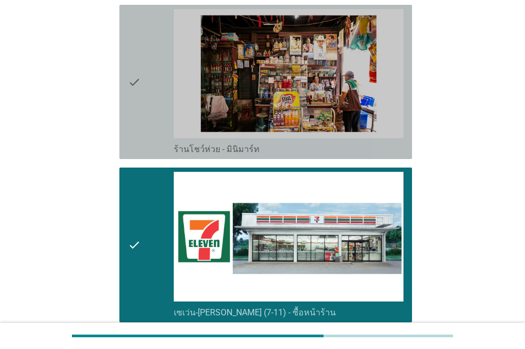
click at [139, 135] on icon "check" at bounding box center [134, 82] width 13 height 146
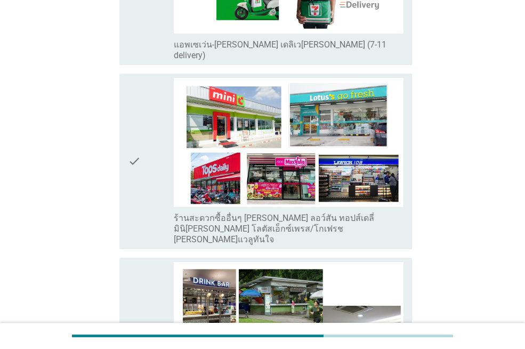
scroll to position [2240, 0]
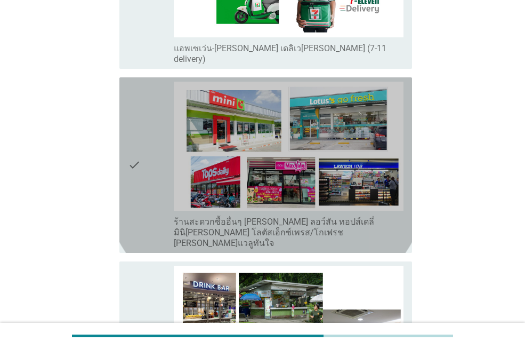
click at [148, 174] on div "check" at bounding box center [151, 165] width 46 height 167
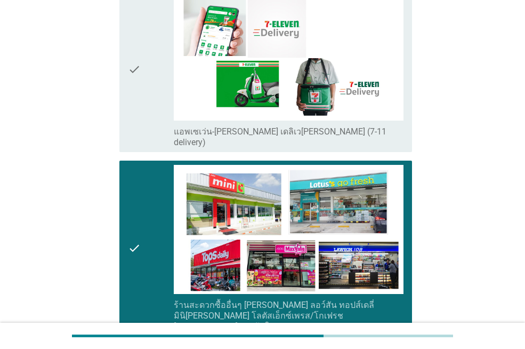
scroll to position [2156, 0]
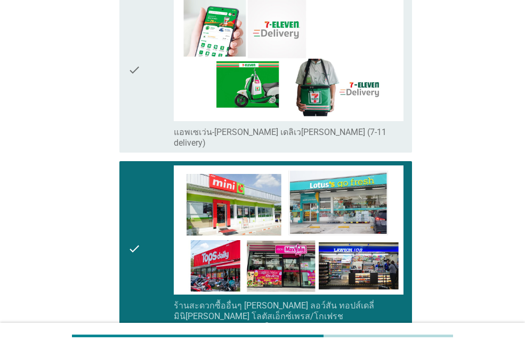
click at [132, 228] on icon "check" at bounding box center [134, 248] width 13 height 167
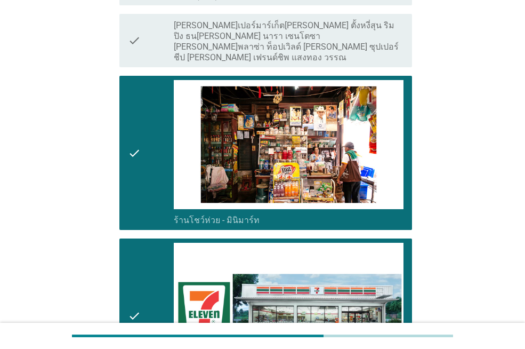
scroll to position [1730, 0]
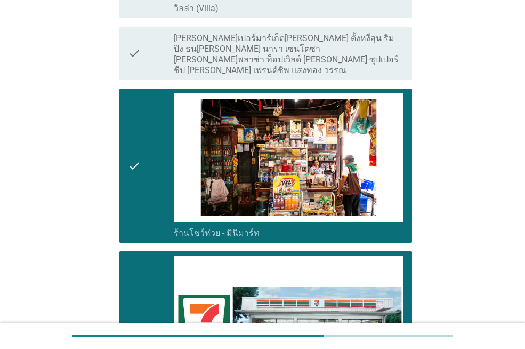
click at [143, 206] on div "check" at bounding box center [151, 166] width 46 height 146
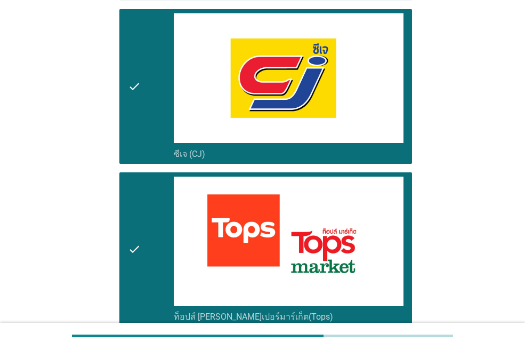
scroll to position [1036, 0]
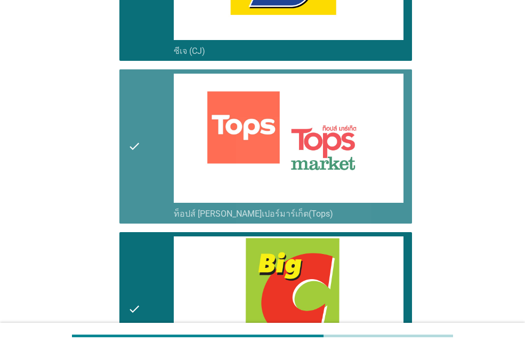
click at [140, 182] on icon "check" at bounding box center [134, 147] width 13 height 146
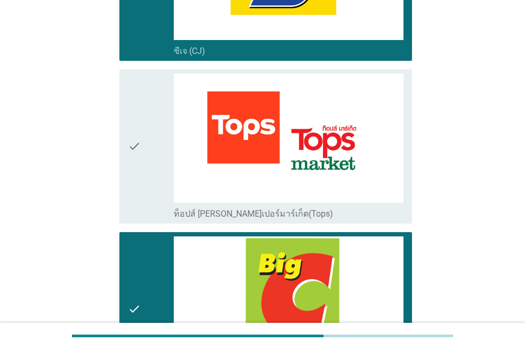
click at [142, 283] on div "check" at bounding box center [151, 309] width 46 height 146
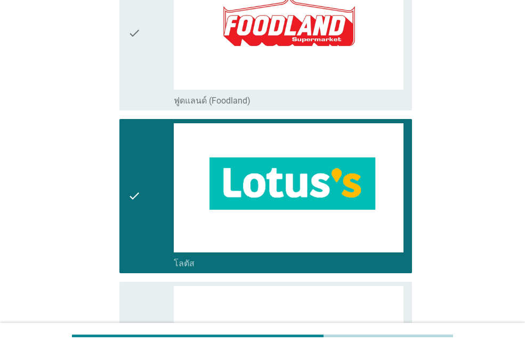
scroll to position [290, 0]
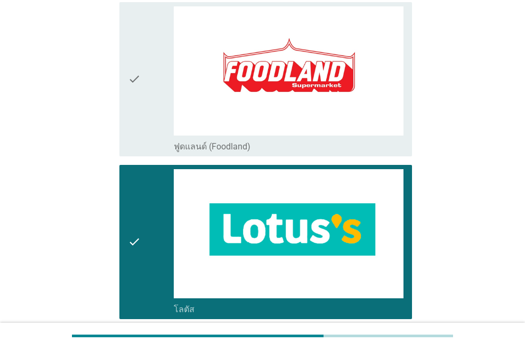
click at [142, 281] on div "check" at bounding box center [151, 242] width 46 height 146
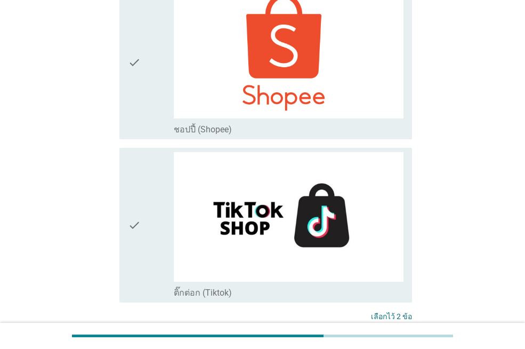
scroll to position [2903, 0]
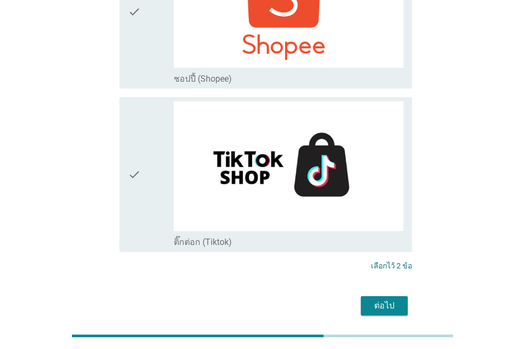
click at [363, 296] on button "ต่อไป" at bounding box center [384, 305] width 47 height 19
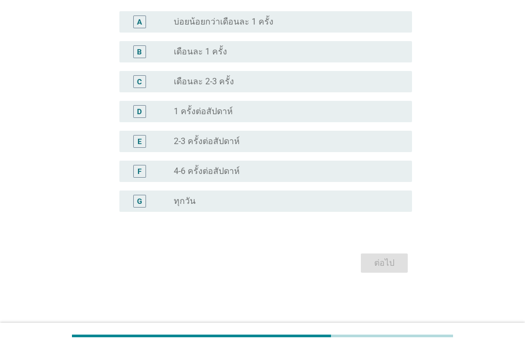
scroll to position [0, 0]
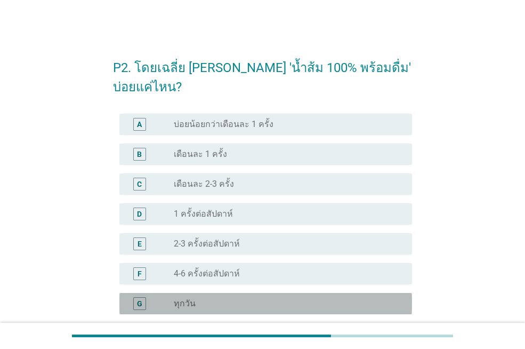
click at [219, 305] on div "radio_button_unchecked ทุกวัน" at bounding box center [284, 303] width 221 height 11
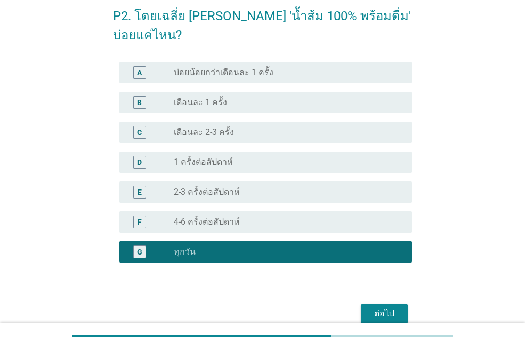
scroll to position [102, 0]
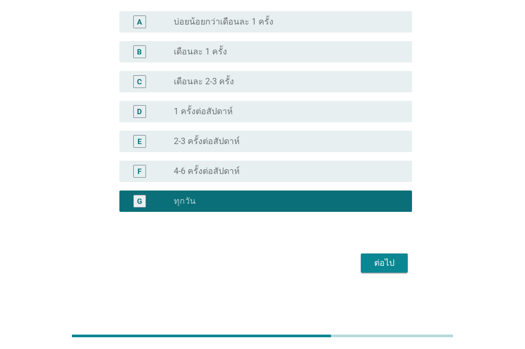
click at [388, 267] on div "ต่อไป" at bounding box center [385, 263] width 30 height 13
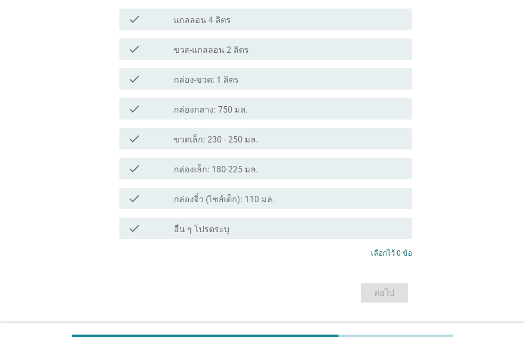
scroll to position [160, 0]
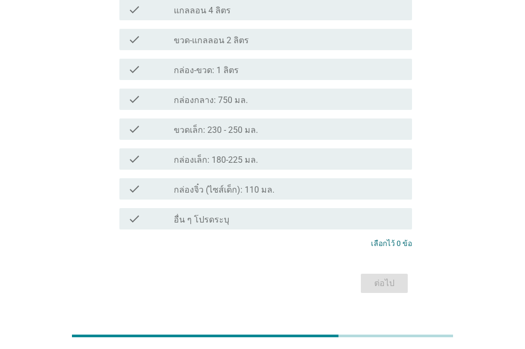
click at [247, 155] on label "กล่องเล็ก: 180-225 มล." at bounding box center [216, 160] width 84 height 11
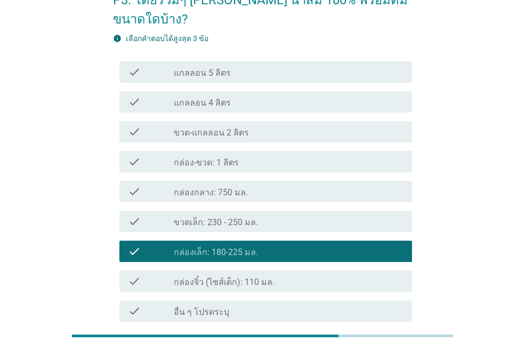
scroll to position [54, 0]
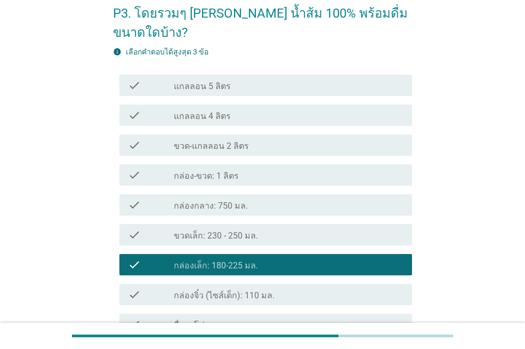
click at [243, 230] on label "ขวดเล็ก: 230 - 250 มล." at bounding box center [216, 235] width 84 height 11
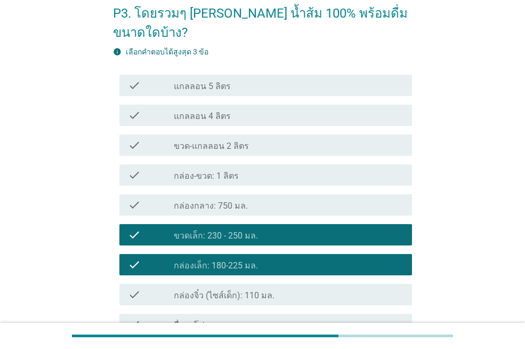
click at [241, 194] on div "check check_box_outline_blank กล่องกลาง: 750 มล." at bounding box center [265, 204] width 293 height 21
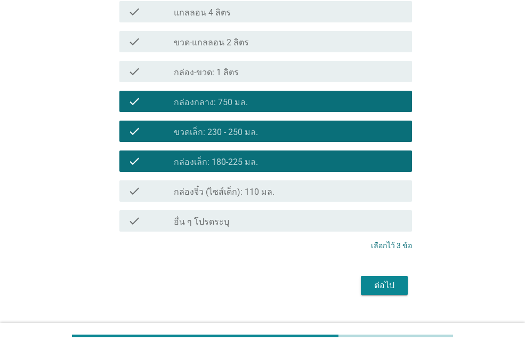
scroll to position [161, 0]
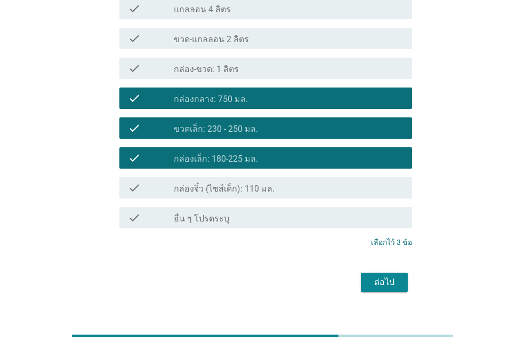
click at [399, 276] on div "ต่อไป" at bounding box center [385, 282] width 30 height 13
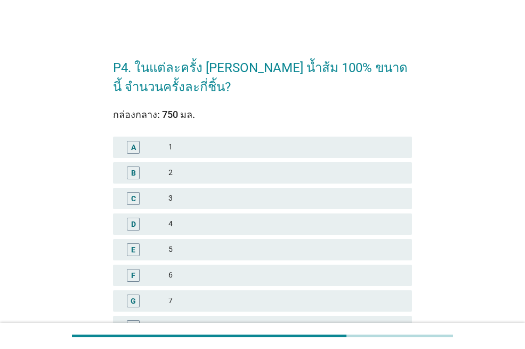
click at [167, 172] on div "B" at bounding box center [145, 172] width 47 height 13
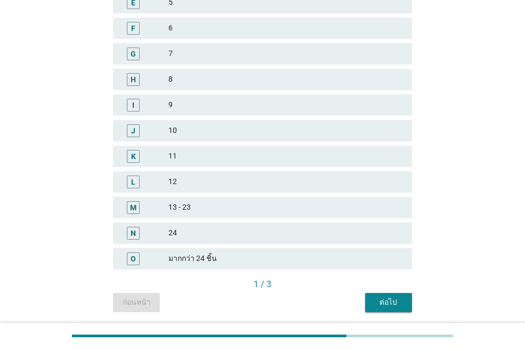
scroll to position [283, 0]
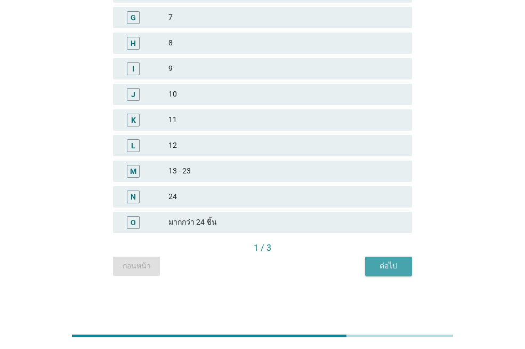
click at [373, 267] on button "ต่อไป" at bounding box center [388, 266] width 47 height 19
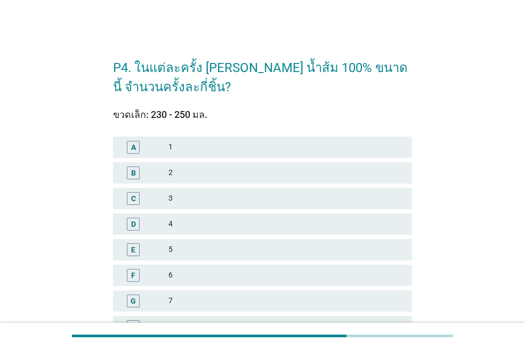
click at [191, 138] on div "A 1" at bounding box center [262, 147] width 299 height 21
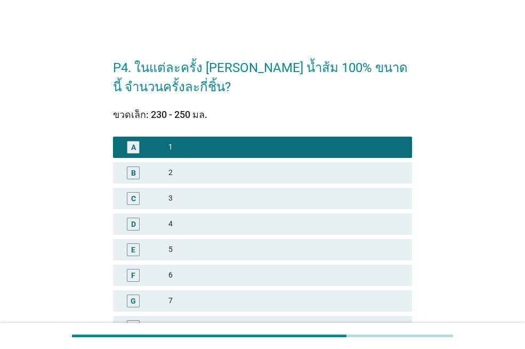
scroll to position [267, 0]
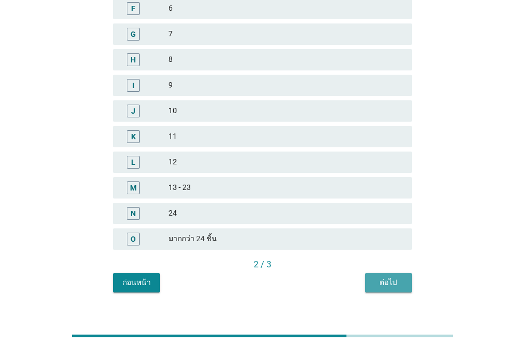
click at [372, 285] on button "ต่อไป" at bounding box center [388, 282] width 47 height 19
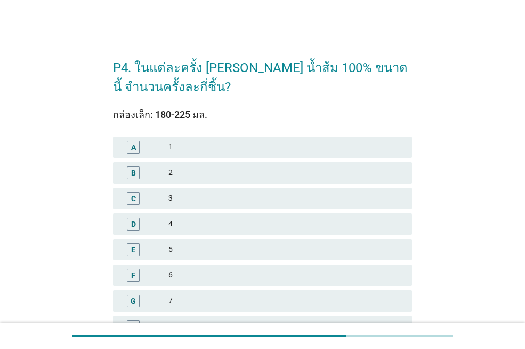
click at [167, 170] on div "B" at bounding box center [145, 172] width 47 height 13
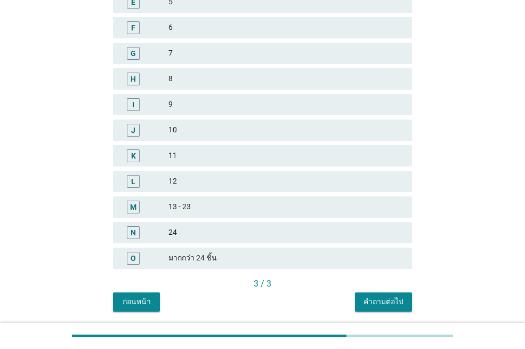
scroll to position [283, 0]
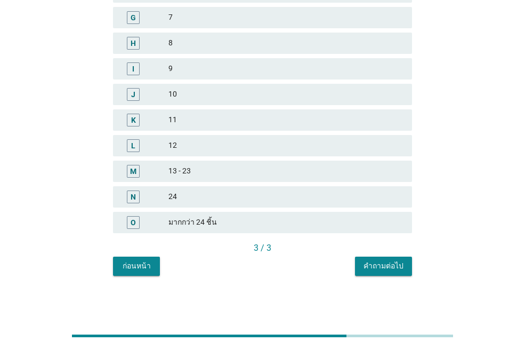
click at [373, 265] on div "คำถามต่อไป" at bounding box center [384, 265] width 40 height 11
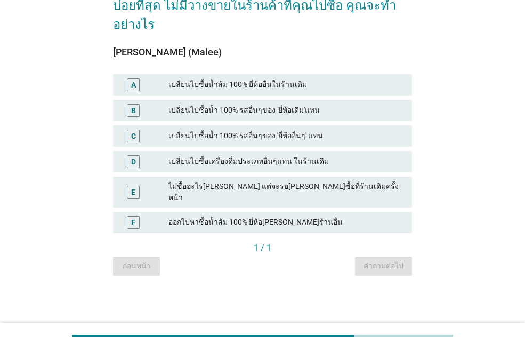
scroll to position [0, 0]
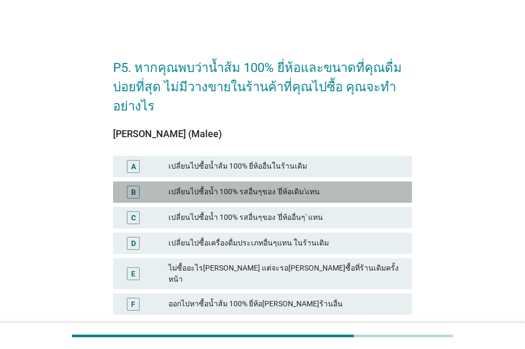
click at [319, 195] on div "เปลี่ยนไปซื้อน้ำ 100% รสอื่นๆของ 'ยี่ห้อเดิม'แทน" at bounding box center [286, 192] width 235 height 13
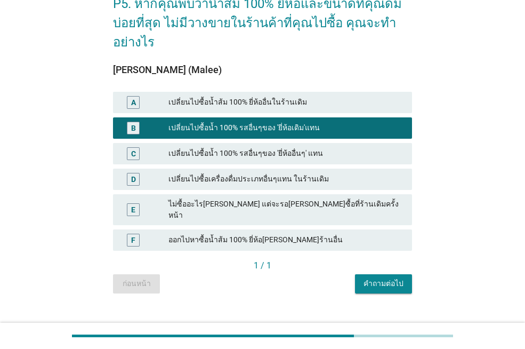
scroll to position [72, 0]
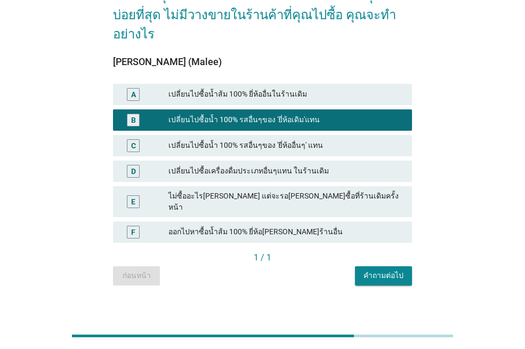
click at [383, 270] on div "คำถามต่อไป" at bounding box center [384, 275] width 40 height 11
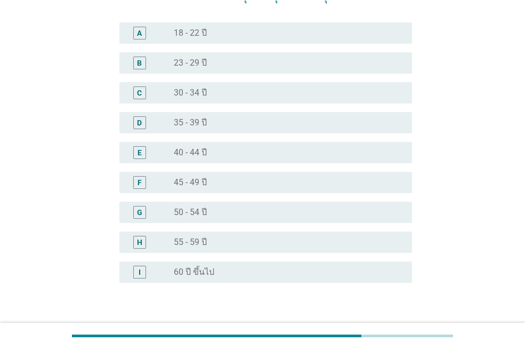
scroll to position [0, 0]
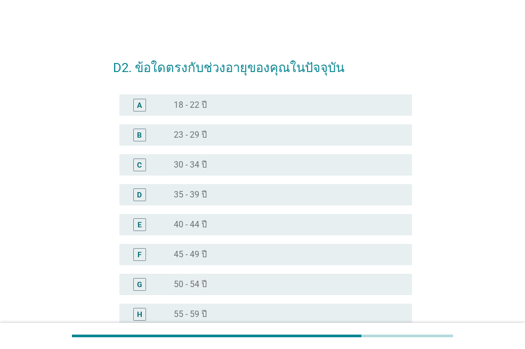
click at [222, 164] on div "radio_button_unchecked 30 - 34 ปี" at bounding box center [284, 164] width 221 height 11
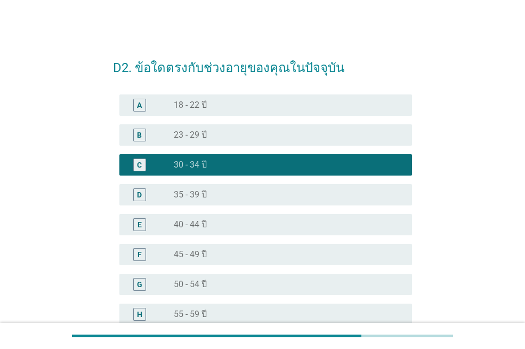
scroll to position [143, 0]
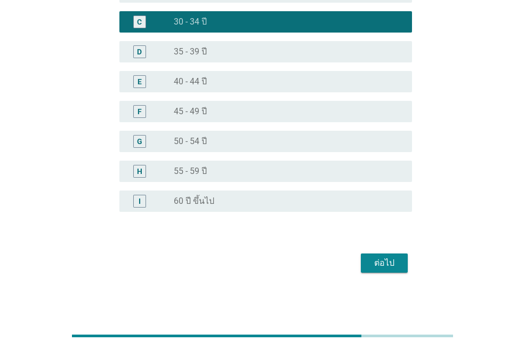
click at [393, 257] on div "ต่อไป" at bounding box center [385, 263] width 30 height 13
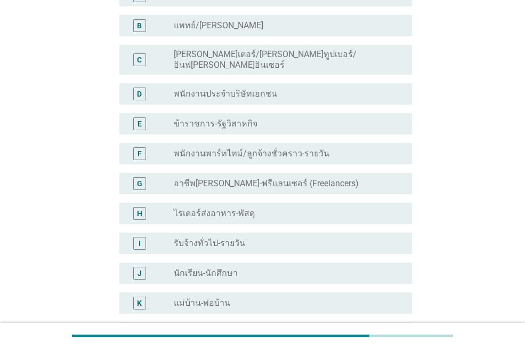
scroll to position [107, 0]
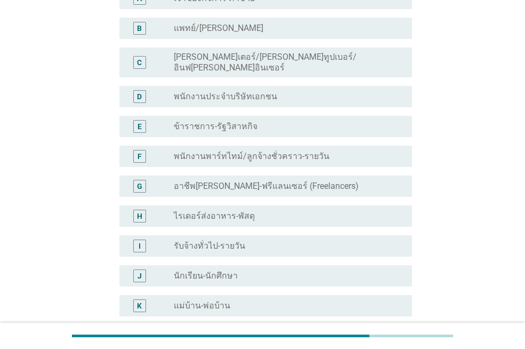
click at [236, 121] on label "ข้าราชการ-รัฐวิสาหกิจ" at bounding box center [216, 126] width 84 height 11
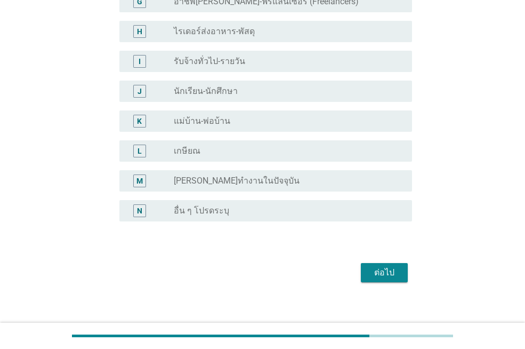
scroll to position [292, 0]
click at [391, 266] on div "ต่อไป" at bounding box center [385, 271] width 30 height 13
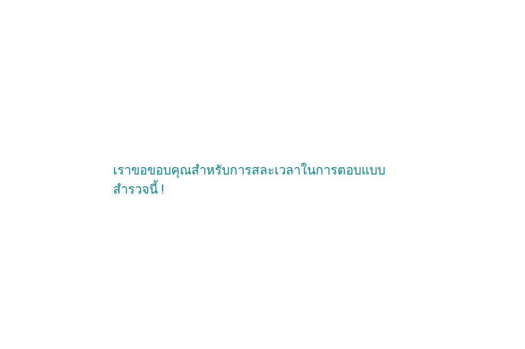
scroll to position [0, 0]
